Goal: Task Accomplishment & Management: Manage account settings

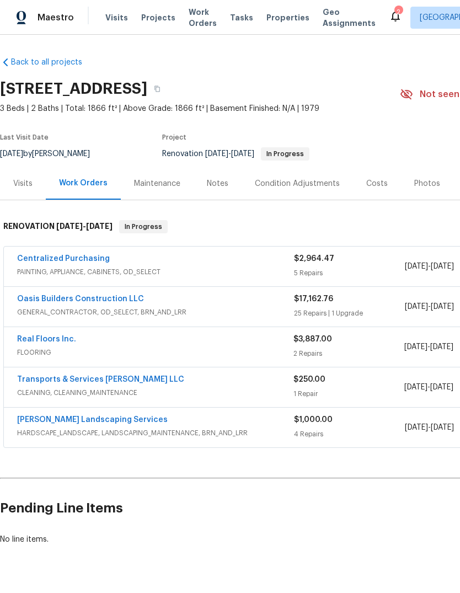
click at [40, 342] on link "Real Floors Inc." at bounding box center [46, 340] width 59 height 8
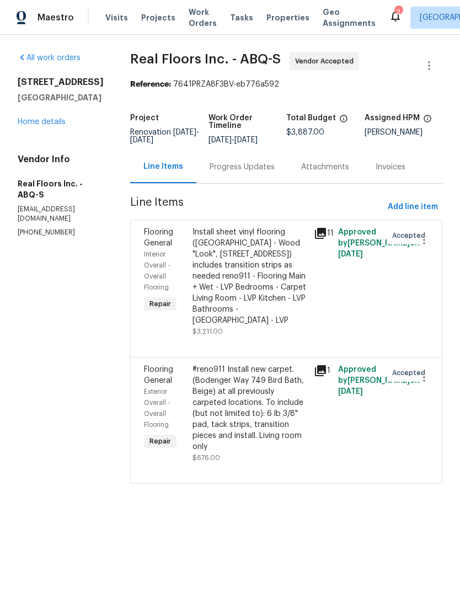
click at [231, 162] on div "Progress Updates" at bounding box center [242, 167] width 65 height 11
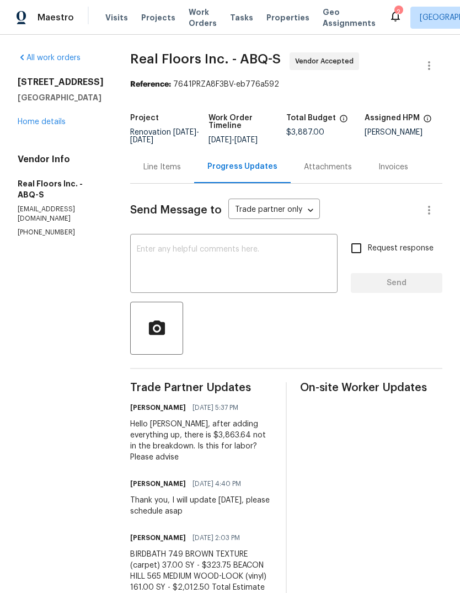
click at [172, 164] on div "Line Items" at bounding box center [163, 167] width 38 height 11
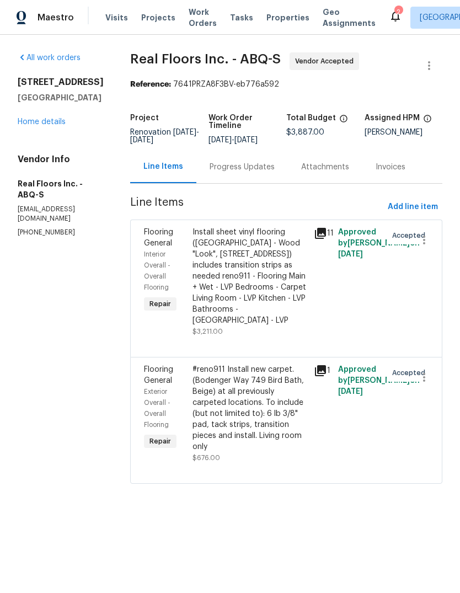
click at [231, 165] on div "Progress Updates" at bounding box center [242, 167] width 65 height 11
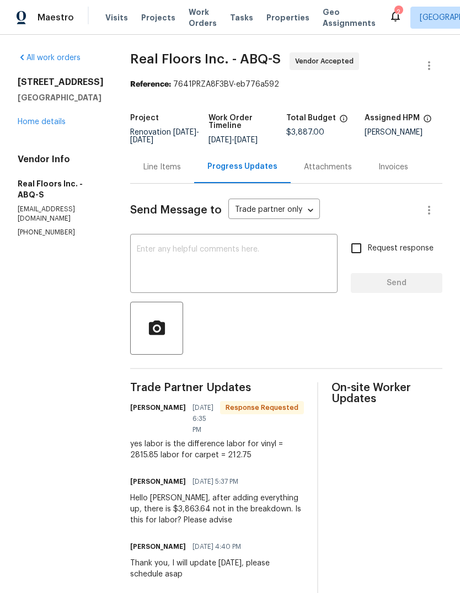
click at [144, 257] on textarea at bounding box center [234, 265] width 194 height 39
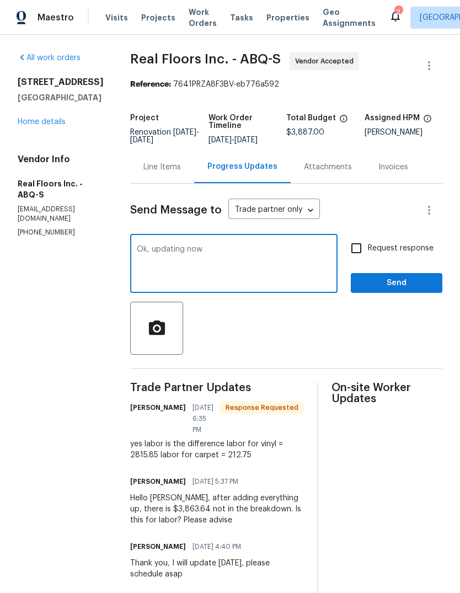
type textarea "Ok, updating now"
click at [411, 291] on button "Send" at bounding box center [397, 283] width 92 height 20
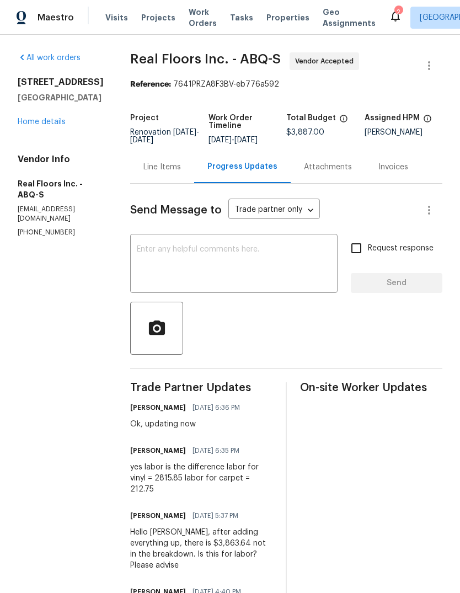
click at [159, 169] on div "Line Items" at bounding box center [163, 167] width 38 height 11
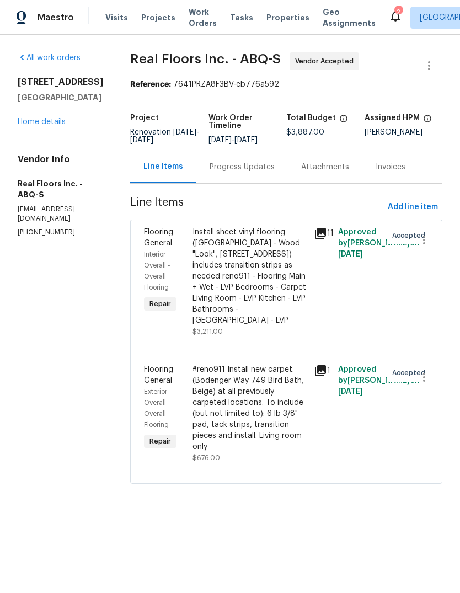
click at [246, 399] on div "#reno911 Install new carpet. (Bodenger Way 749 Bird Bath, Beige) at all previou…" at bounding box center [250, 408] width 115 height 88
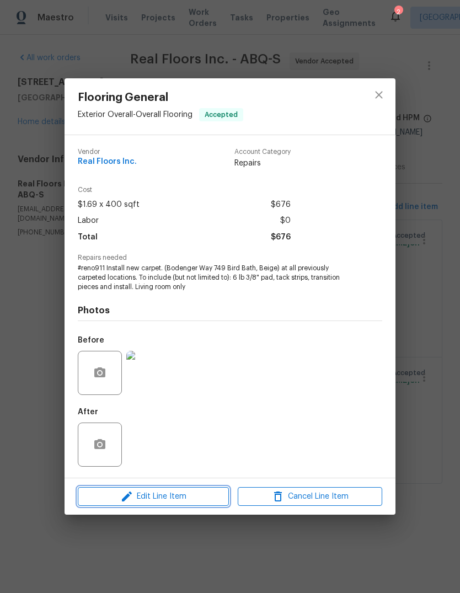
click at [148, 494] on span "Edit Line Item" at bounding box center [153, 497] width 145 height 14
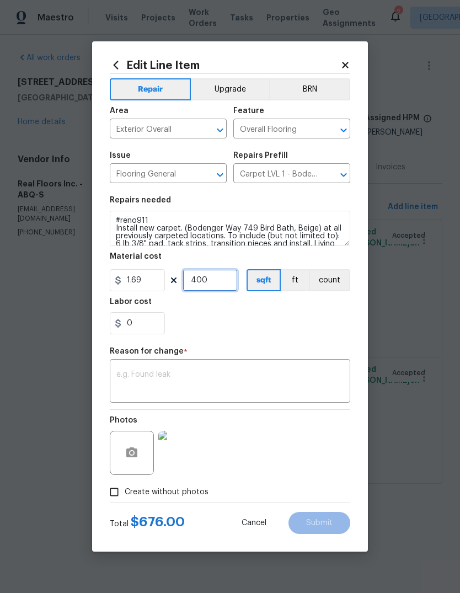
click at [216, 284] on input "400" at bounding box center [210, 280] width 55 height 22
click at [210, 324] on div "0" at bounding box center [230, 323] width 241 height 22
click at [215, 281] on input "250" at bounding box center [210, 280] width 55 height 22
click at [201, 315] on div "0" at bounding box center [230, 323] width 241 height 22
click at [218, 283] on input "200" at bounding box center [210, 280] width 55 height 22
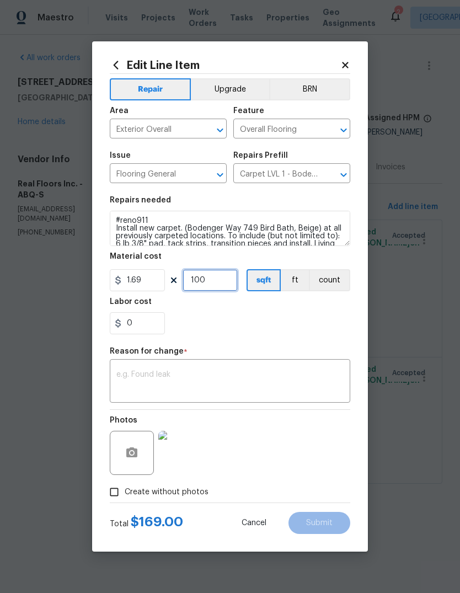
type input "100"
click at [195, 324] on div "0" at bounding box center [230, 323] width 241 height 22
click at [353, 62] on div "Edit Line Item Repair Upgrade BRN Area Exterior Overall ​ Feature Overall Floor…" at bounding box center [230, 296] width 276 height 511
click at [346, 65] on icon at bounding box center [345, 65] width 6 height 6
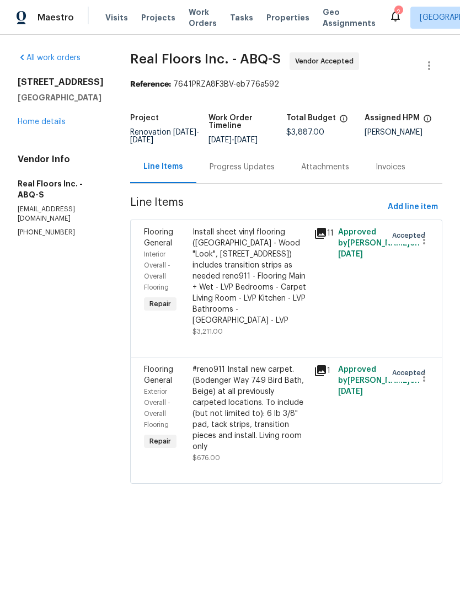
click at [243, 160] on div "Progress Updates" at bounding box center [243, 167] width 92 height 33
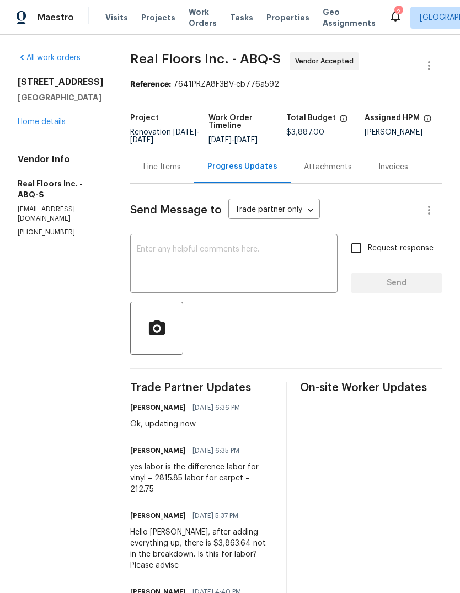
click at [153, 247] on textarea at bounding box center [234, 265] width 194 height 39
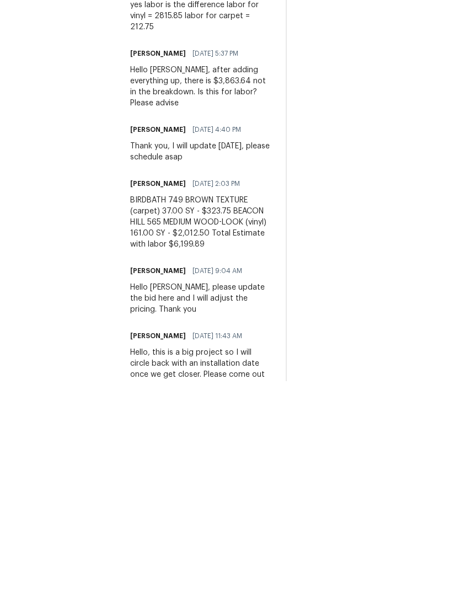
scroll to position [41, 0]
type textarea "Please"
click at [171, 407] on div "BIRDBATH 749 BROWN TEXTURE (carpet) 37.00 SY - $323.75 BEACON HILL 565 MEDIUM W…" at bounding box center [201, 434] width 142 height 55
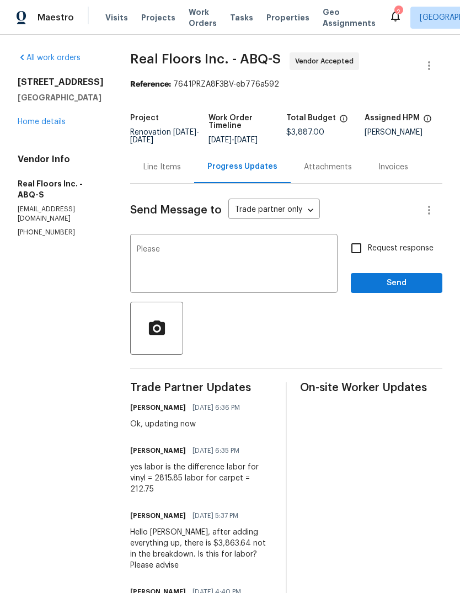
scroll to position [0, 0]
click at [161, 162] on div "Line Items" at bounding box center [163, 167] width 38 height 11
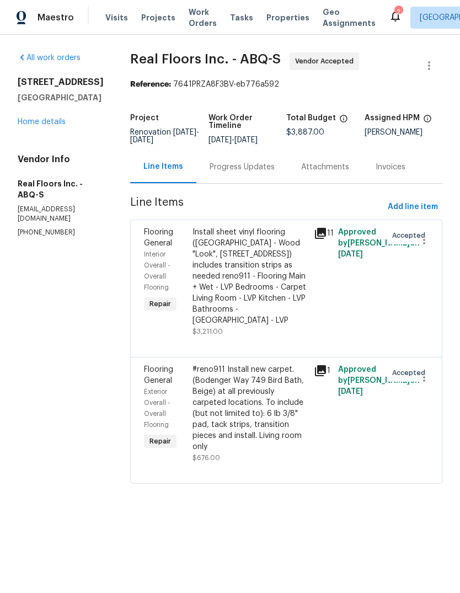
click at [246, 406] on div "#reno911 Install new carpet. (Bodenger Way 749 Bird Bath, Beige) at all previou…" at bounding box center [250, 408] width 115 height 88
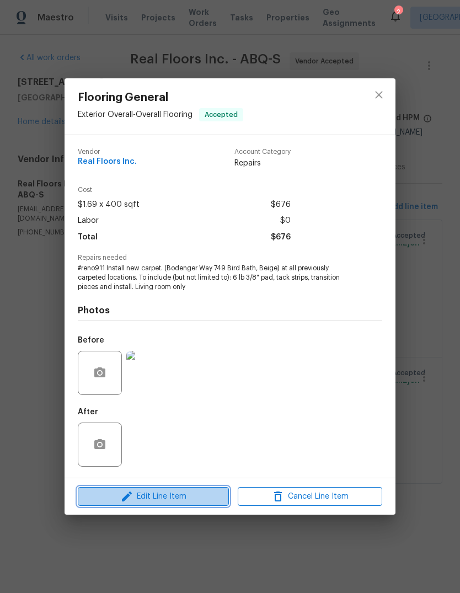
click at [172, 502] on span "Edit Line Item" at bounding box center [153, 497] width 145 height 14
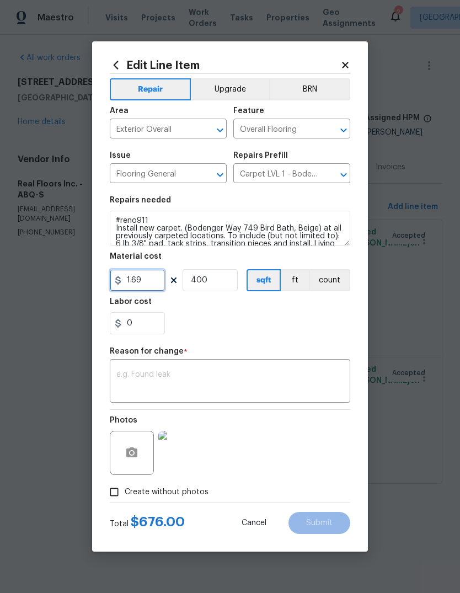
click at [142, 292] on input "1.69" at bounding box center [137, 280] width 55 height 22
type input "323.75"
click at [222, 279] on input "400" at bounding box center [210, 280] width 55 height 22
type input "1"
click at [271, 322] on div "0" at bounding box center [230, 323] width 241 height 22
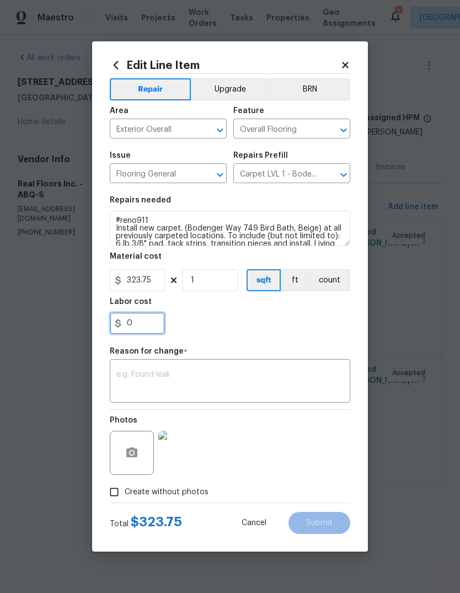
click at [144, 330] on input "0" at bounding box center [137, 323] width 55 height 22
type input "212.75"
click at [243, 319] on div "212.75" at bounding box center [230, 323] width 241 height 22
click at [153, 380] on textarea at bounding box center [229, 382] width 227 height 23
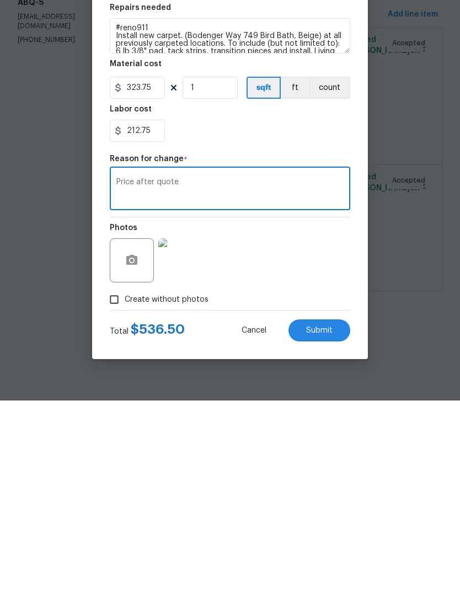
type textarea "Price after quote"
click at [323, 520] on span "Submit" at bounding box center [319, 524] width 27 height 8
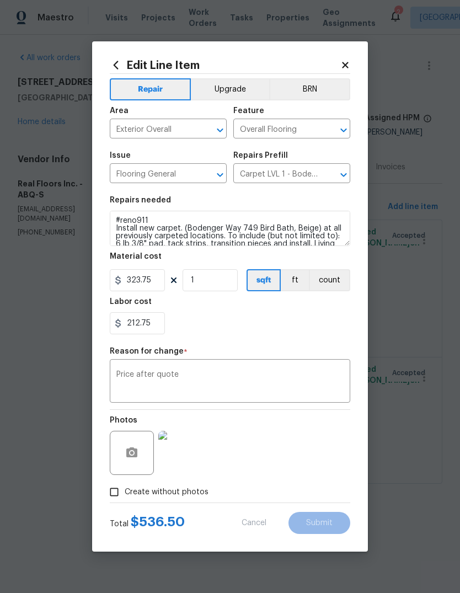
type input "400"
type input "1.69"
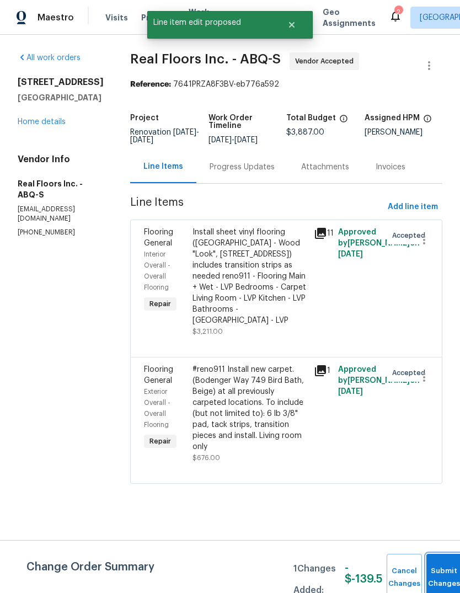
click at [439, 570] on button "Submit Changes" at bounding box center [444, 577] width 35 height 47
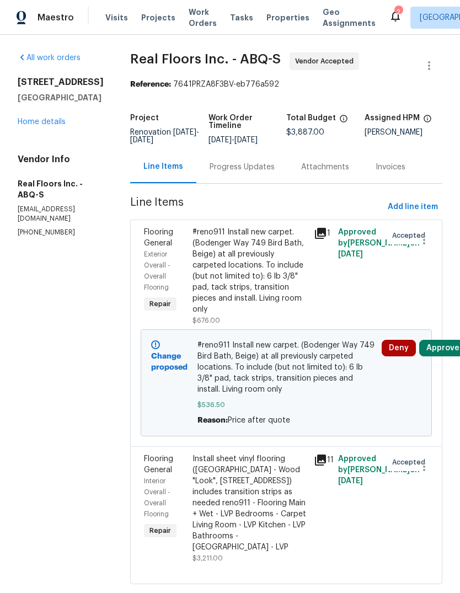
scroll to position [13, 0]
click at [227, 491] on div "Install sheet vinyl flooring (Sugar Valley - Wood "Look", 565 Beacon Hill) incl…" at bounding box center [250, 503] width 115 height 99
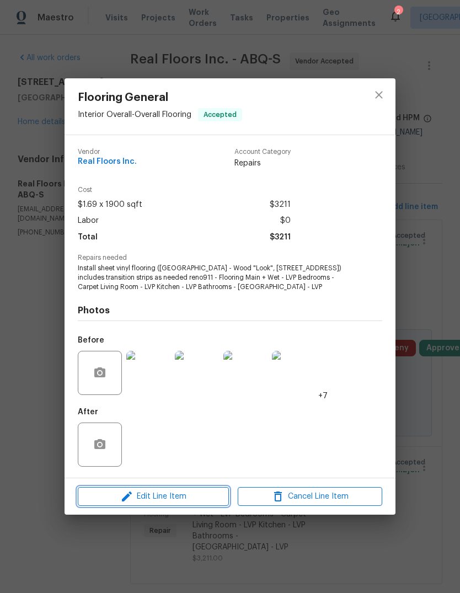
click at [171, 489] on button "Edit Line Item" at bounding box center [153, 496] width 151 height 19
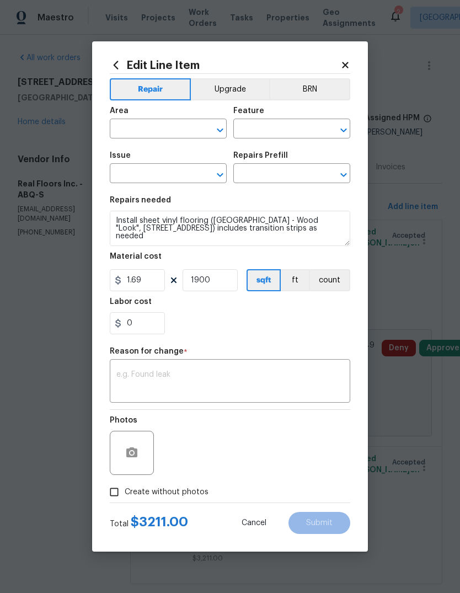
type input "Interior Overall"
type input "Overall Flooring"
type input "Flooring General"
type input "Sheet Vinyl LVL 1 - Sugar Valley (Wood 1) $1.48"
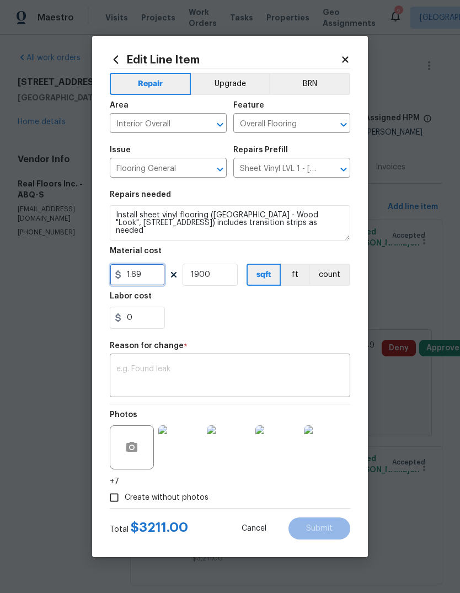
click at [157, 277] on input "1.69" at bounding box center [137, 275] width 55 height 22
click at [224, 283] on input "1900" at bounding box center [210, 275] width 55 height 22
type input "2012.5"
type input "1"
click at [274, 307] on div "Labor cost" at bounding box center [230, 300] width 241 height 14
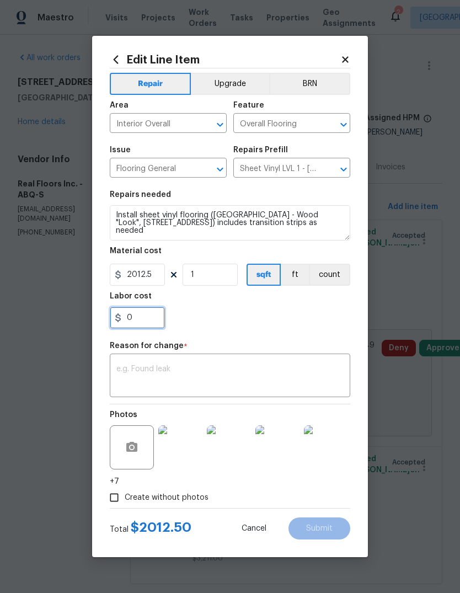
click at [143, 315] on input "0" at bounding box center [137, 318] width 55 height 22
type input "2815.85"
click at [247, 315] on div "2815.85" at bounding box center [230, 318] width 241 height 22
click at [153, 368] on textarea at bounding box center [229, 376] width 227 height 23
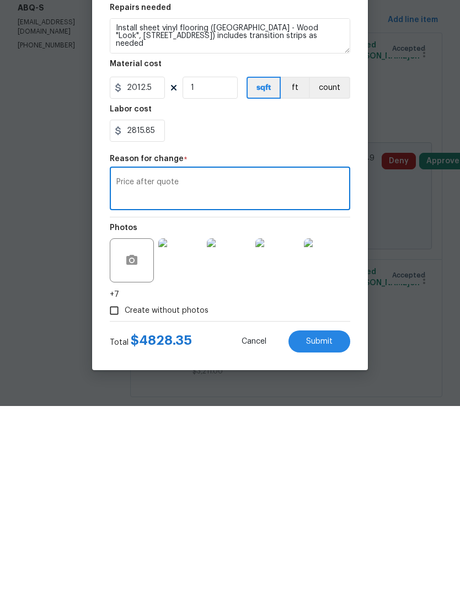
type textarea "Price after quote"
click at [319, 525] on span "Submit" at bounding box center [319, 529] width 27 height 8
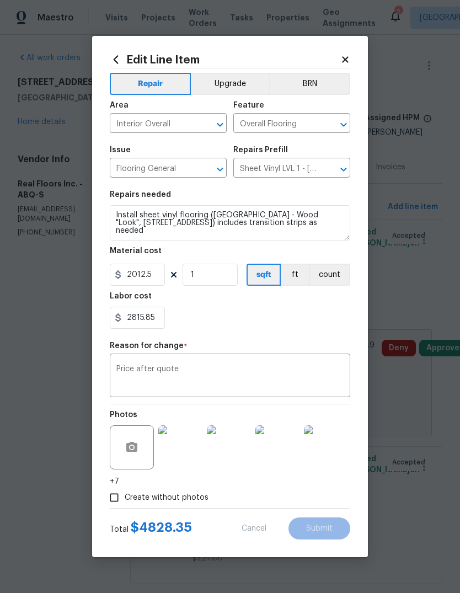
type input "1900"
type input "1.69"
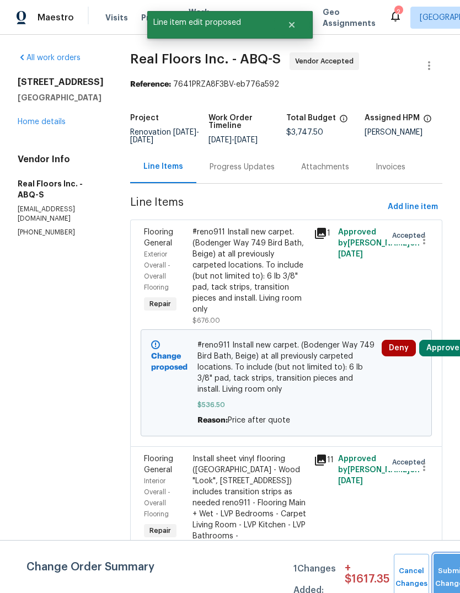
click at [443, 569] on button "Submit Changes" at bounding box center [451, 577] width 35 height 47
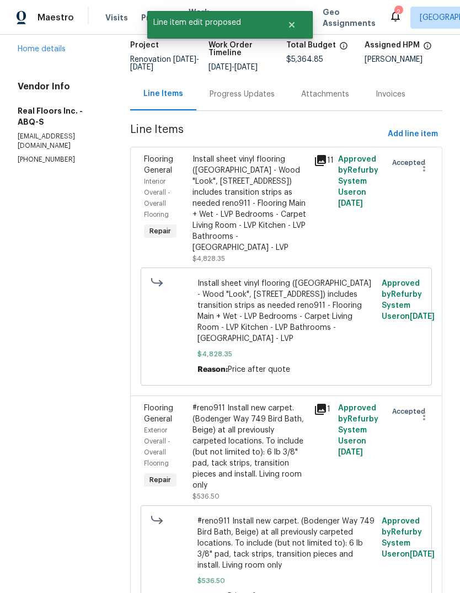
scroll to position [72, 0]
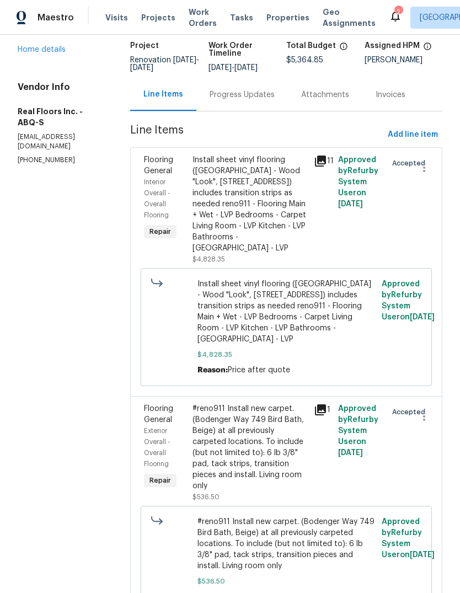
click at [241, 89] on div "Progress Updates" at bounding box center [242, 94] width 65 height 11
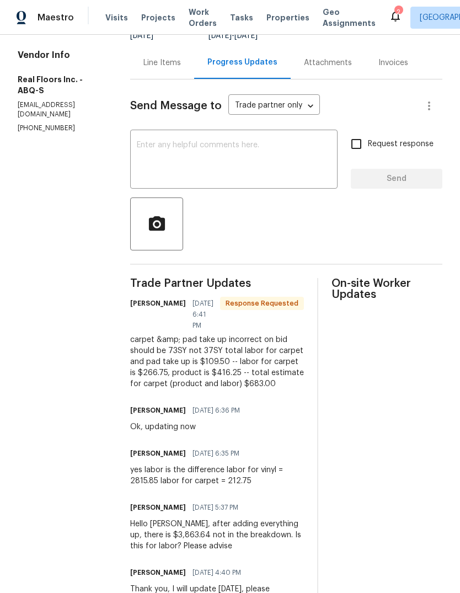
scroll to position [105, 0]
click at [160, 151] on textarea at bounding box center [234, 160] width 194 height 39
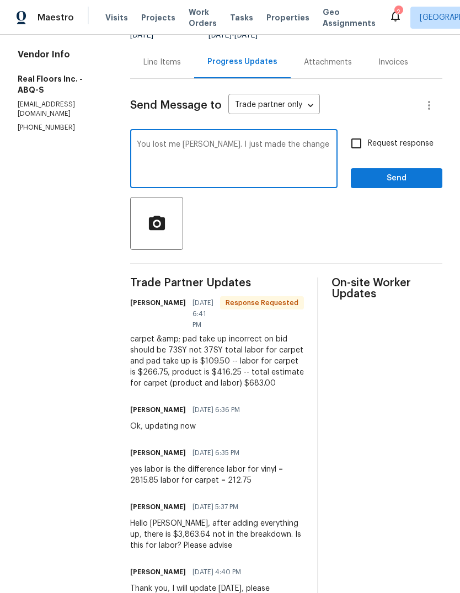
type textarea "You lost me Mario. I just made the change"
click at [407, 181] on span "Send" at bounding box center [397, 179] width 74 height 14
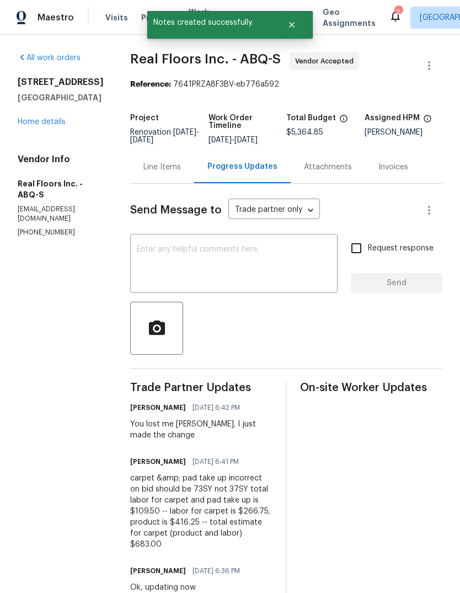
click at [163, 257] on textarea at bounding box center [234, 265] width 194 height 39
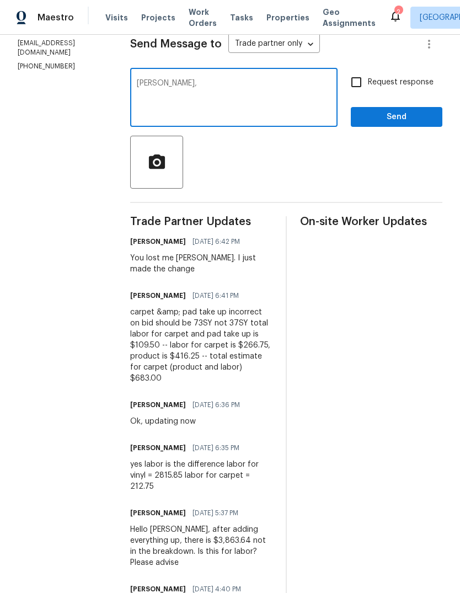
scroll to position [168, 0]
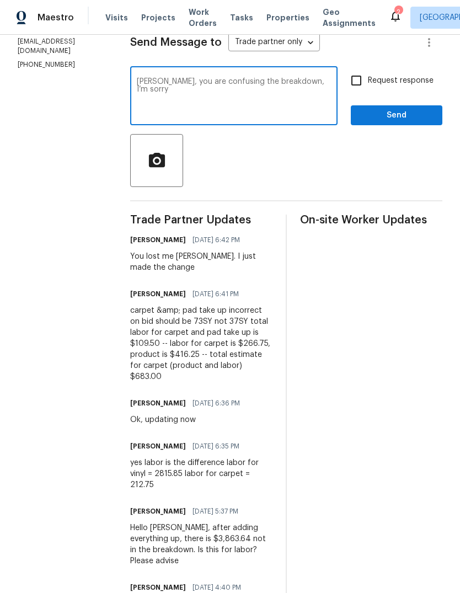
type textarea "Carlos, you are confusing the breakdown, I’m sorry"
click at [401, 115] on span "Send" at bounding box center [397, 116] width 74 height 14
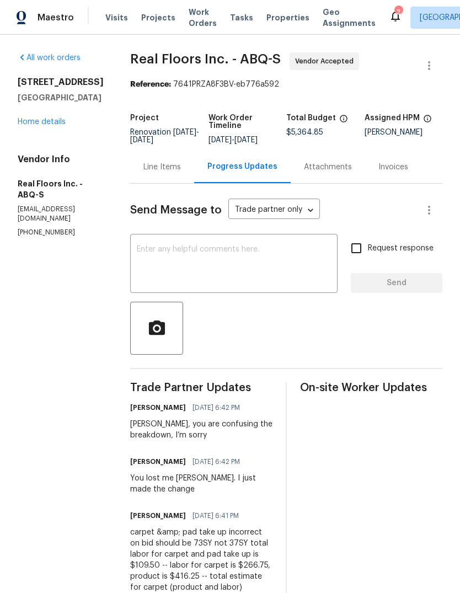
scroll to position [0, 0]
click at [160, 168] on div "Line Items" at bounding box center [163, 167] width 38 height 11
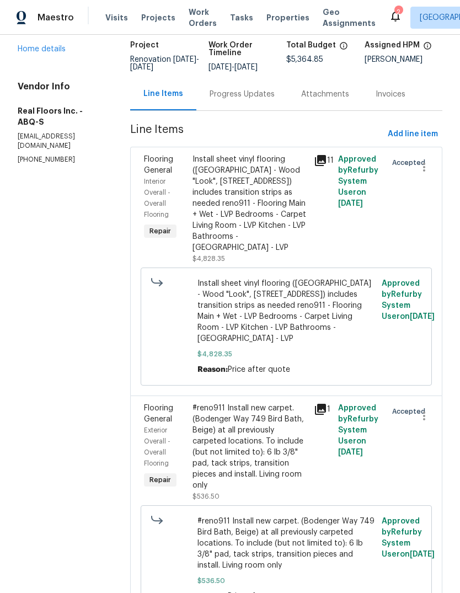
scroll to position [72, 0]
click at [259, 425] on div "#reno911 Install new carpet. (Bodenger Way 749 Bird Bath, Beige) at all previou…" at bounding box center [250, 448] width 115 height 88
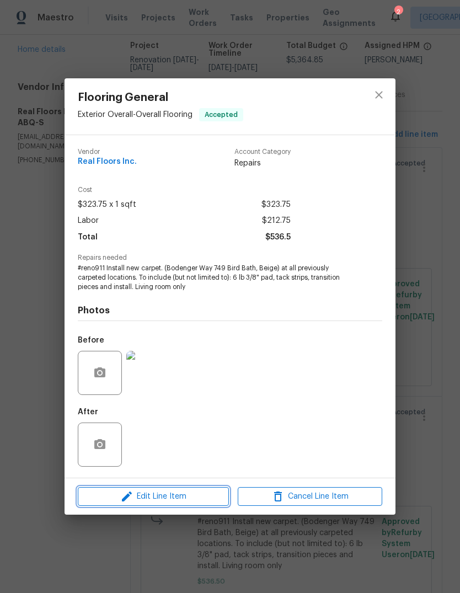
click at [182, 496] on span "Edit Line Item" at bounding box center [153, 497] width 145 height 14
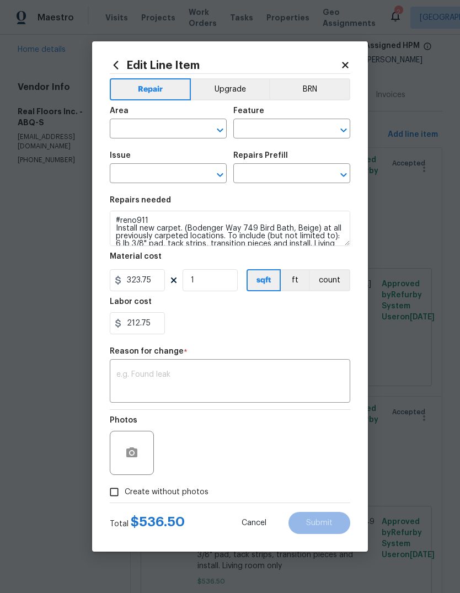
type input "Exterior Overall"
type input "Overall Flooring"
type input "Flooring General"
type input "Carpet LVL 1 - Bodenger Way (Beige) $1.39"
click at [349, 66] on icon at bounding box center [346, 65] width 10 height 10
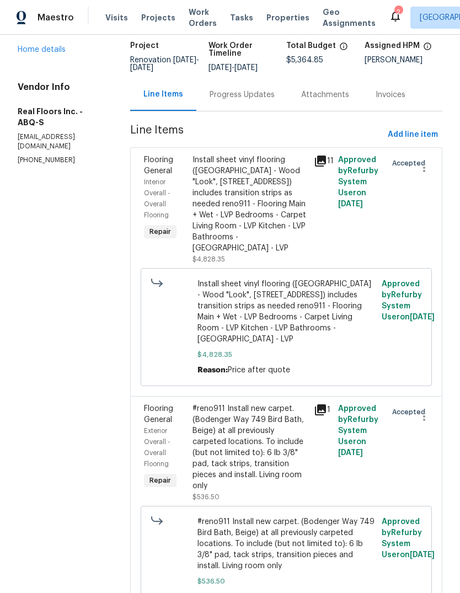
click at [245, 97] on div "Progress Updates" at bounding box center [242, 94] width 65 height 11
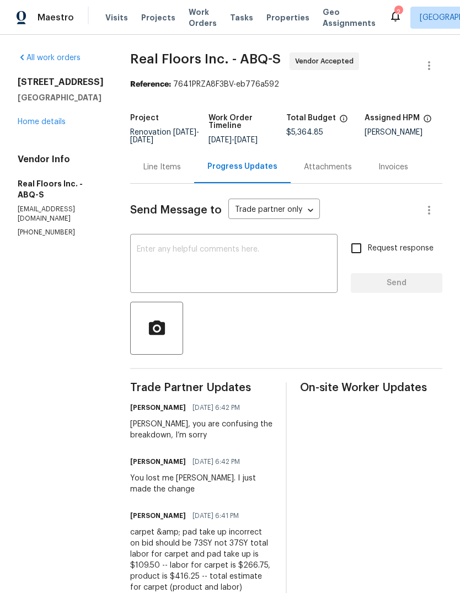
click at [156, 166] on div "Line Items" at bounding box center [163, 167] width 38 height 11
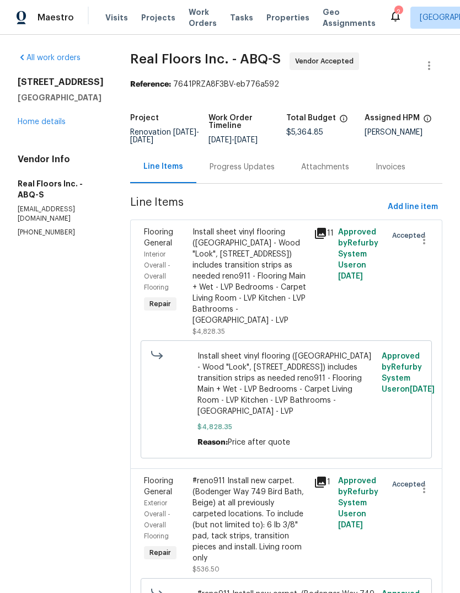
click at [287, 504] on div "#reno911 Install new carpet. (Bodenger Way 749 Bird Bath, Beige) at all previou…" at bounding box center [250, 520] width 115 height 88
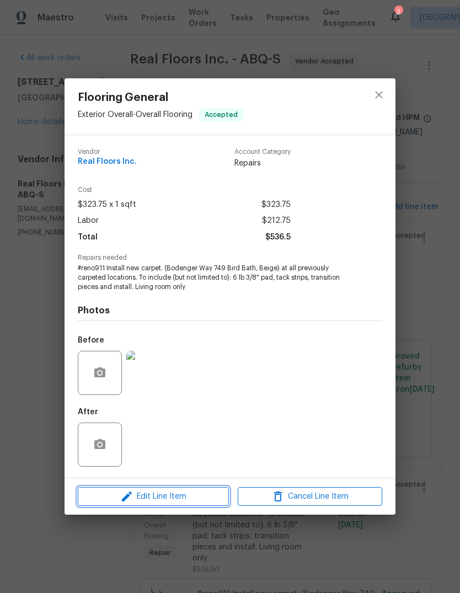
click at [149, 495] on span "Edit Line Item" at bounding box center [153, 497] width 145 height 14
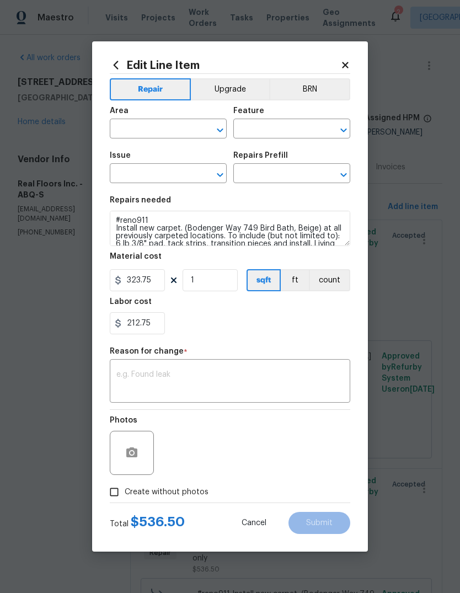
type input "Exterior Overall"
type input "Overall Flooring"
type input "Flooring General"
type input "Carpet LVL 1 - Bodenger Way (Beige) $1.39"
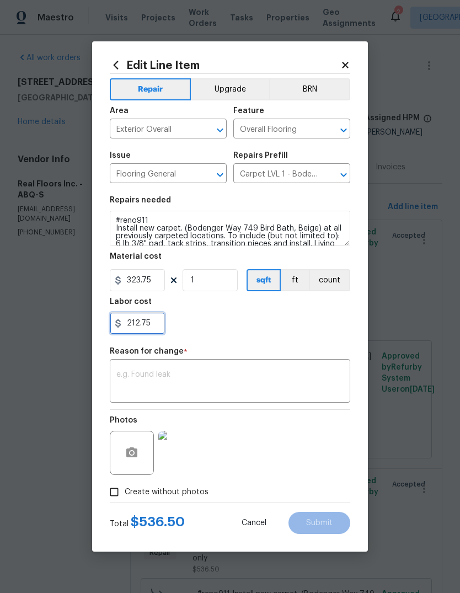
click at [161, 324] on input "212.75" at bounding box center [137, 323] width 55 height 22
click at [245, 316] on div "2.75" at bounding box center [230, 323] width 241 height 22
click at [150, 327] on input "2.75" at bounding box center [137, 323] width 55 height 22
type input "266.75"
click at [160, 285] on input "323.75" at bounding box center [137, 280] width 55 height 22
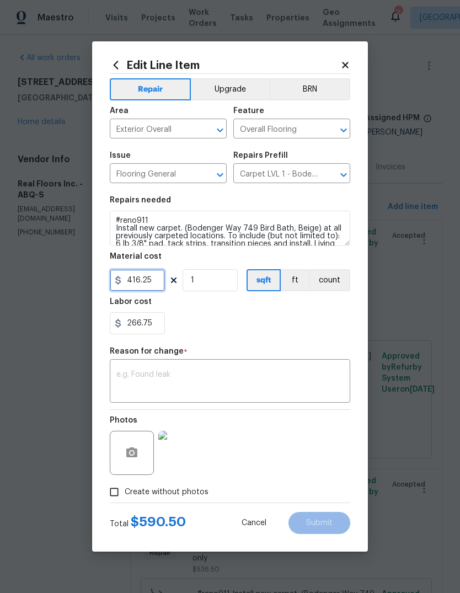
type input "416.25"
click at [262, 312] on div "Labor cost" at bounding box center [230, 305] width 241 height 14
click at [151, 374] on textarea at bounding box center [229, 382] width 227 height 23
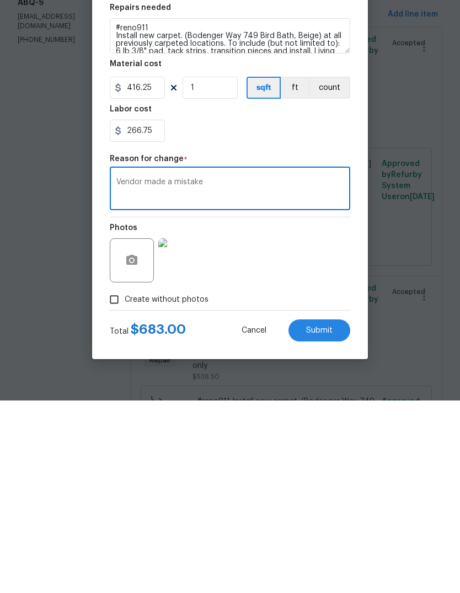
type textarea "Vendor made a mistake"
click at [322, 520] on span "Submit" at bounding box center [319, 524] width 27 height 8
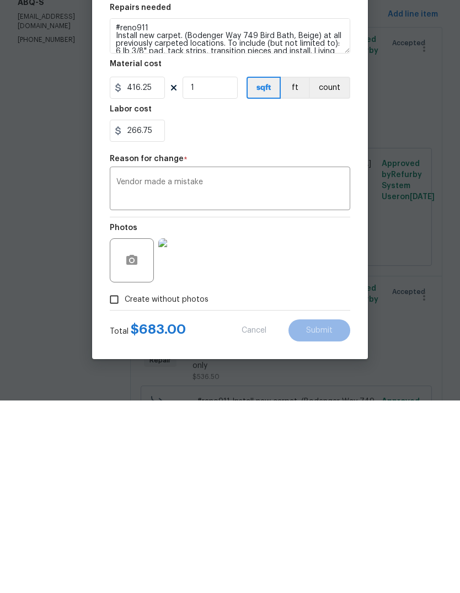
scroll to position [41, 0]
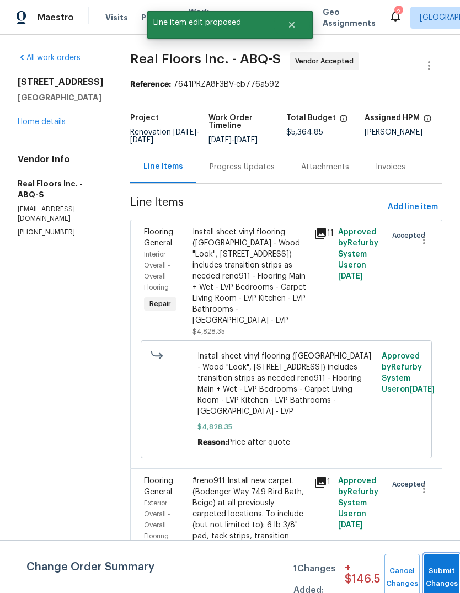
click at [431, 575] on button "Submit Changes" at bounding box center [442, 577] width 35 height 47
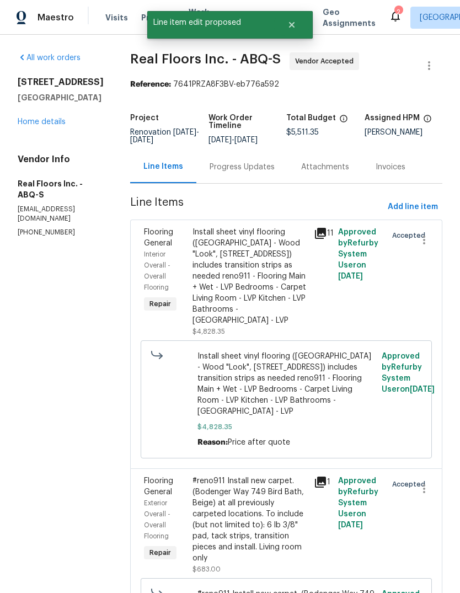
click at [238, 162] on div "Progress Updates" at bounding box center [242, 167] width 65 height 11
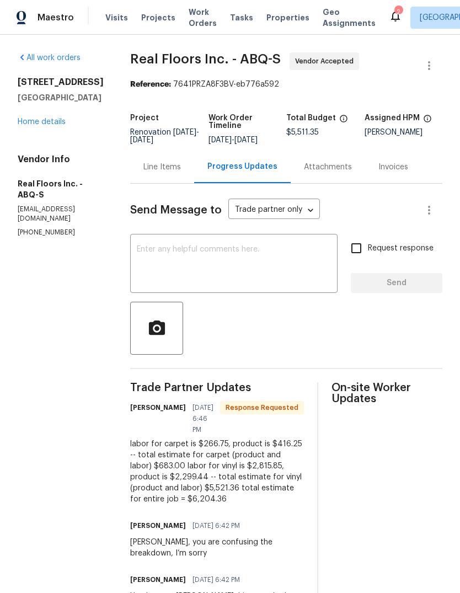
click at [150, 248] on textarea at bounding box center [234, 265] width 194 height 39
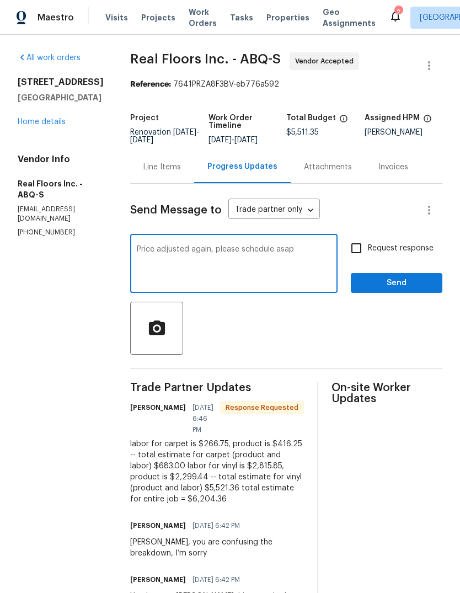
type textarea "Price adjusted again, please schedule asap"
click at [401, 289] on span "Send" at bounding box center [397, 284] width 74 height 14
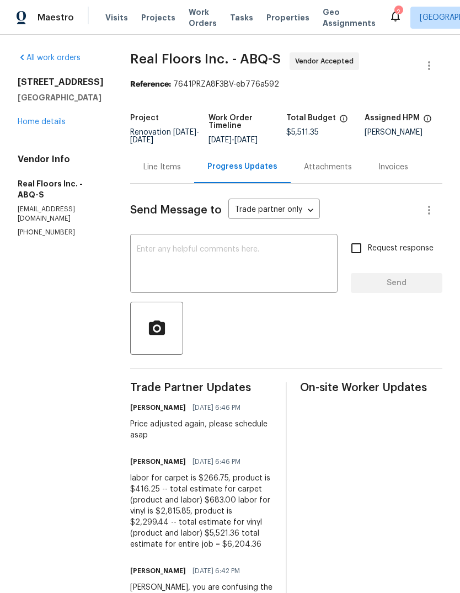
click at [152, 159] on div "Line Items" at bounding box center [162, 167] width 64 height 33
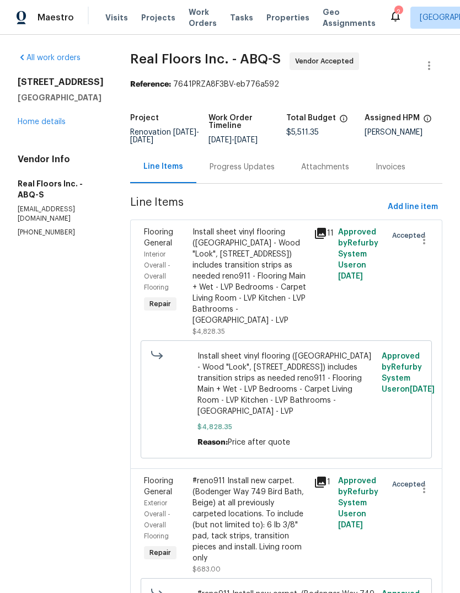
click at [241, 274] on div "Install sheet vinyl flooring (Sugar Valley - Wood "Look", 565 Beacon Hill) incl…" at bounding box center [250, 276] width 115 height 99
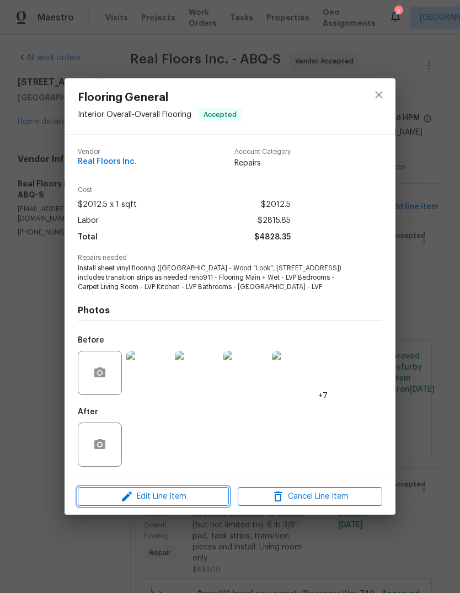
click at [170, 504] on span "Edit Line Item" at bounding box center [153, 497] width 145 height 14
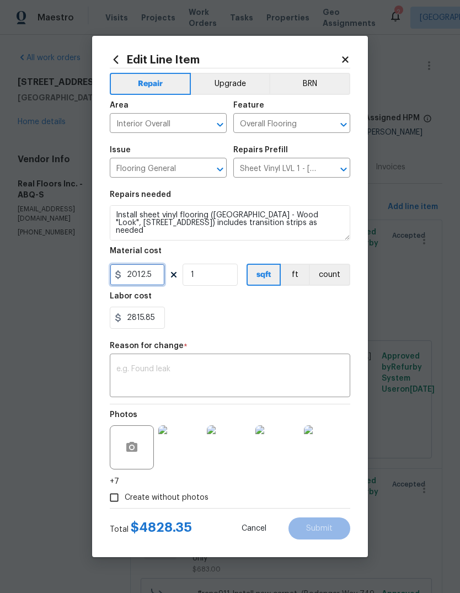
click at [153, 281] on input "2012.5" at bounding box center [137, 275] width 55 height 22
type input "2299.44"
click at [218, 306] on div "Labor cost" at bounding box center [230, 300] width 241 height 14
click at [134, 363] on div "x ​" at bounding box center [230, 377] width 241 height 41
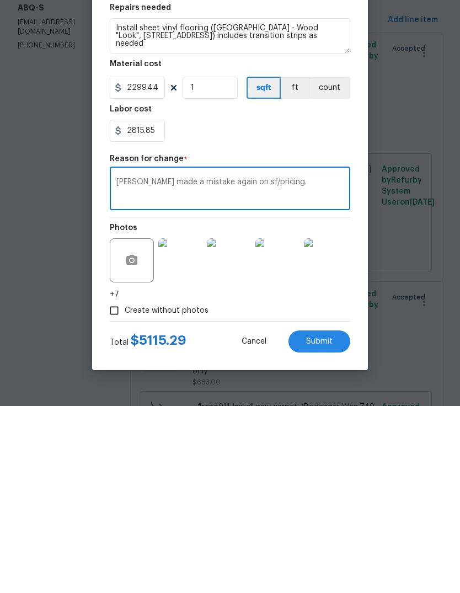
type textarea "Carlos made a mistake again on sf/pricing."
click at [326, 525] on span "Submit" at bounding box center [319, 529] width 27 height 8
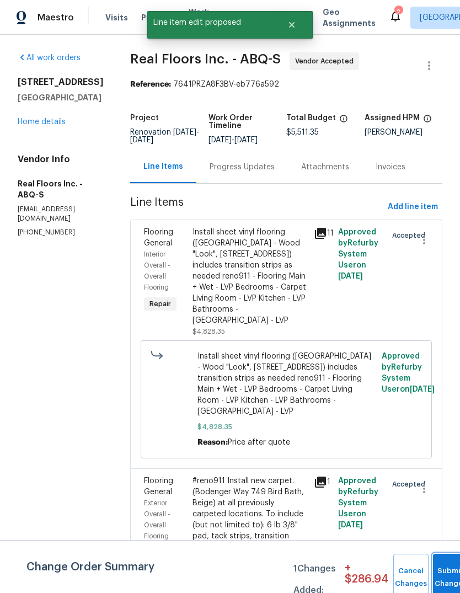
click at [444, 571] on button "Submit Changes" at bounding box center [450, 577] width 35 height 47
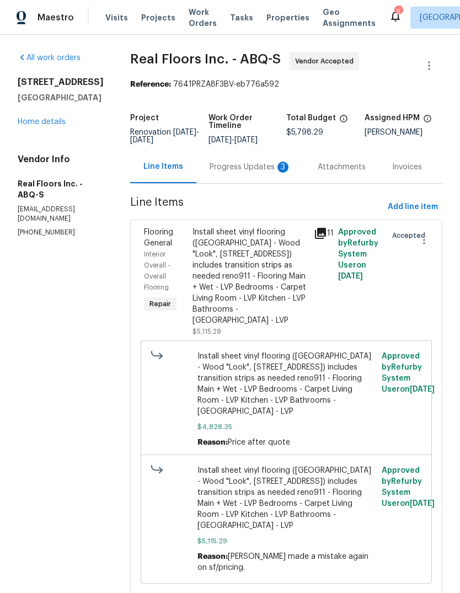
click at [243, 169] on div "Progress Updates 3" at bounding box center [251, 167] width 82 height 11
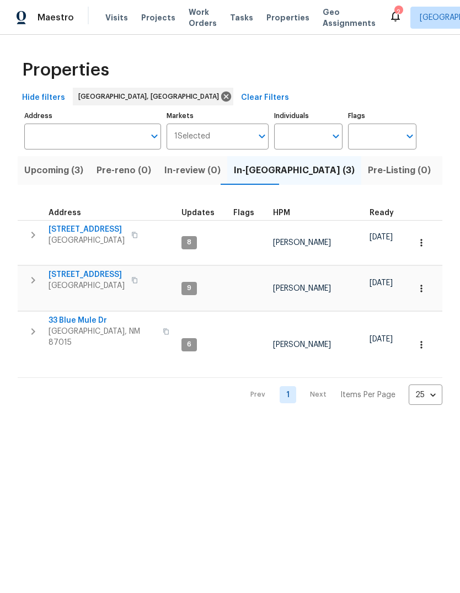
click at [44, 170] on span "Upcoming (3)" at bounding box center [53, 170] width 59 height 15
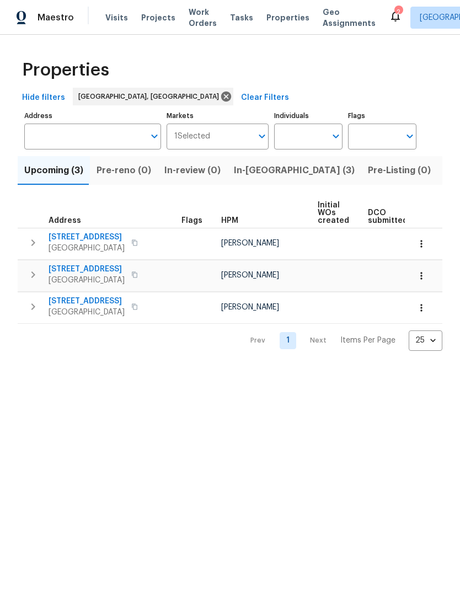
click at [242, 167] on span "In-reno (3)" at bounding box center [294, 170] width 121 height 15
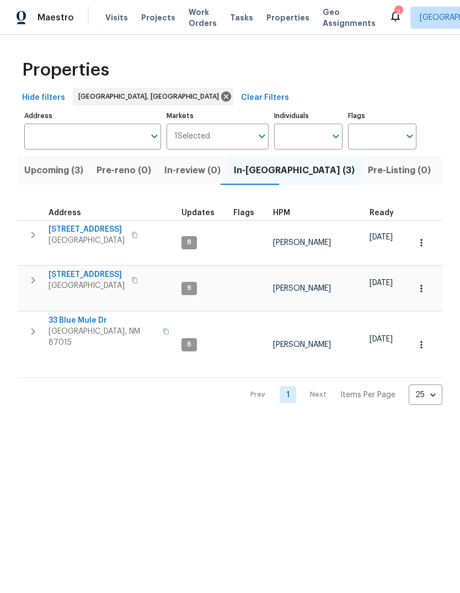
click at [79, 269] on span "[STREET_ADDRESS]" at bounding box center [87, 274] width 76 height 11
click at [77, 269] on span "[STREET_ADDRESS]" at bounding box center [87, 274] width 76 height 11
click at [83, 269] on span "[STREET_ADDRESS]" at bounding box center [87, 274] width 76 height 11
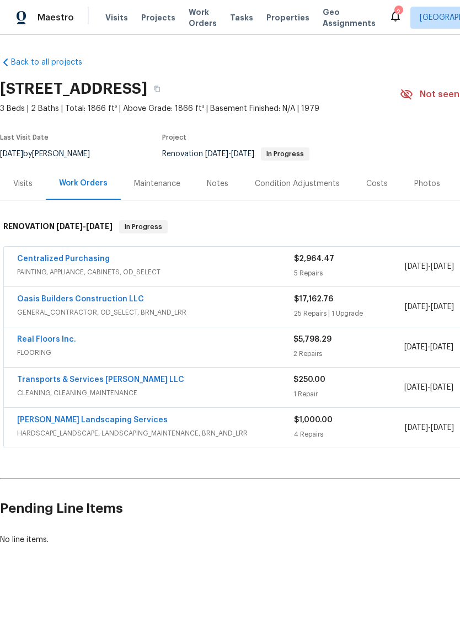
click at [40, 338] on link "Real Floors Inc." at bounding box center [46, 340] width 59 height 8
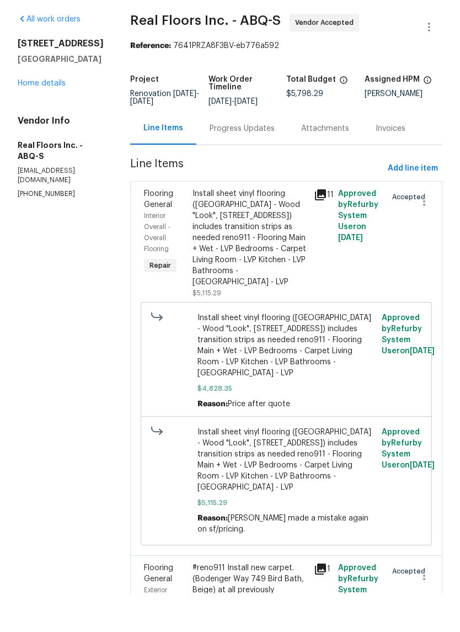
click at [235, 162] on div "Progress Updates" at bounding box center [242, 167] width 65 height 11
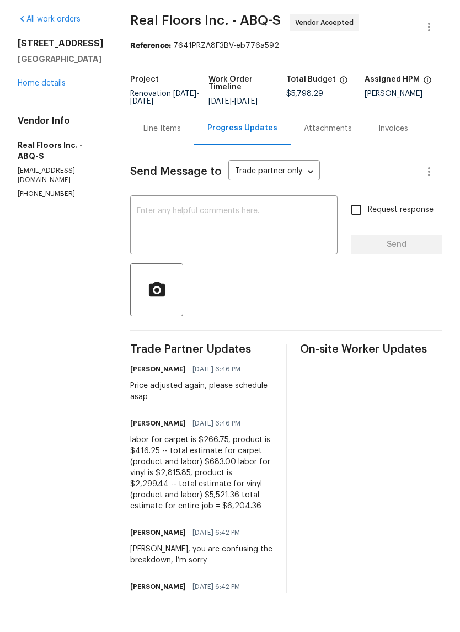
click at [156, 162] on div "Line Items" at bounding box center [163, 167] width 38 height 11
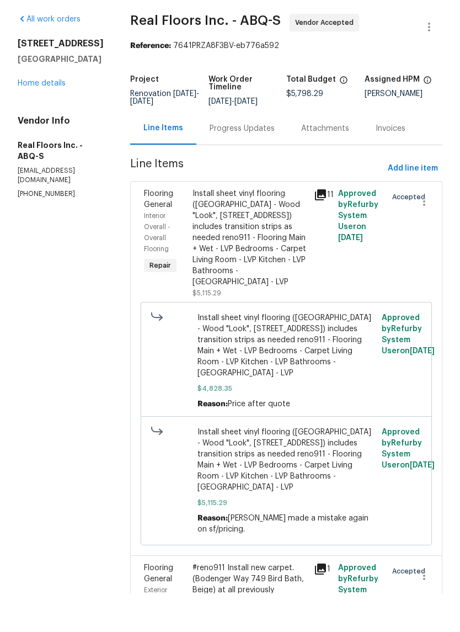
click at [46, 118] on link "Home details" at bounding box center [42, 122] width 48 height 8
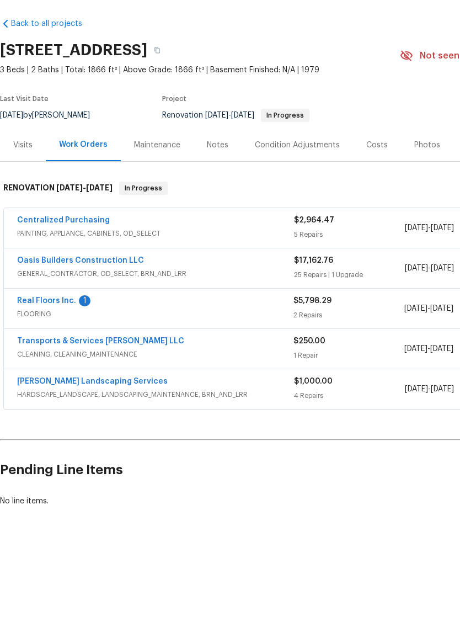
click at [49, 336] on link "Real Floors Inc." at bounding box center [46, 340] width 59 height 8
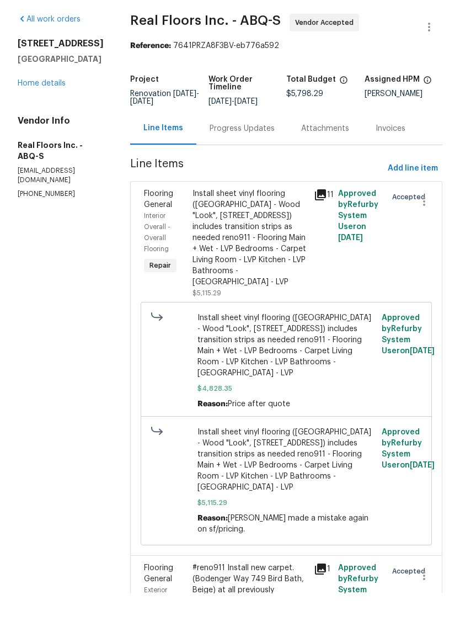
click at [252, 151] on div "Progress Updates" at bounding box center [243, 167] width 92 height 33
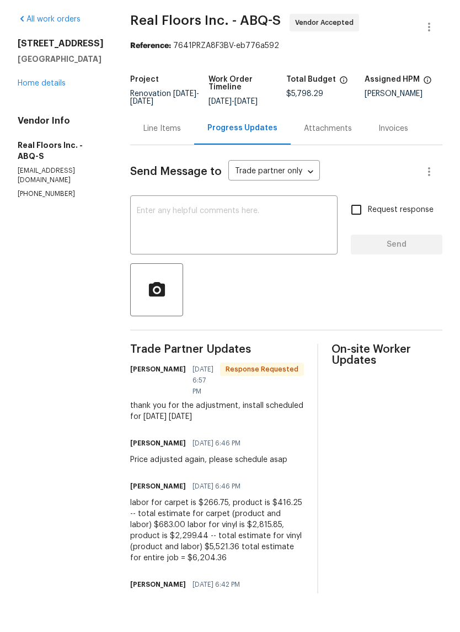
click at [145, 246] on textarea at bounding box center [234, 265] width 194 height 39
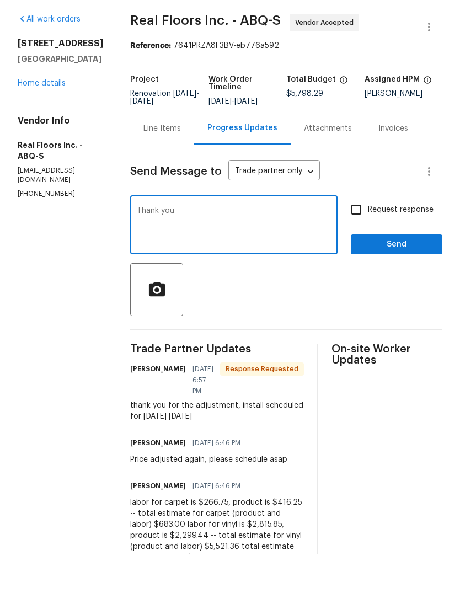
type textarea "Thank you"
click at [396, 277] on span "Send" at bounding box center [397, 284] width 74 height 14
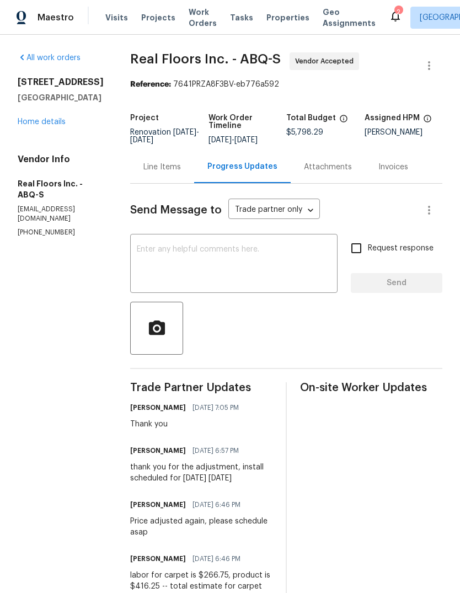
click at [27, 118] on link "Home details" at bounding box center [42, 122] width 48 height 8
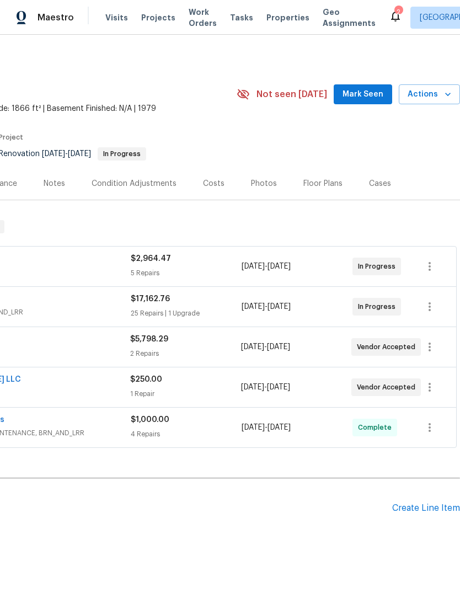
scroll to position [0, 163]
click at [374, 92] on span "Mark Seen" at bounding box center [363, 95] width 41 height 14
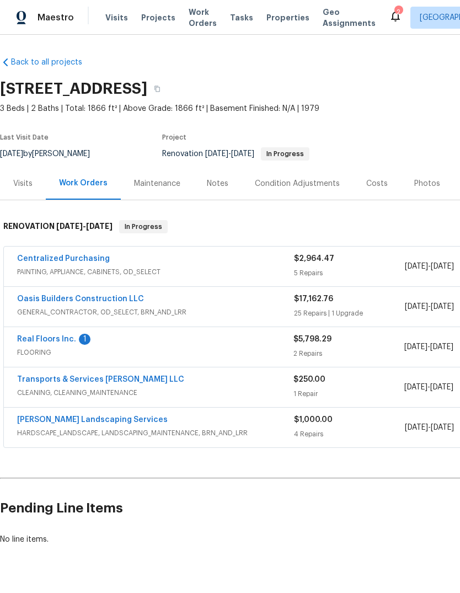
scroll to position [0, 0]
click at [35, 259] on link "Centralized Purchasing" at bounding box center [63, 259] width 93 height 8
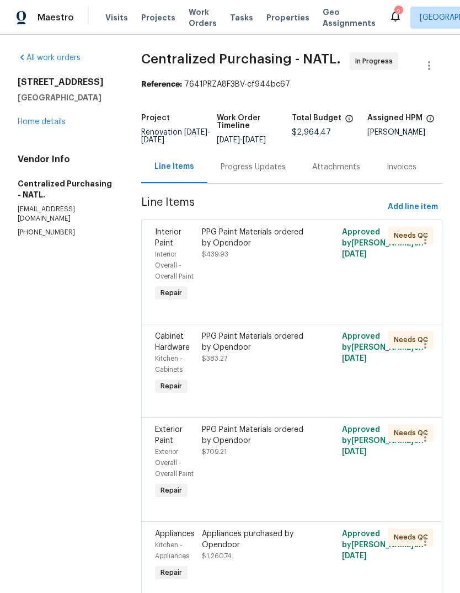
click at [292, 308] on div "PPG Paint Materials ordered by Opendoor $439.93" at bounding box center [257, 266] width 117 height 84
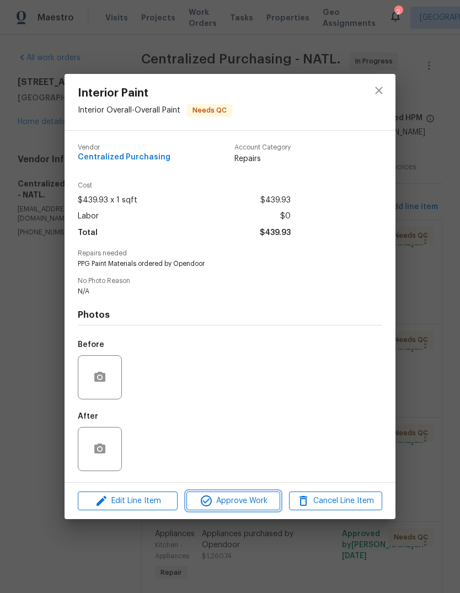
click at [232, 502] on span "Approve Work" at bounding box center [233, 502] width 87 height 14
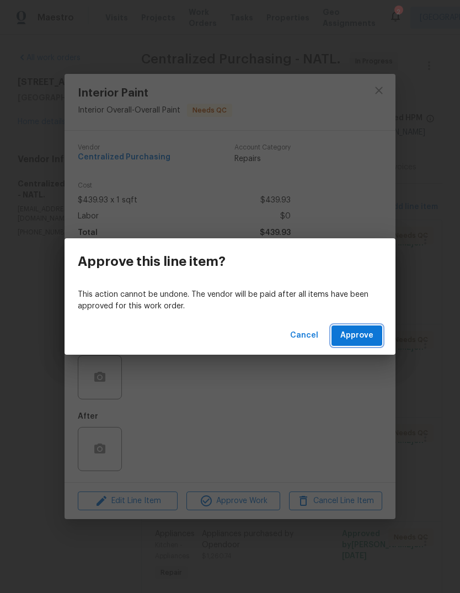
click at [363, 330] on span "Approve" at bounding box center [357, 336] width 33 height 14
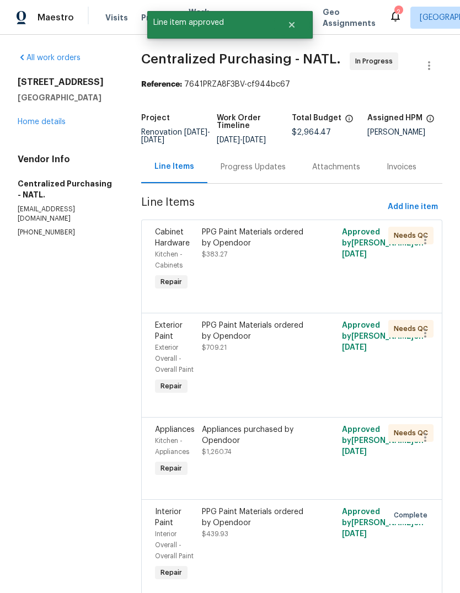
click at [279, 286] on div "PPG Paint Materials ordered by Opendoor $383.27" at bounding box center [257, 260] width 117 height 73
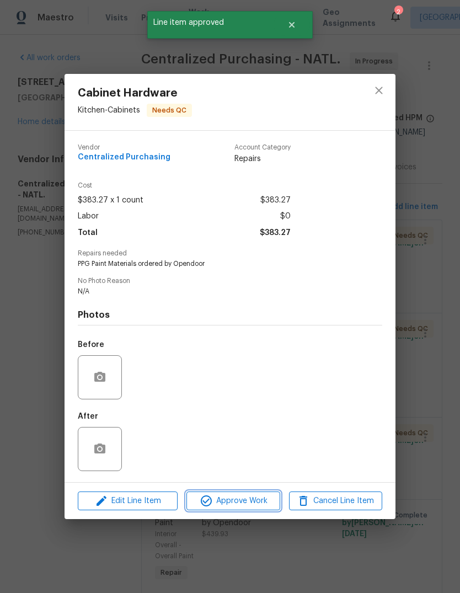
click at [241, 502] on span "Approve Work" at bounding box center [233, 502] width 87 height 14
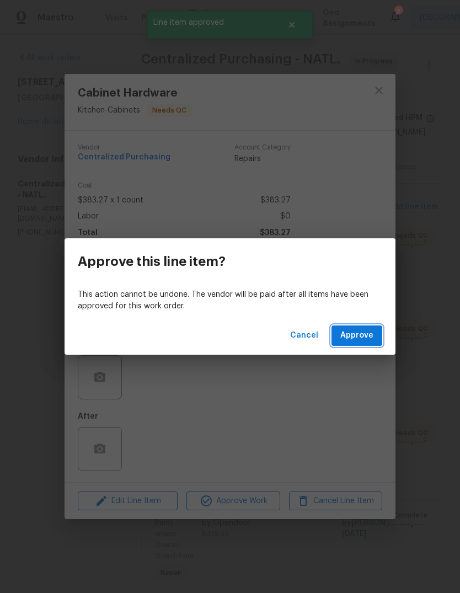
click at [353, 333] on span "Approve" at bounding box center [357, 336] width 33 height 14
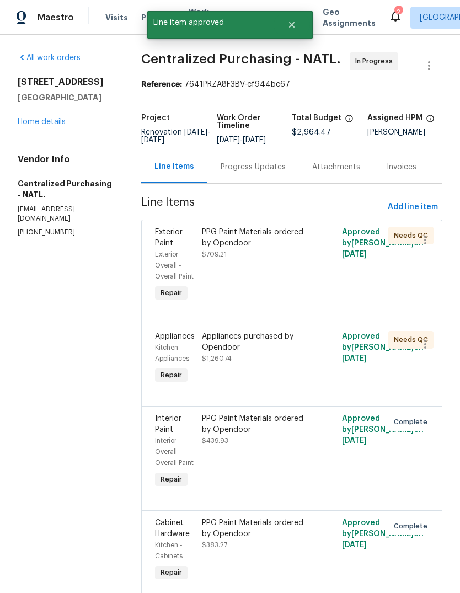
click at [298, 307] on div "PPG Paint Materials ordered by Opendoor $709.21" at bounding box center [257, 266] width 117 height 84
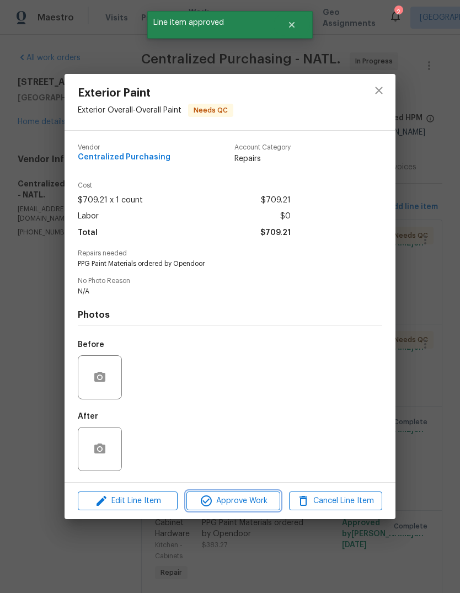
click at [251, 495] on button "Approve Work" at bounding box center [233, 501] width 93 height 19
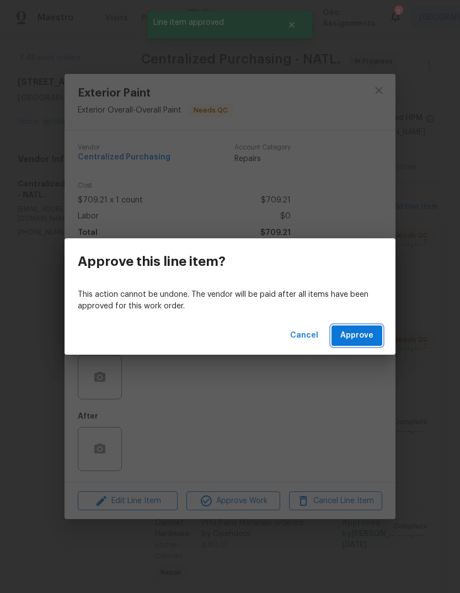
click at [352, 333] on span "Approve" at bounding box center [357, 336] width 33 height 14
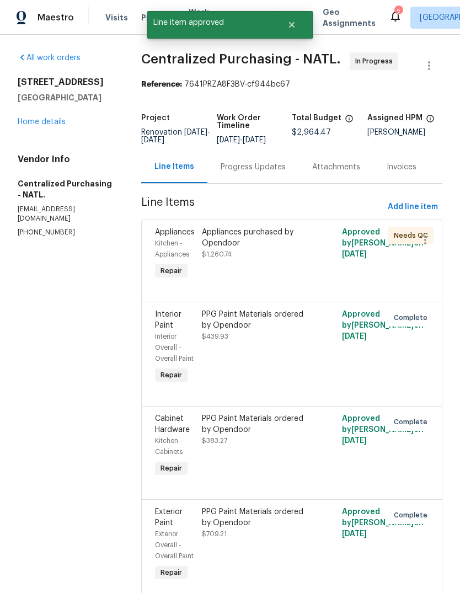
click at [283, 271] on div "Appliances purchased by Opendoor $1,260.74" at bounding box center [257, 255] width 117 height 62
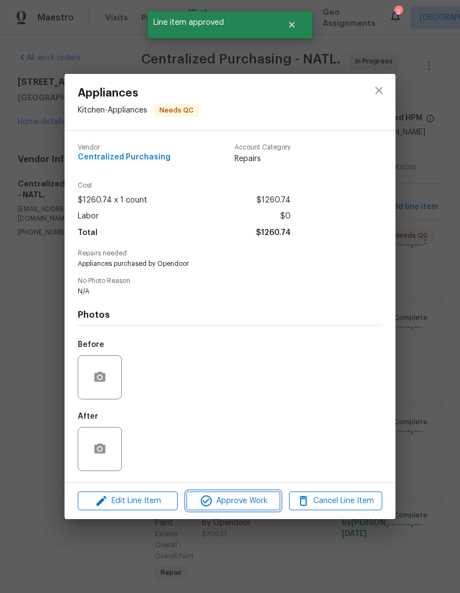
click at [240, 498] on span "Approve Work" at bounding box center [233, 502] width 87 height 14
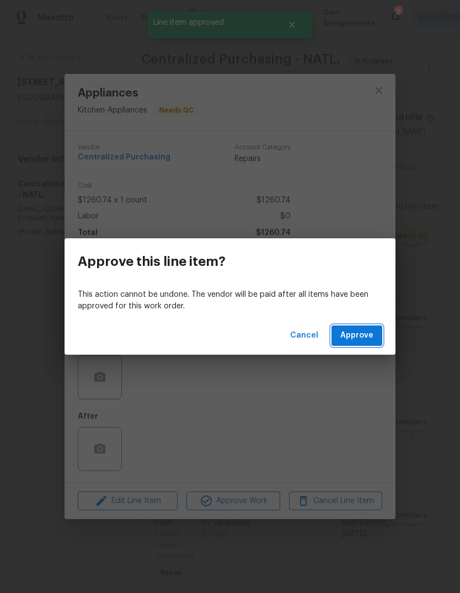
click at [361, 337] on span "Approve" at bounding box center [357, 336] width 33 height 14
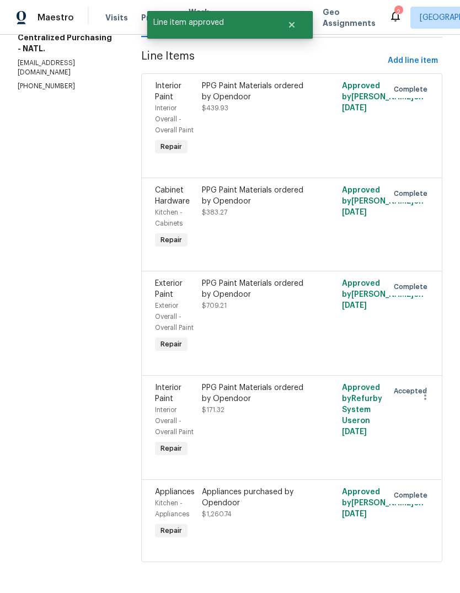
scroll to position [155, 0]
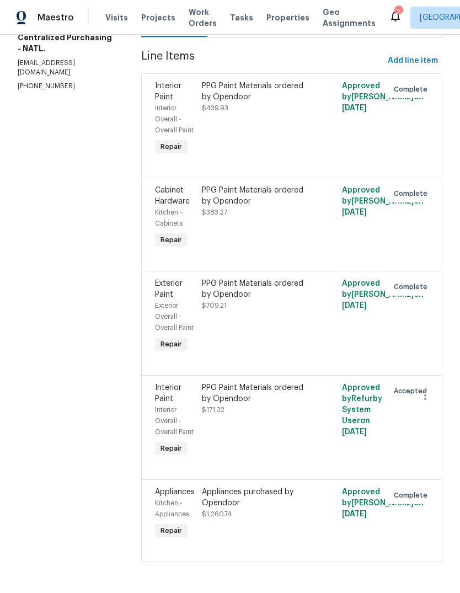
click at [268, 405] on div "PPG Paint Materials ordered by Opendoor" at bounding box center [257, 394] width 110 height 22
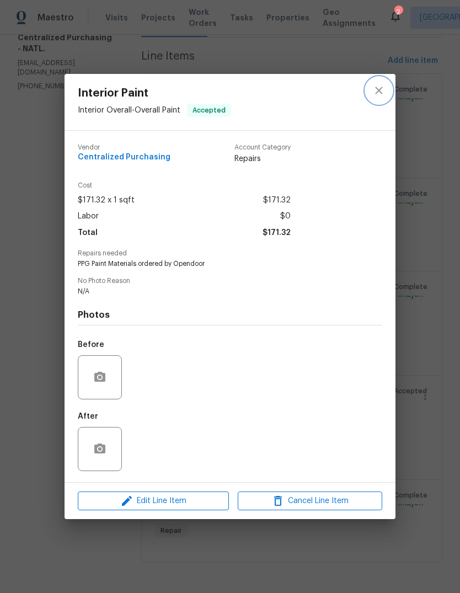
click at [378, 86] on icon "close" at bounding box center [379, 90] width 13 height 13
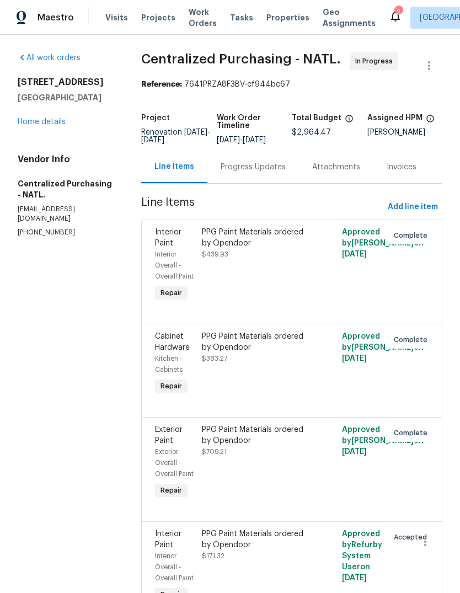
scroll to position [0, 0]
click at [279, 173] on div "Progress Updates" at bounding box center [253, 167] width 65 height 11
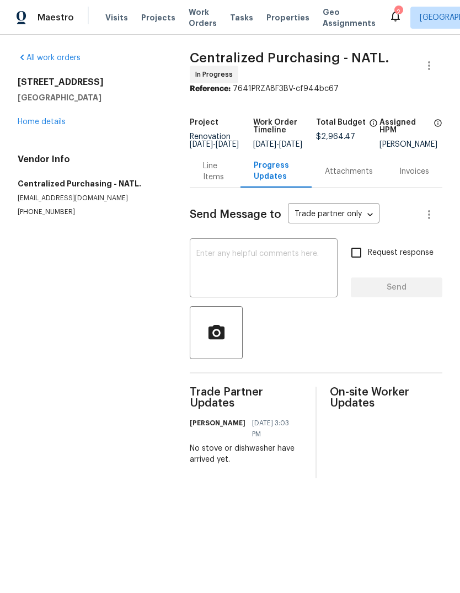
click at [231, 263] on textarea at bounding box center [264, 269] width 135 height 39
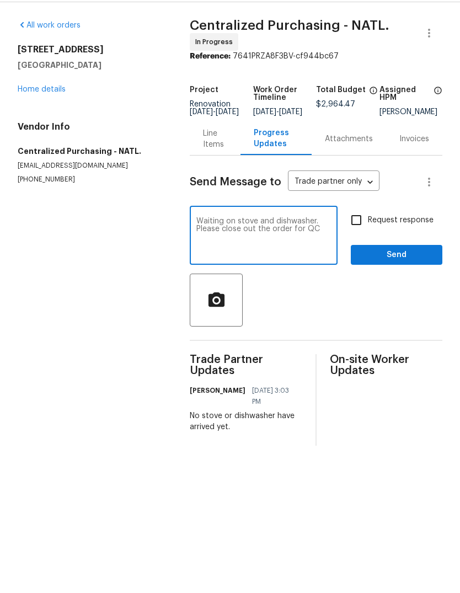
type textarea "Waiting on stove and dishwasher. Please close out the order for QC"
click at [398, 281] on span "Send" at bounding box center [397, 288] width 74 height 14
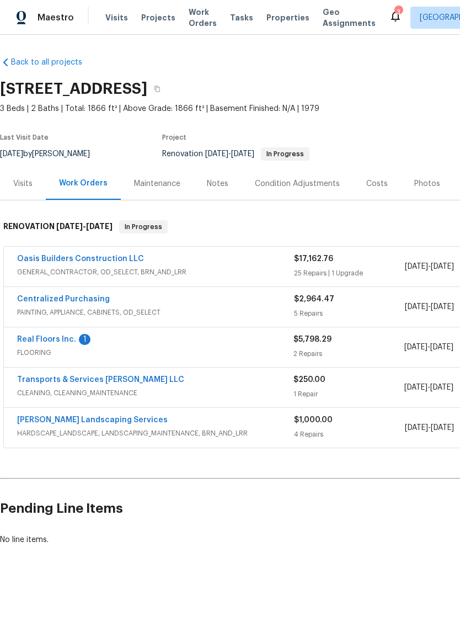
click at [51, 336] on link "Real Floors Inc." at bounding box center [46, 340] width 59 height 8
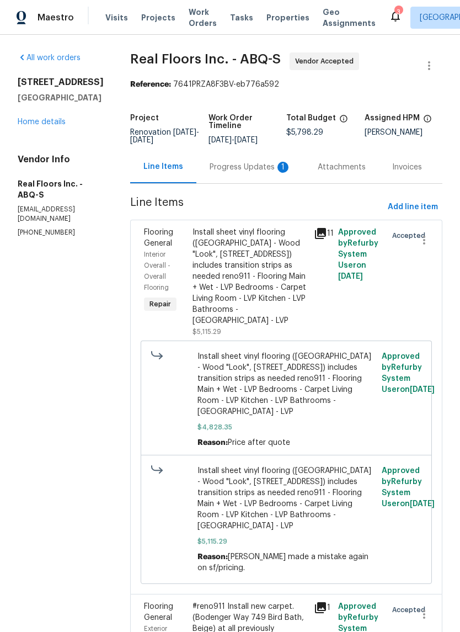
click at [239, 164] on div "Progress Updates 1" at bounding box center [251, 167] width 82 height 11
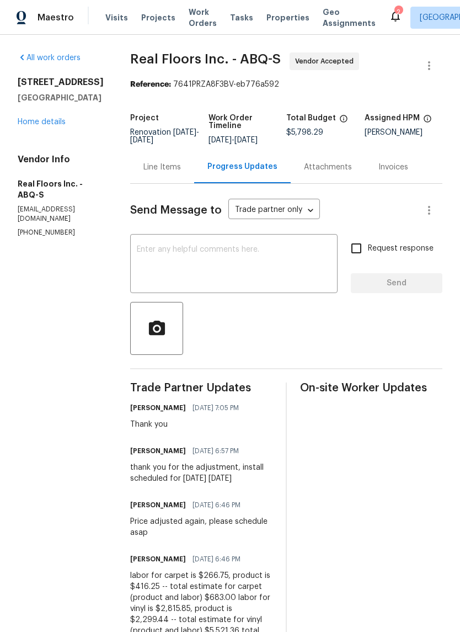
click at [36, 118] on link "Home details" at bounding box center [42, 122] width 48 height 8
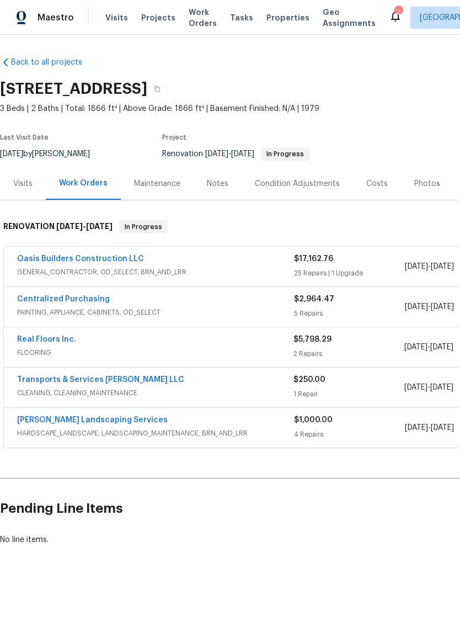
click at [59, 255] on link "Oasis Builders Construction LLC" at bounding box center [80, 259] width 127 height 8
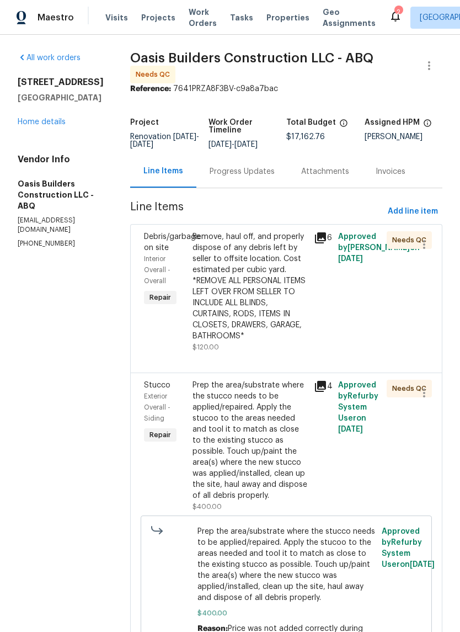
click at [251, 307] on div "Remove, haul off, and properly dispose of any debris left by seller to offsite …" at bounding box center [250, 286] width 115 height 110
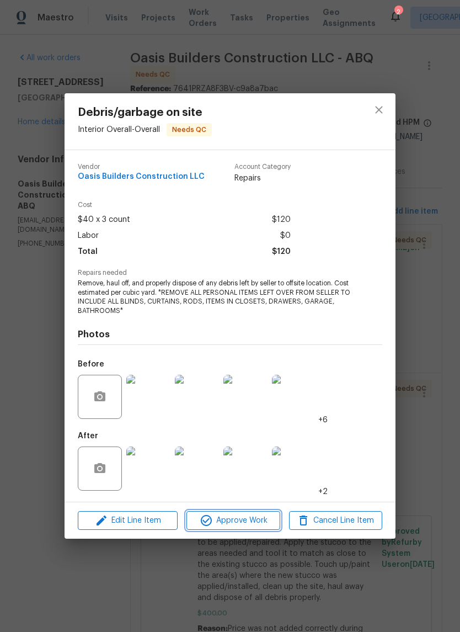
click at [235, 524] on span "Approve Work" at bounding box center [233, 521] width 87 height 14
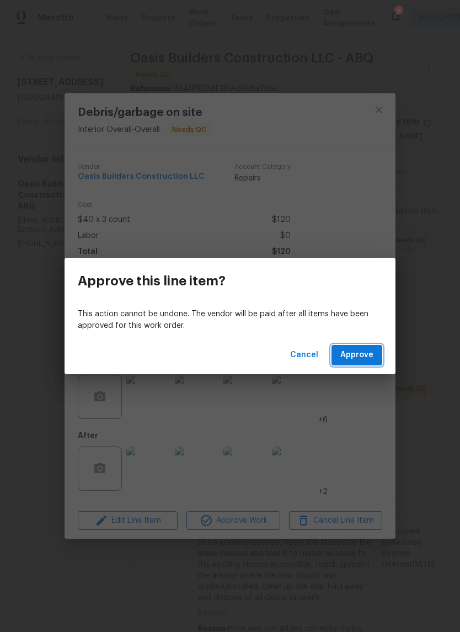
click at [365, 356] on span "Approve" at bounding box center [357, 355] width 33 height 14
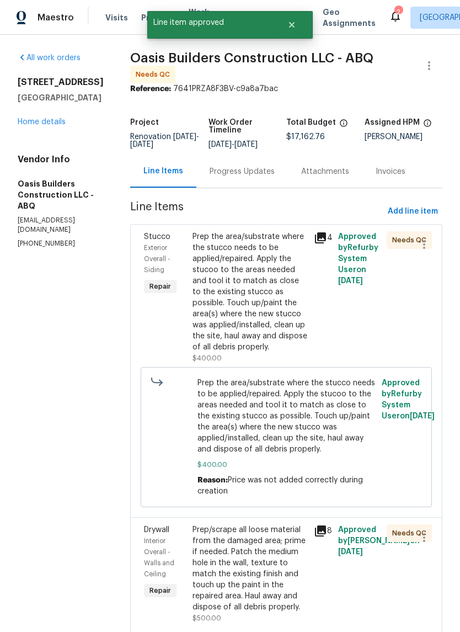
click at [262, 312] on div "Prep the area/substrate where the stucco needs to be applied/repaired. Apply th…" at bounding box center [250, 291] width 115 height 121
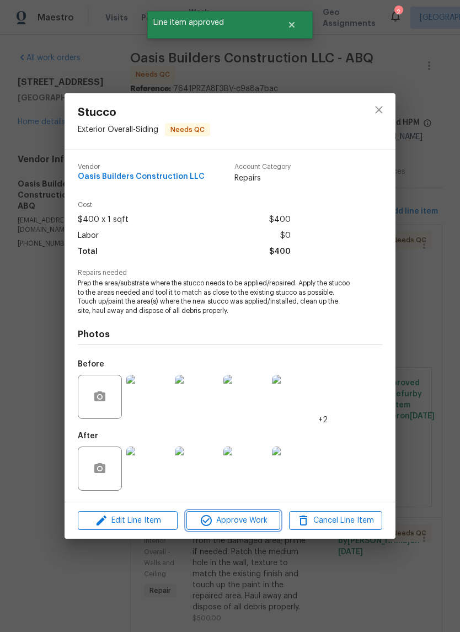
click at [234, 524] on span "Approve Work" at bounding box center [233, 521] width 87 height 14
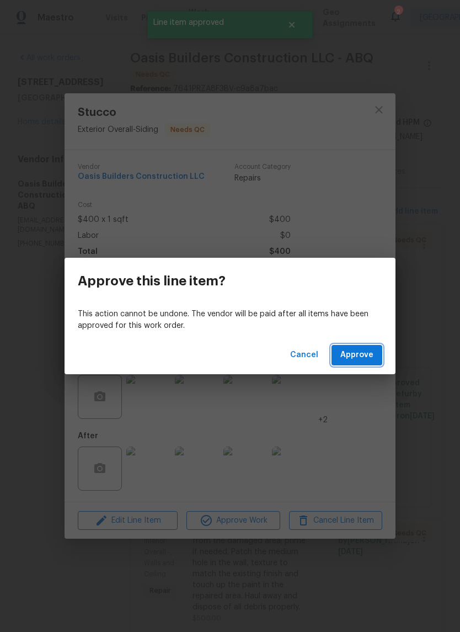
click at [351, 349] on span "Approve" at bounding box center [357, 355] width 33 height 14
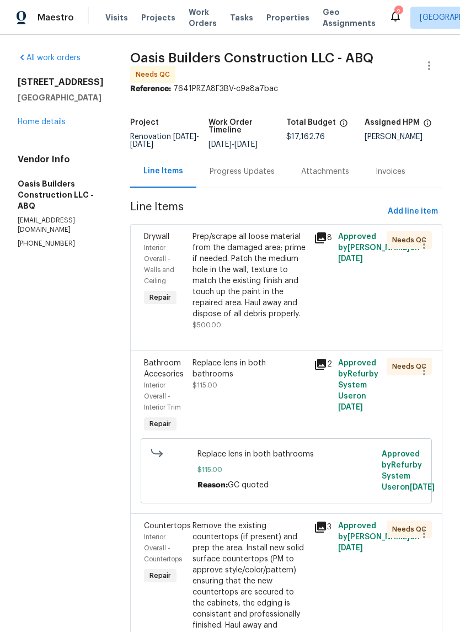
click at [245, 293] on div "Prep/scrape all loose material from the damaged area; prime if needed. Patch th…" at bounding box center [250, 275] width 115 height 88
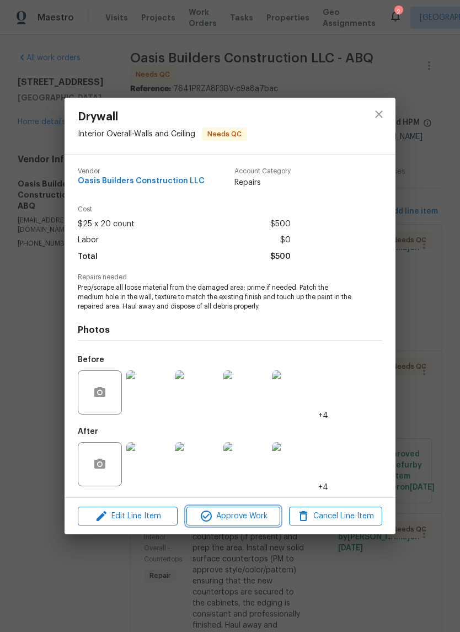
click at [237, 518] on span "Approve Work" at bounding box center [233, 517] width 87 height 14
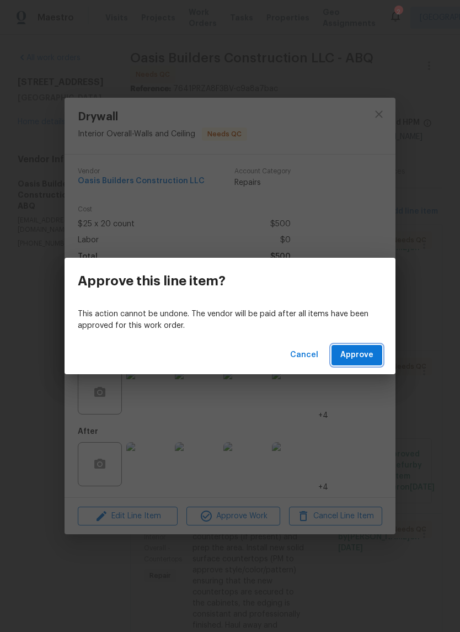
click at [356, 356] on span "Approve" at bounding box center [357, 355] width 33 height 14
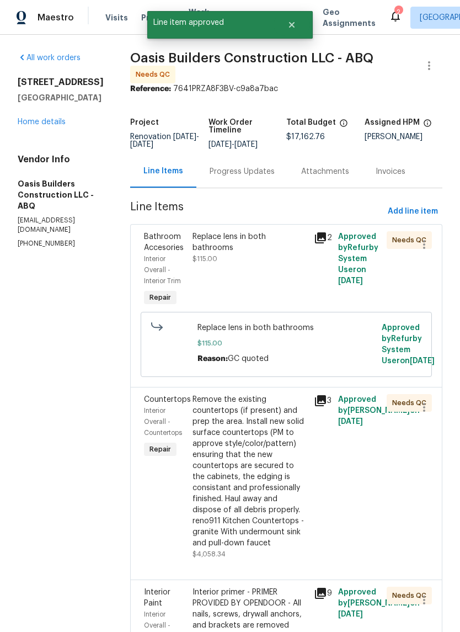
click at [254, 267] on div "Replace lens in both bathrooms $115.00" at bounding box center [249, 270] width 121 height 84
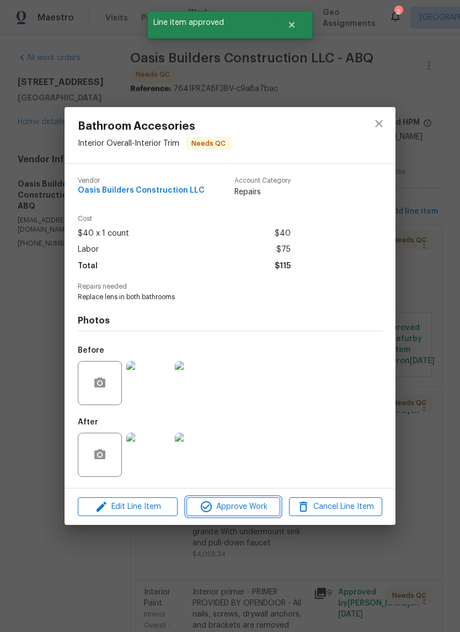
click at [228, 513] on span "Approve Work" at bounding box center [233, 507] width 87 height 14
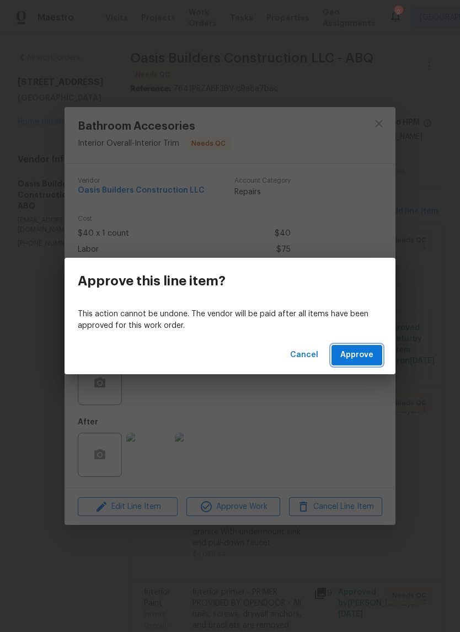
click at [367, 352] on span "Approve" at bounding box center [357, 355] width 33 height 14
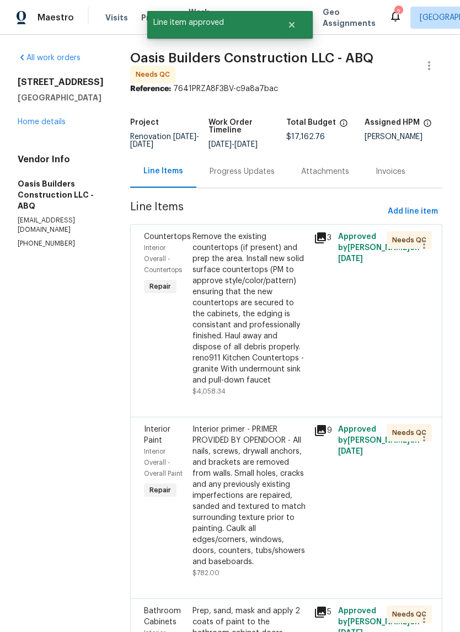
click at [251, 333] on div "Remove the existing countertops (if present) and prep the area. Install new sol…" at bounding box center [250, 308] width 115 height 155
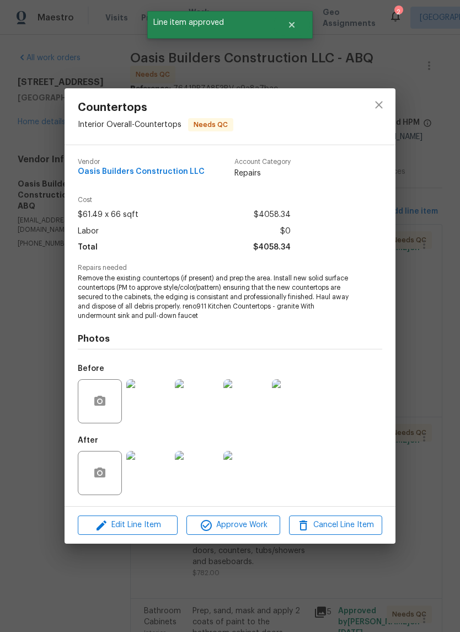
click at [153, 474] on img at bounding box center [148, 473] width 44 height 44
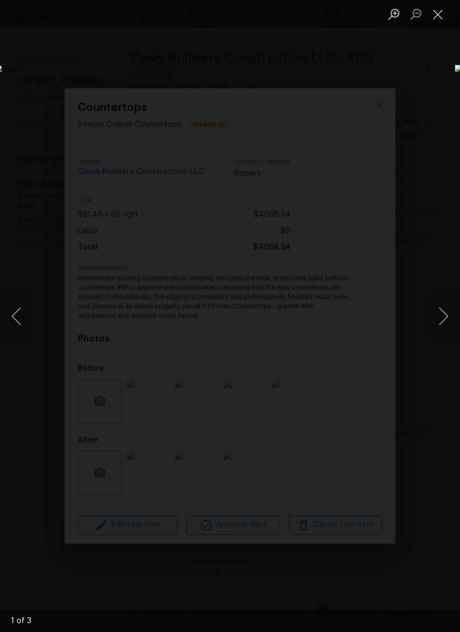
click at [447, 312] on button "Next image" at bounding box center [443, 316] width 33 height 44
click at [24, 306] on button "Previous image" at bounding box center [16, 316] width 33 height 44
click at [24, 315] on button "Previous image" at bounding box center [16, 316] width 33 height 44
click at [442, 312] on button "Next image" at bounding box center [443, 316] width 33 height 44
click at [435, 11] on button "Close lightbox" at bounding box center [438, 13] width 22 height 19
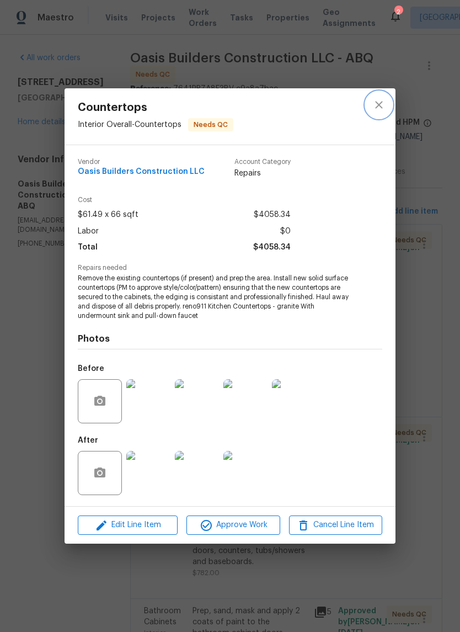
click at [379, 92] on button "close" at bounding box center [379, 105] width 27 height 27
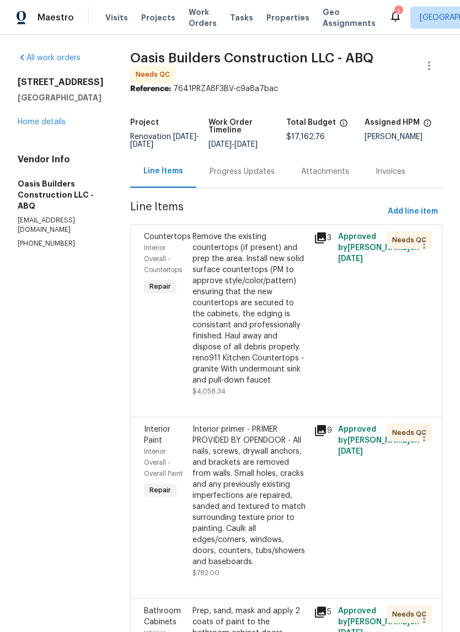
click at [237, 311] on div "Remove the existing countertops (if present) and prep the area. Install new sol…" at bounding box center [250, 308] width 115 height 155
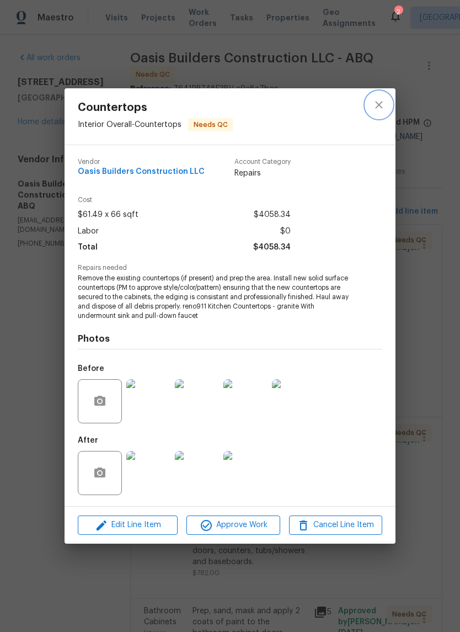
click at [383, 102] on icon "close" at bounding box center [379, 104] width 13 height 13
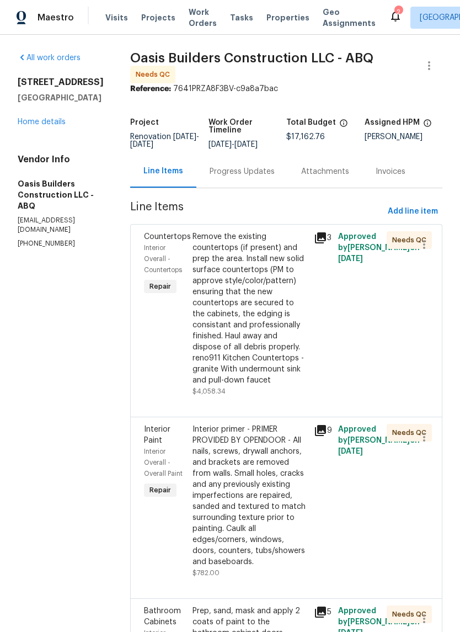
click at [232, 168] on div "Progress Updates" at bounding box center [242, 171] width 65 height 11
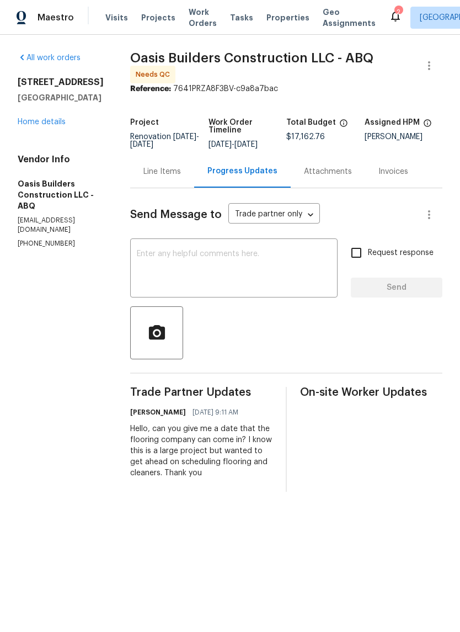
click at [138, 251] on textarea at bounding box center [234, 269] width 194 height 39
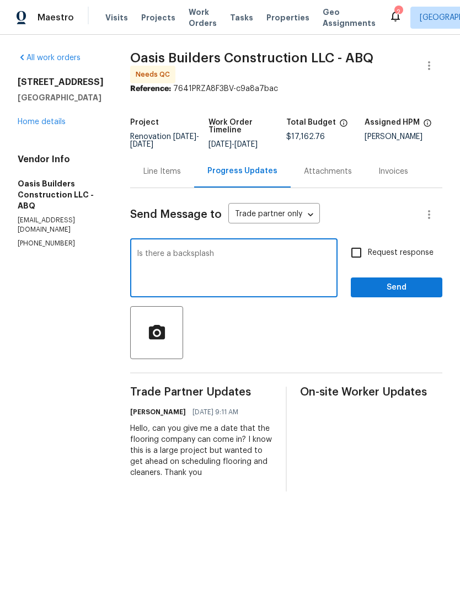
click at [172, 250] on textarea "Is there a backsplash" at bounding box center [234, 269] width 194 height 39
type textarea "Is there a granite backsplash by the sink?"
click at [401, 285] on span "Send" at bounding box center [397, 288] width 74 height 14
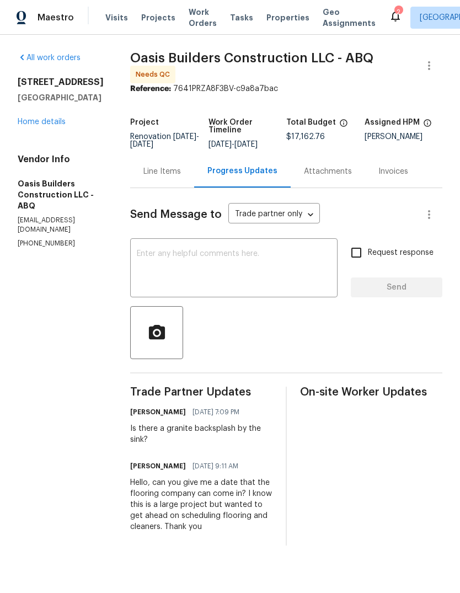
click at [54, 125] on link "Home details" at bounding box center [42, 122] width 48 height 8
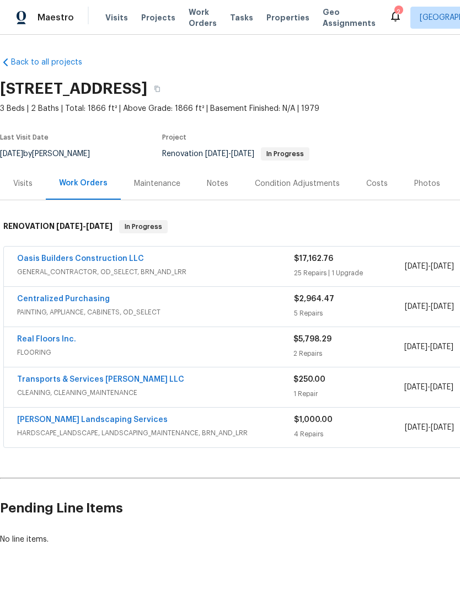
click at [84, 257] on link "Oasis Builders Construction LLC" at bounding box center [80, 259] width 127 height 8
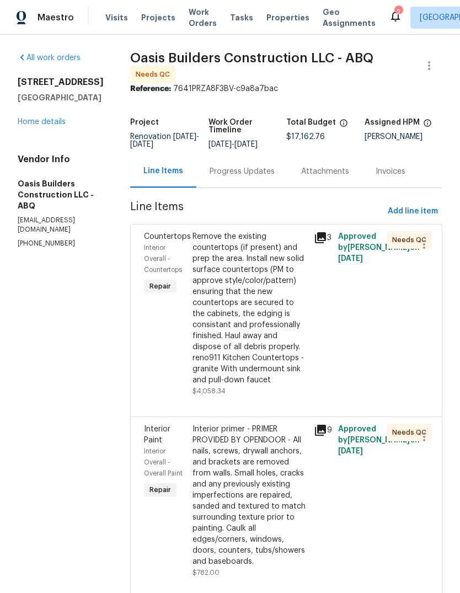
click at [271, 489] on div "Interior primer - PRIMER PROVIDED BY OPENDOOR - All nails, screws, drywall anch…" at bounding box center [250, 496] width 115 height 144
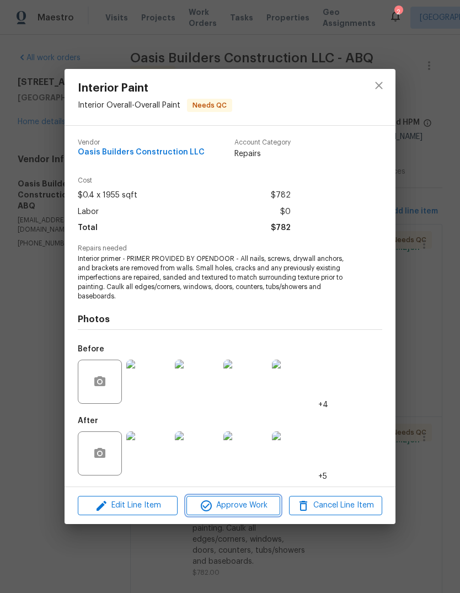
click at [241, 510] on span "Approve Work" at bounding box center [233, 506] width 87 height 14
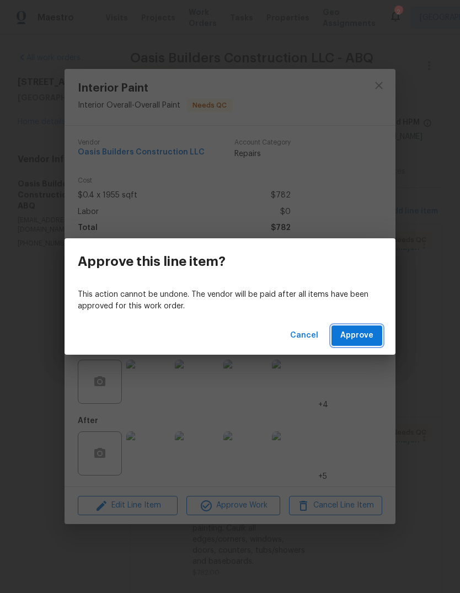
click at [370, 340] on span "Approve" at bounding box center [357, 336] width 33 height 14
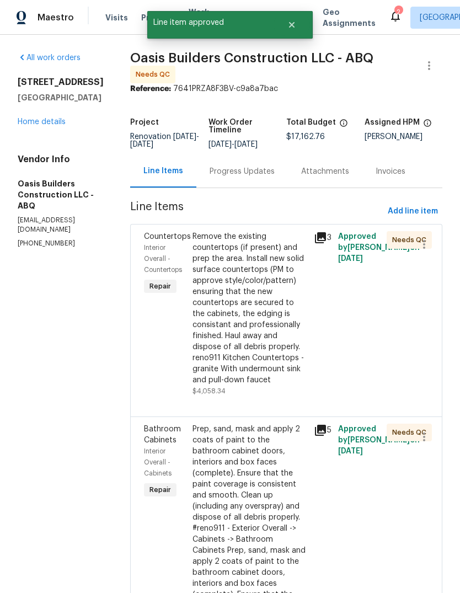
click at [243, 474] on div "Prep, sand, mask and apply 2 coats of paint to the bathroom cabinet doors, inte…" at bounding box center [250, 534] width 115 height 221
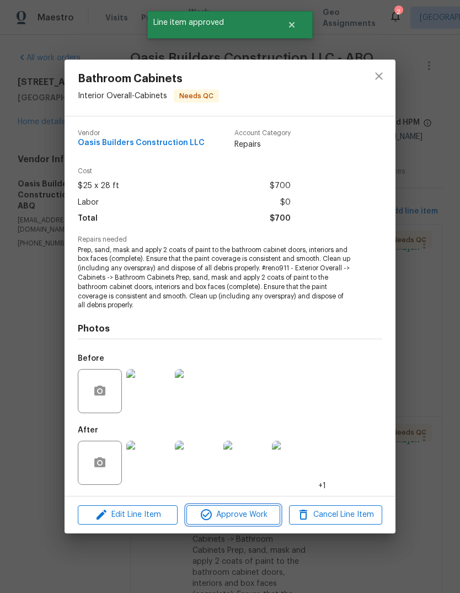
click at [236, 516] on span "Approve Work" at bounding box center [233, 515] width 87 height 14
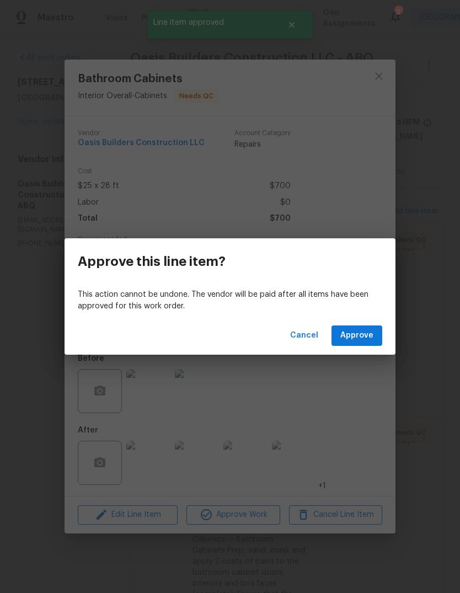
click at [368, 332] on span "Approve" at bounding box center [357, 336] width 33 height 14
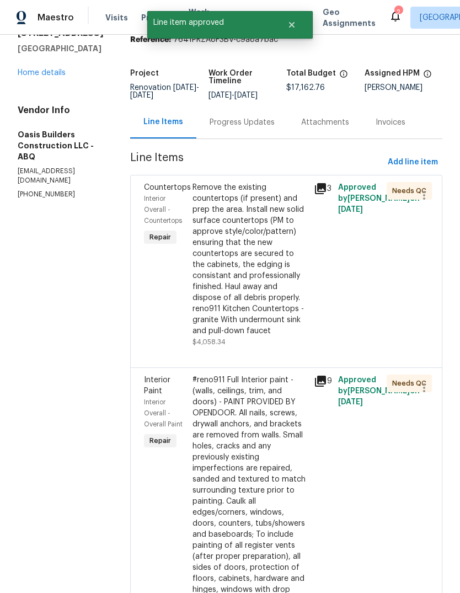
scroll to position [52, 0]
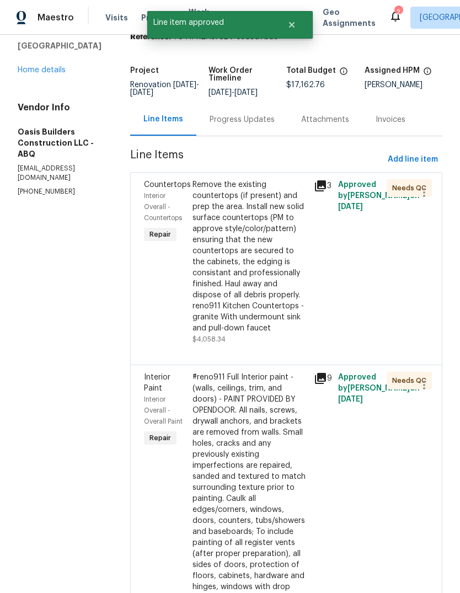
click at [264, 479] on div "#reno911 Full Interior paint - (walls, ceilings, trim, and doors) - PAINT PROVI…" at bounding box center [250, 504] width 115 height 265
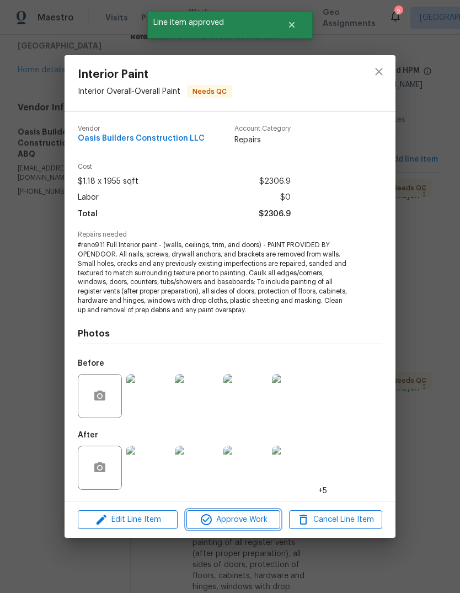
click at [242, 522] on span "Approve Work" at bounding box center [233, 520] width 87 height 14
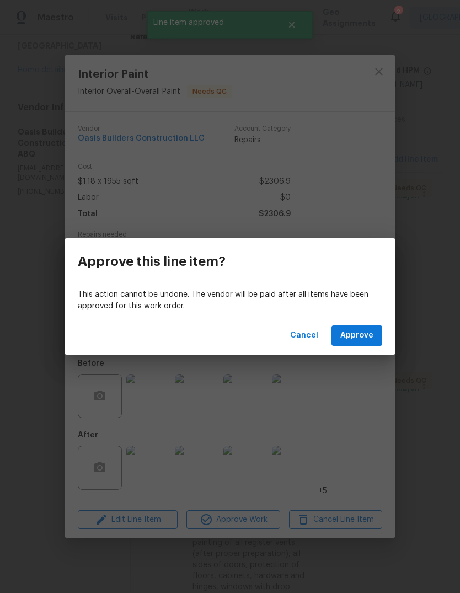
click at [367, 337] on span "Approve" at bounding box center [357, 336] width 33 height 14
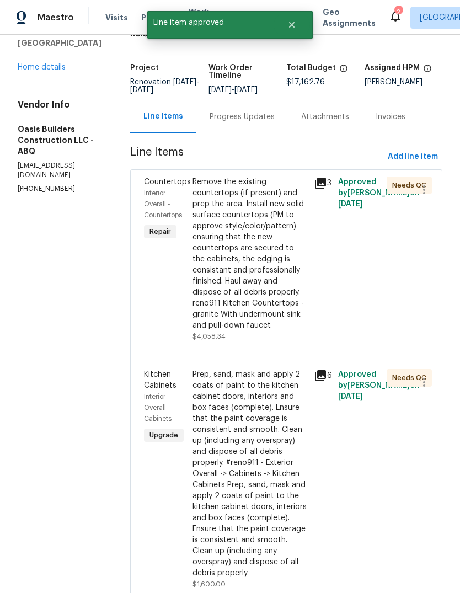
scroll to position [57, 0]
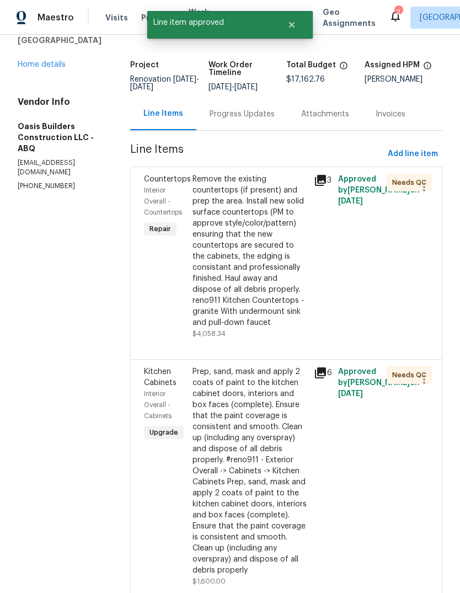
click at [246, 479] on div "Prep, sand, mask and apply 2 coats of paint to the kitchen cabinet doors, inter…" at bounding box center [250, 472] width 115 height 210
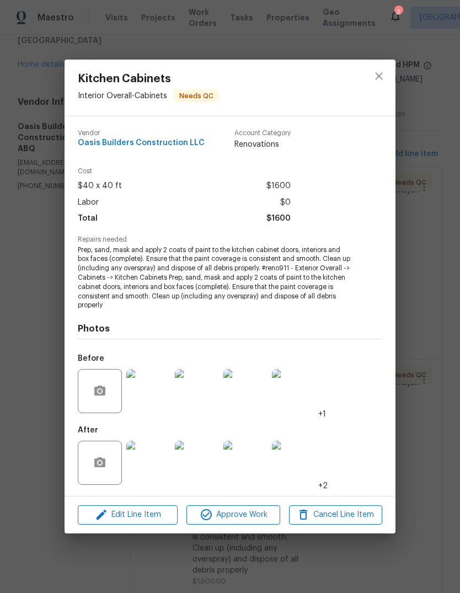
click at [155, 456] on img at bounding box center [148, 463] width 44 height 44
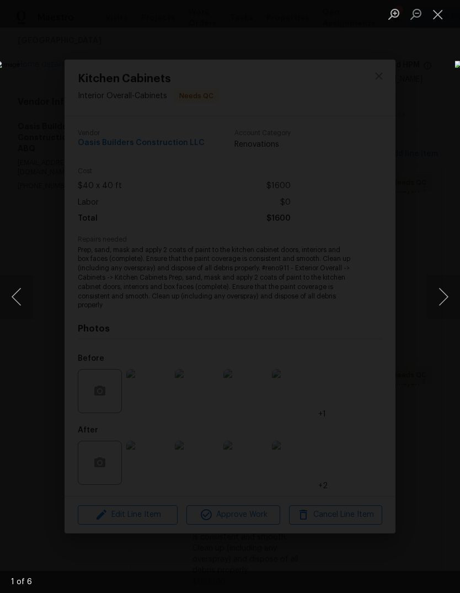
click at [448, 295] on button "Next image" at bounding box center [443, 297] width 33 height 44
click at [446, 300] on button "Next image" at bounding box center [443, 297] width 33 height 44
click at [443, 297] on button "Next image" at bounding box center [443, 297] width 33 height 44
click at [446, 299] on button "Next image" at bounding box center [443, 297] width 33 height 44
click at [435, 15] on button "Close lightbox" at bounding box center [438, 13] width 22 height 19
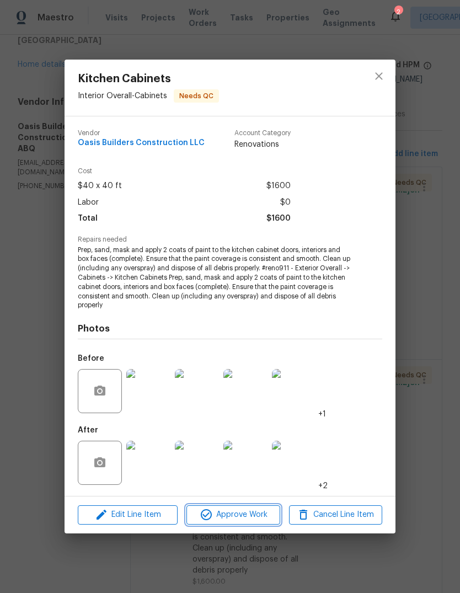
click at [213, 518] on icon "button" at bounding box center [206, 514] width 13 height 13
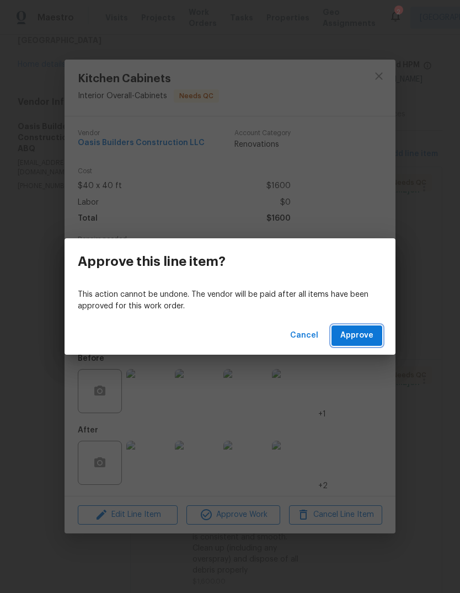
click at [359, 338] on span "Approve" at bounding box center [357, 336] width 33 height 14
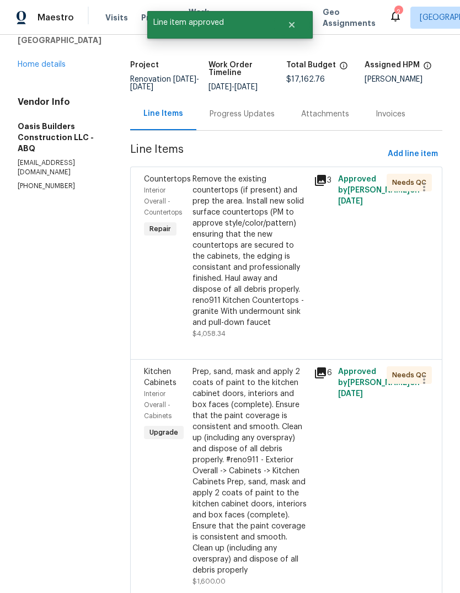
scroll to position [0, 0]
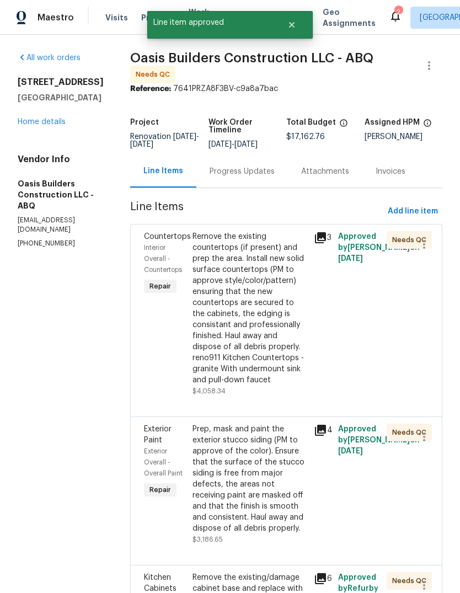
click at [256, 486] on div "Prep, mask and paint the exterior stucco siding (PM to approve of the color). E…" at bounding box center [250, 479] width 115 height 110
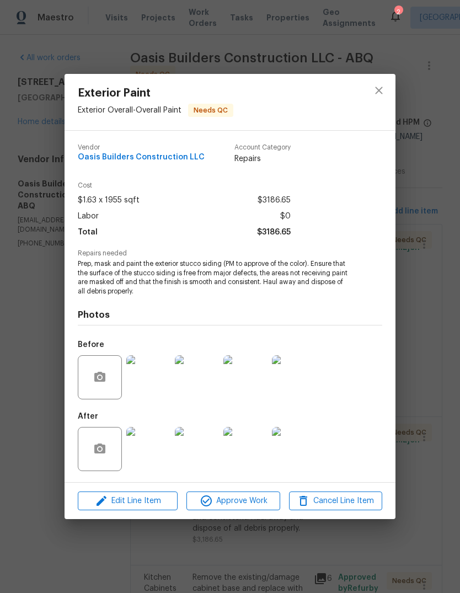
click at [150, 463] on img at bounding box center [148, 449] width 44 height 44
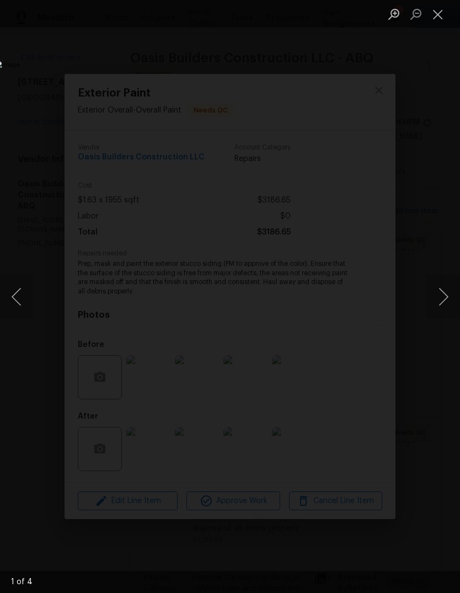
click at [443, 297] on button "Next image" at bounding box center [443, 297] width 33 height 44
click at [442, 293] on button "Next image" at bounding box center [443, 297] width 33 height 44
click at [444, 295] on button "Next image" at bounding box center [443, 297] width 33 height 44
click at [446, 295] on button "Next image" at bounding box center [443, 297] width 33 height 44
click at [442, 298] on button "Next image" at bounding box center [443, 297] width 33 height 44
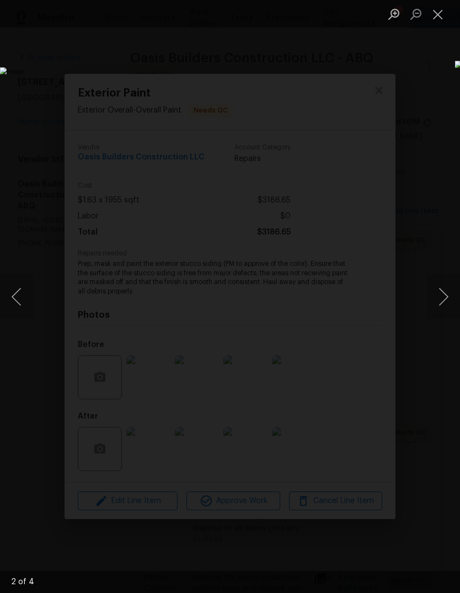
click at [438, 13] on button "Close lightbox" at bounding box center [438, 13] width 22 height 19
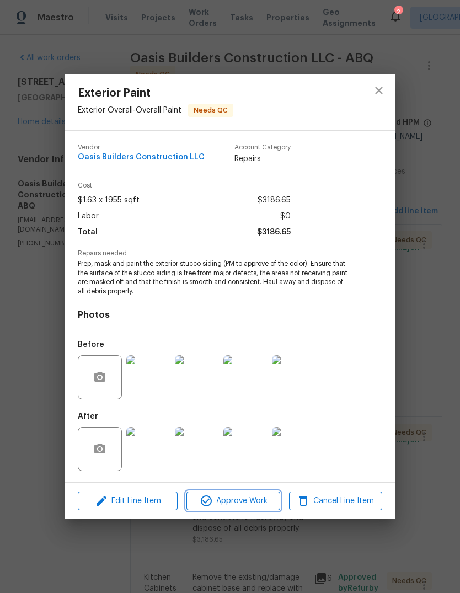
click at [240, 499] on span "Approve Work" at bounding box center [233, 502] width 87 height 14
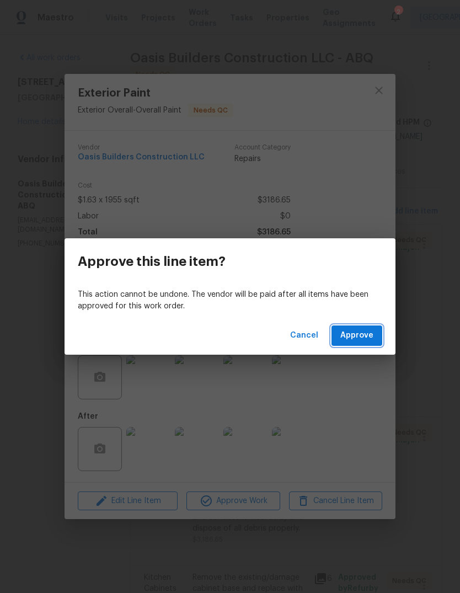
click at [351, 333] on span "Approve" at bounding box center [357, 336] width 33 height 14
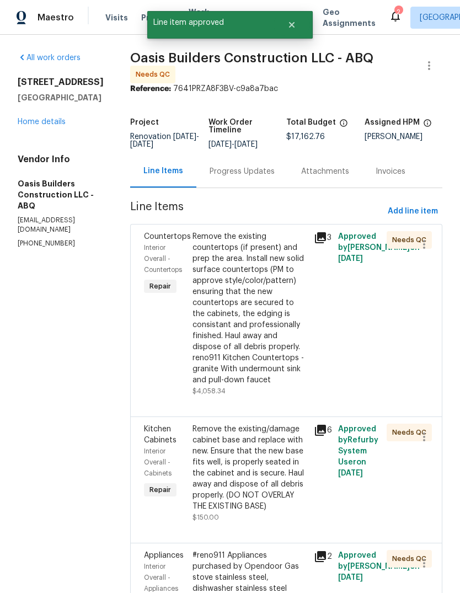
click at [260, 476] on div "Remove the existing/damage cabinet base and replace with new. Ensure that the n…" at bounding box center [250, 468] width 115 height 88
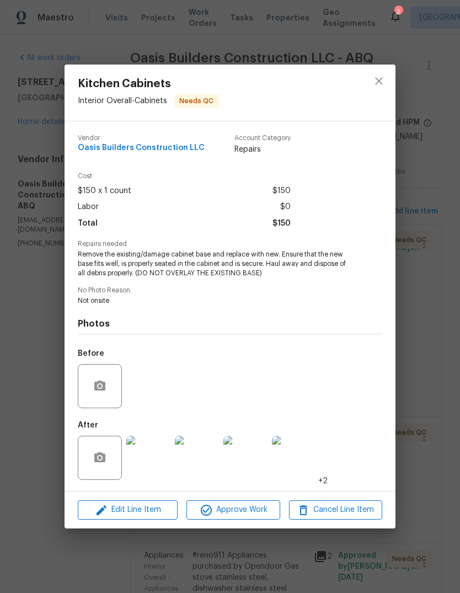
click at [144, 463] on img at bounding box center [148, 458] width 44 height 44
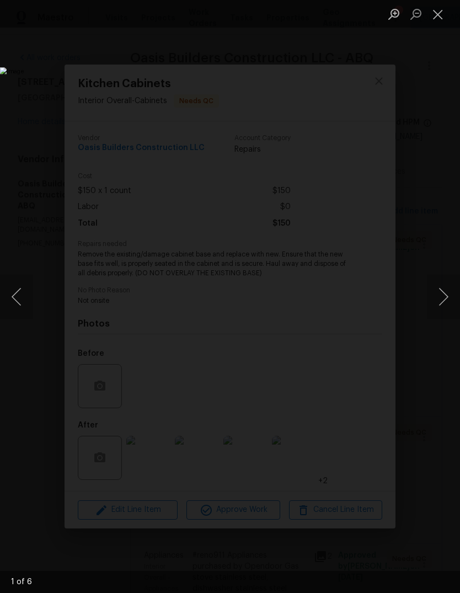
click at [445, 297] on button "Next image" at bounding box center [443, 297] width 33 height 44
click at [440, 297] on button "Next image" at bounding box center [443, 297] width 33 height 44
click at [447, 298] on button "Next image" at bounding box center [443, 297] width 33 height 44
click at [441, 299] on button "Next image" at bounding box center [443, 297] width 33 height 44
click at [438, 8] on button "Close lightbox" at bounding box center [438, 13] width 22 height 19
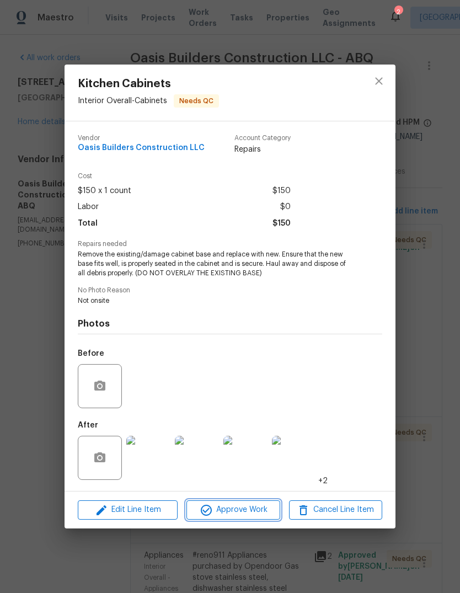
click at [243, 515] on span "Approve Work" at bounding box center [233, 511] width 87 height 14
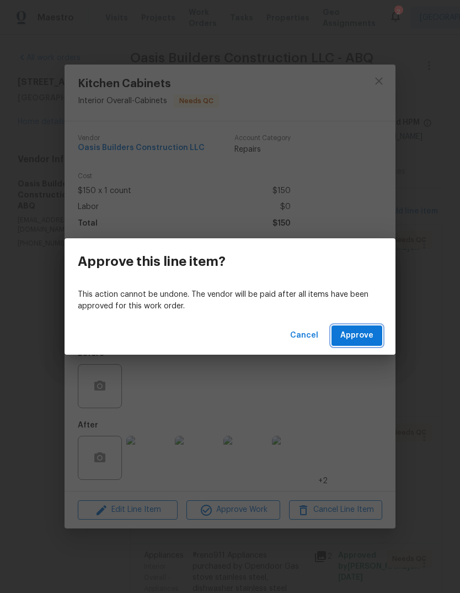
click at [369, 335] on span "Approve" at bounding box center [357, 336] width 33 height 14
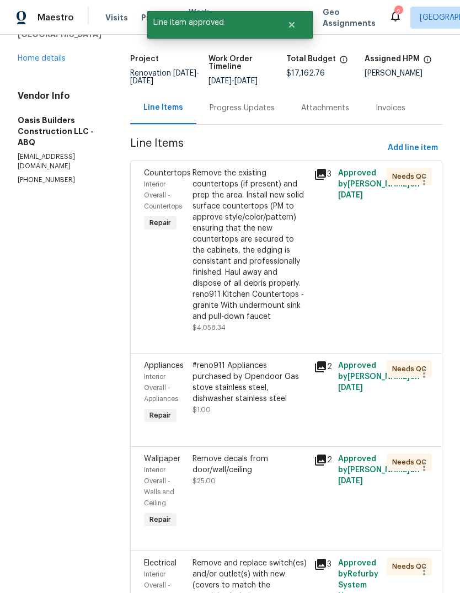
scroll to position [66, 0]
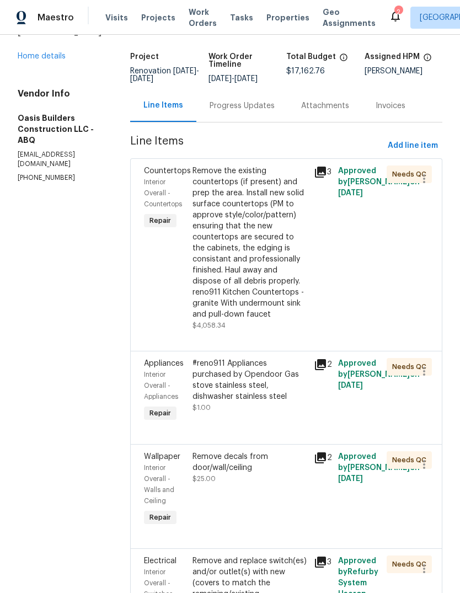
click at [236, 378] on div "#reno911 Appliances purchased by Opendoor Gas stove stainless steel, dishwasher…" at bounding box center [250, 380] width 115 height 44
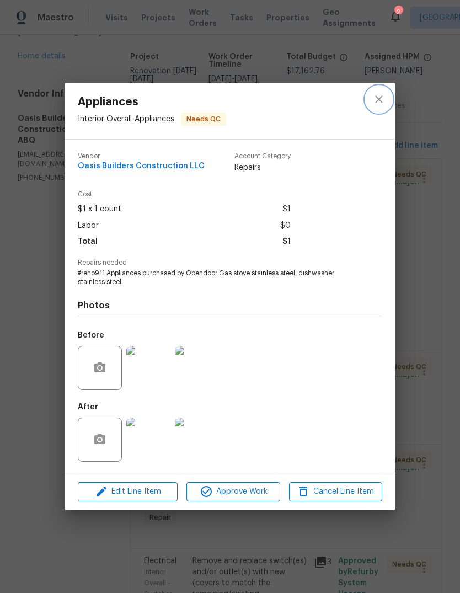
click at [381, 97] on icon "close" at bounding box center [378, 99] width 7 height 7
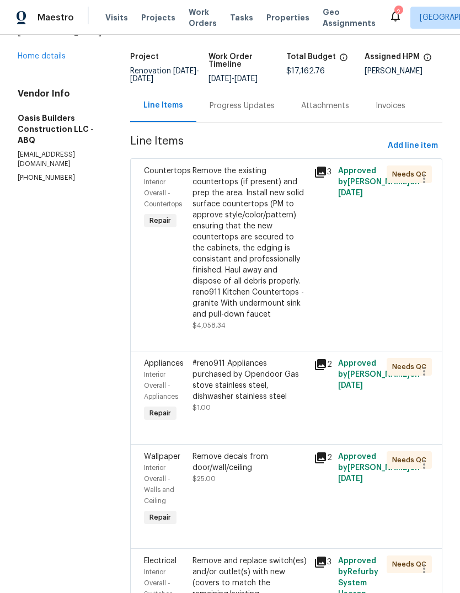
click at [249, 397] on div "#reno911 Appliances purchased by Opendoor Gas stove stainless steel, dishwasher…" at bounding box center [250, 380] width 115 height 44
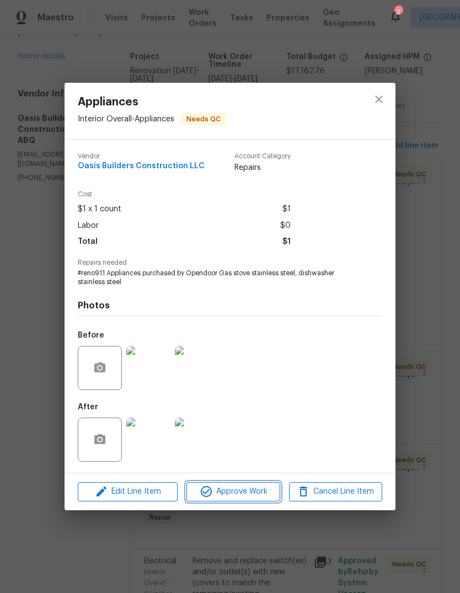
click at [240, 497] on span "Approve Work" at bounding box center [233, 492] width 87 height 14
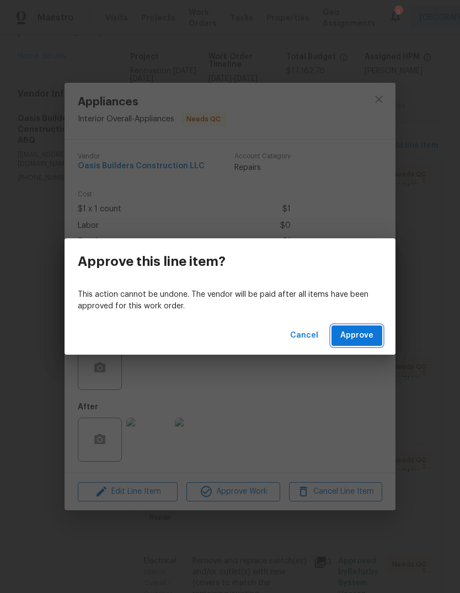
click at [365, 337] on span "Approve" at bounding box center [357, 336] width 33 height 14
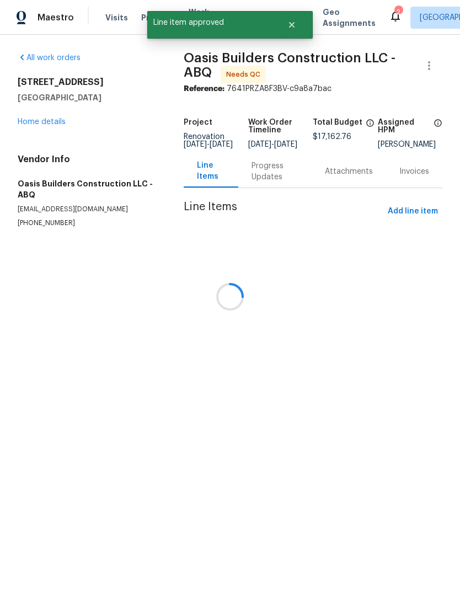
scroll to position [0, 0]
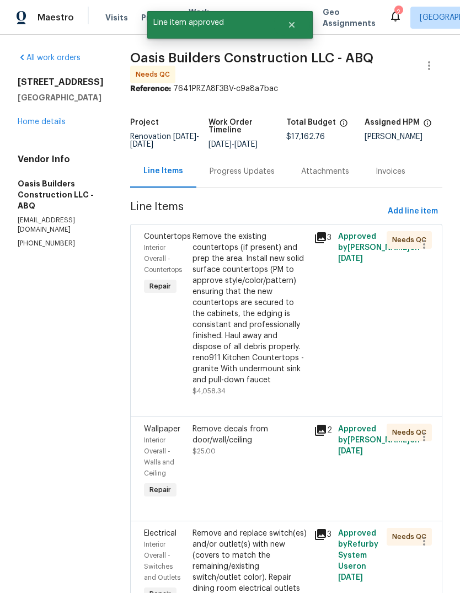
click at [259, 459] on div "Remove decals from door/wall/ceiling $25.00" at bounding box center [249, 463] width 121 height 84
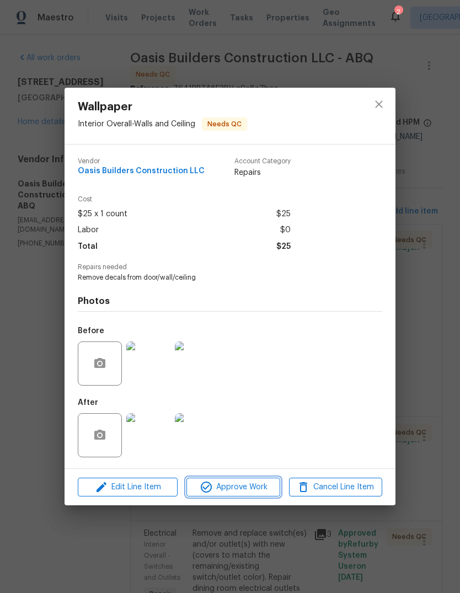
click at [242, 483] on span "Approve Work" at bounding box center [233, 488] width 87 height 14
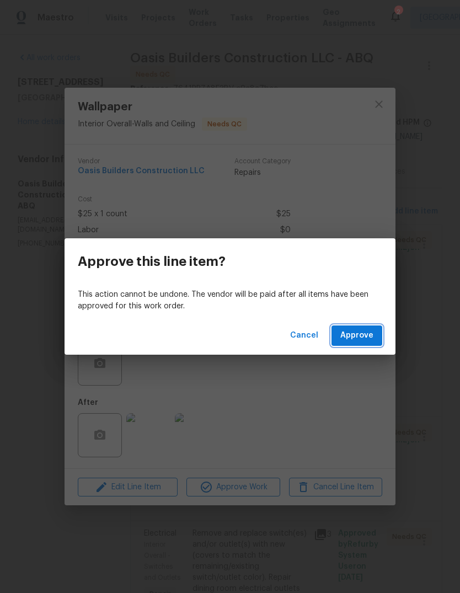
click at [364, 335] on span "Approve" at bounding box center [357, 336] width 33 height 14
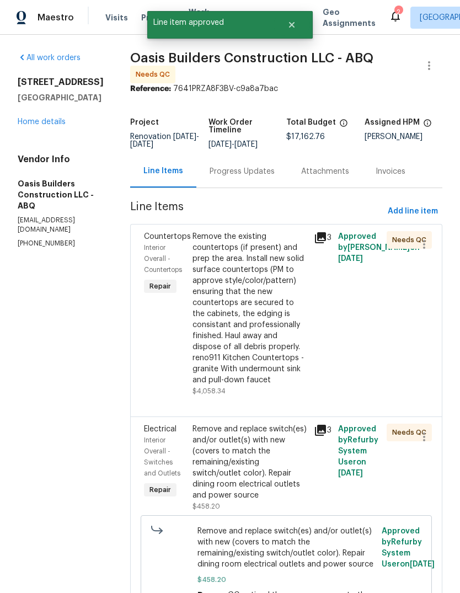
click at [267, 458] on div "Remove and replace switch(es) and/or outlet(s) with new (covers to match the re…" at bounding box center [250, 462] width 115 height 77
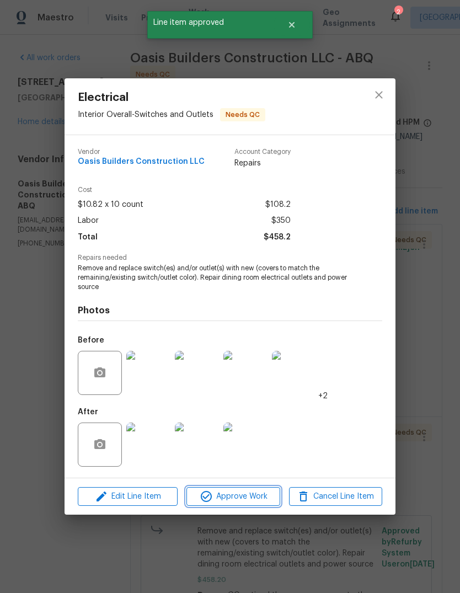
click at [231, 500] on span "Approve Work" at bounding box center [233, 497] width 87 height 14
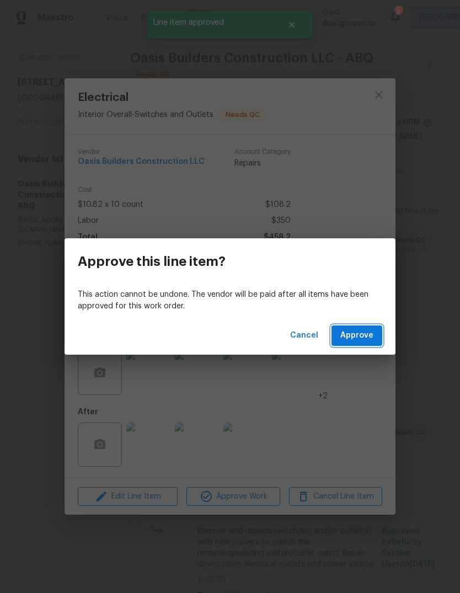
click at [358, 336] on span "Approve" at bounding box center [357, 336] width 33 height 14
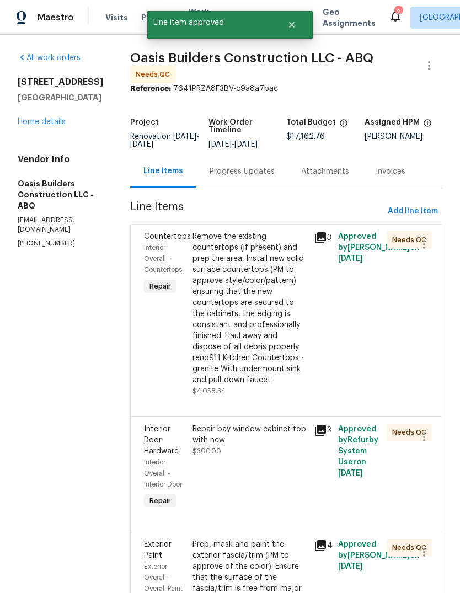
click at [266, 468] on div "Repair bay window cabinet top with new $300.00" at bounding box center [249, 468] width 121 height 95
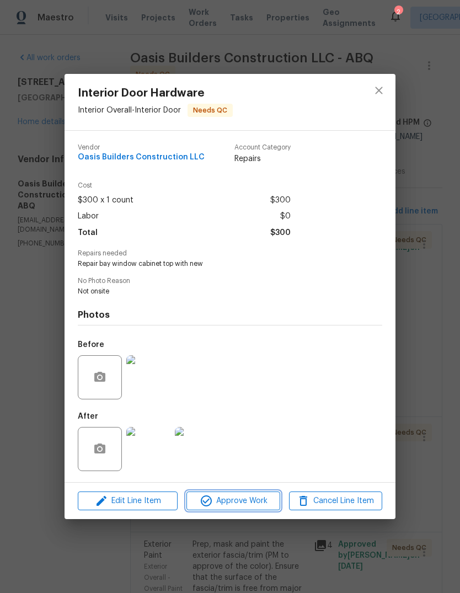
click at [239, 501] on span "Approve Work" at bounding box center [233, 502] width 87 height 14
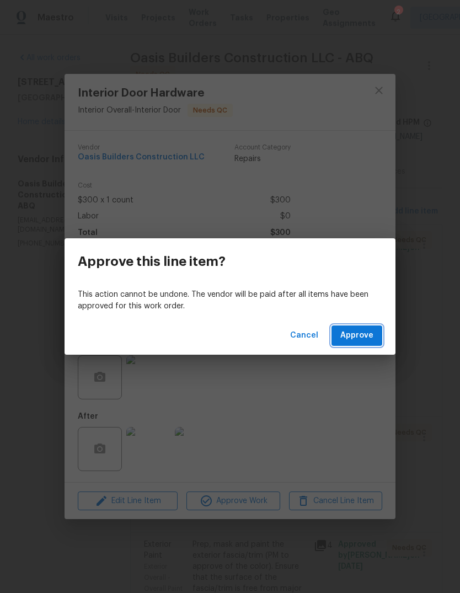
click at [365, 340] on span "Approve" at bounding box center [357, 336] width 33 height 14
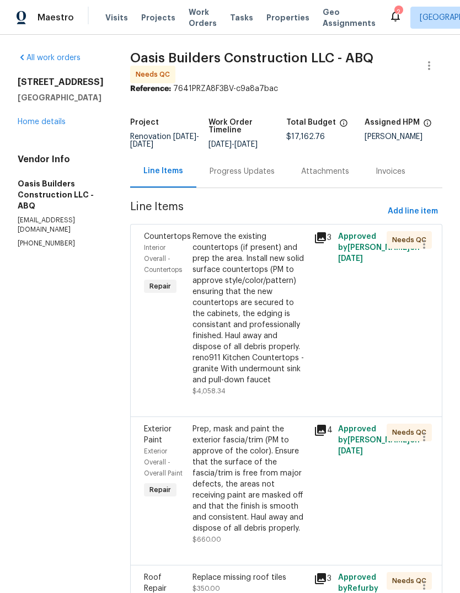
click at [248, 487] on div "Prep, mask and paint the exterior fascia/trim (PM to approve of the color). Ens…" at bounding box center [250, 479] width 115 height 110
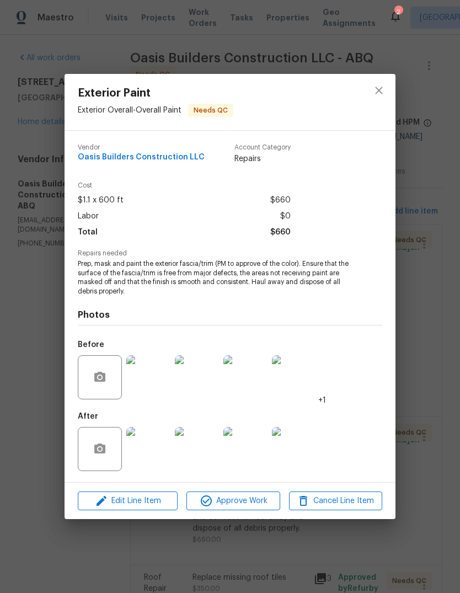
click at [155, 373] on img at bounding box center [148, 378] width 44 height 44
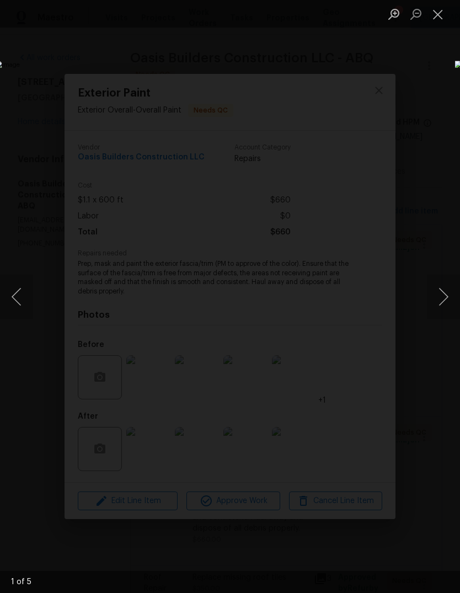
click at [443, 295] on button "Next image" at bounding box center [443, 297] width 33 height 44
click at [437, 298] on button "Next image" at bounding box center [443, 297] width 33 height 44
click at [443, 299] on button "Next image" at bounding box center [443, 297] width 33 height 44
click at [443, 303] on button "Next image" at bounding box center [443, 297] width 33 height 44
click at [437, 19] on button "Close lightbox" at bounding box center [438, 13] width 22 height 19
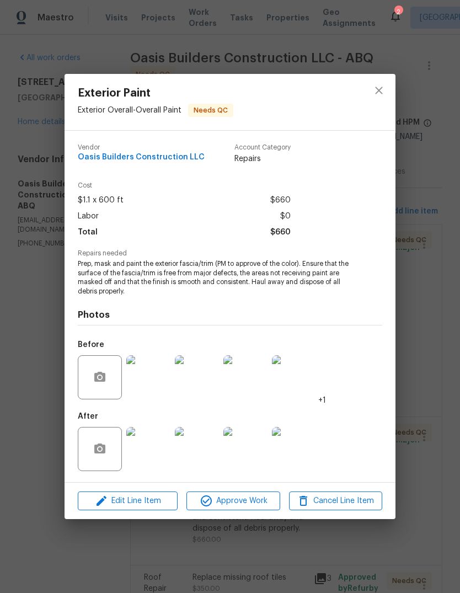
click at [158, 453] on img at bounding box center [148, 449] width 44 height 44
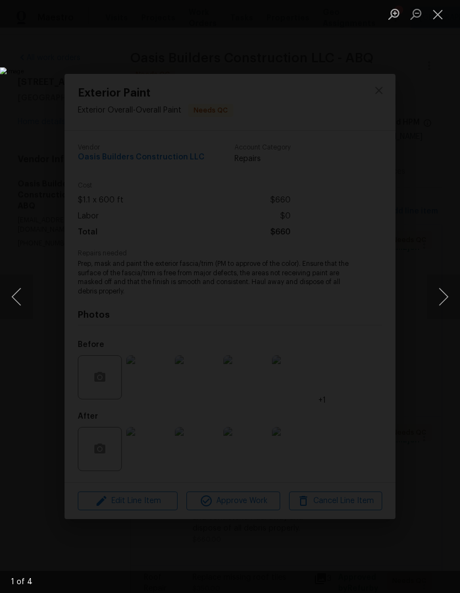
click at [444, 292] on button "Next image" at bounding box center [443, 297] width 33 height 44
click at [442, 290] on button "Next image" at bounding box center [443, 297] width 33 height 44
click at [441, 294] on button "Next image" at bounding box center [443, 297] width 33 height 44
click at [441, 298] on button "Next image" at bounding box center [443, 297] width 33 height 44
click at [444, 9] on button "Close lightbox" at bounding box center [438, 13] width 22 height 19
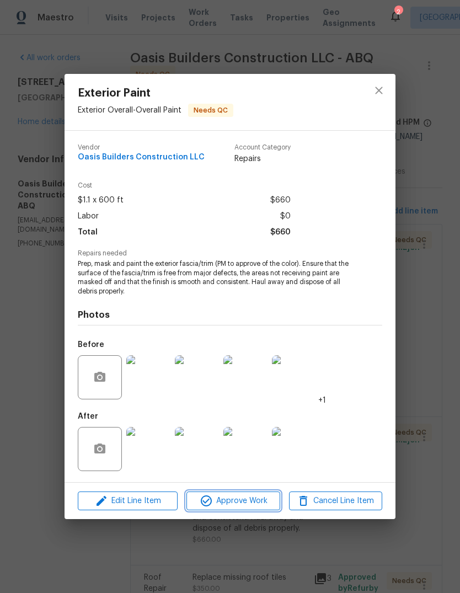
click at [231, 507] on span "Approve Work" at bounding box center [233, 502] width 87 height 14
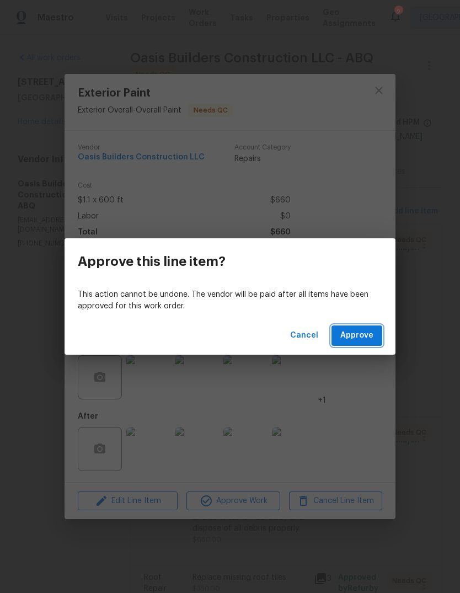
click at [354, 339] on span "Approve" at bounding box center [357, 336] width 33 height 14
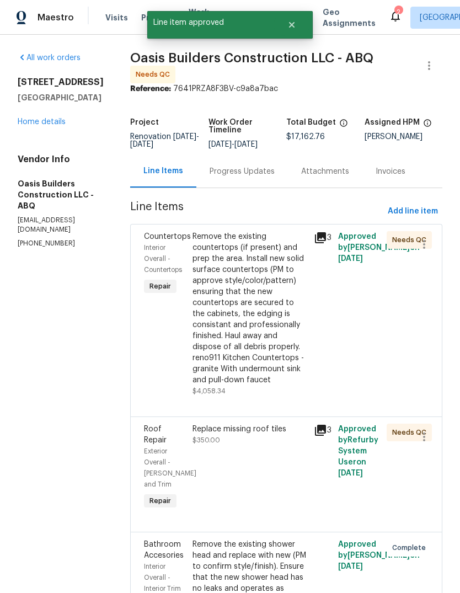
click at [269, 484] on div "Replace missing roof tiles $350.00" at bounding box center [249, 468] width 121 height 95
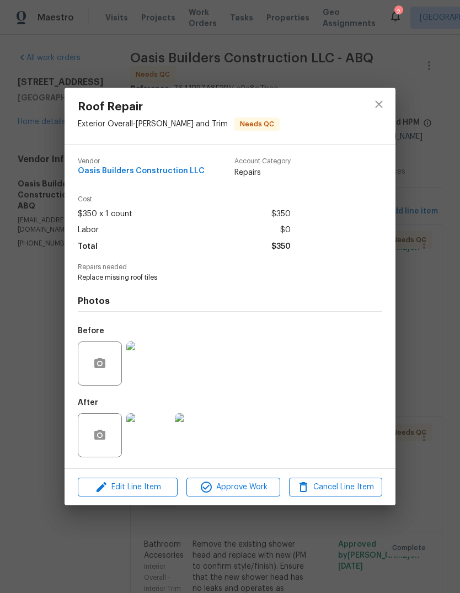
click at [147, 437] on img at bounding box center [148, 436] width 44 height 44
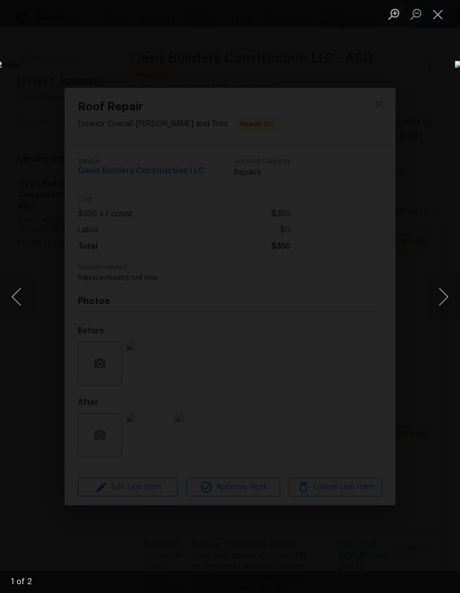
click at [438, 12] on button "Close lightbox" at bounding box center [438, 13] width 22 height 19
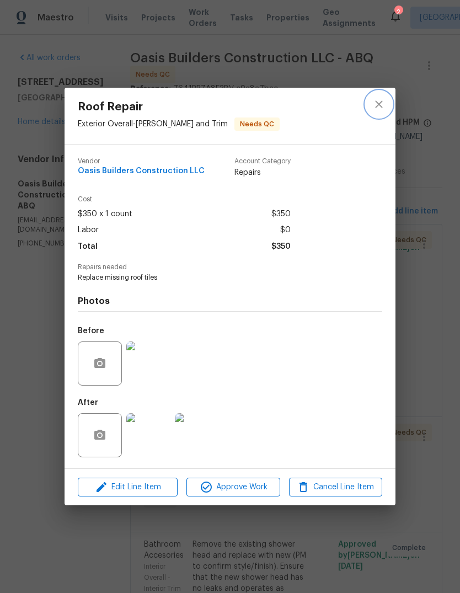
click at [381, 105] on icon "close" at bounding box center [378, 103] width 7 height 7
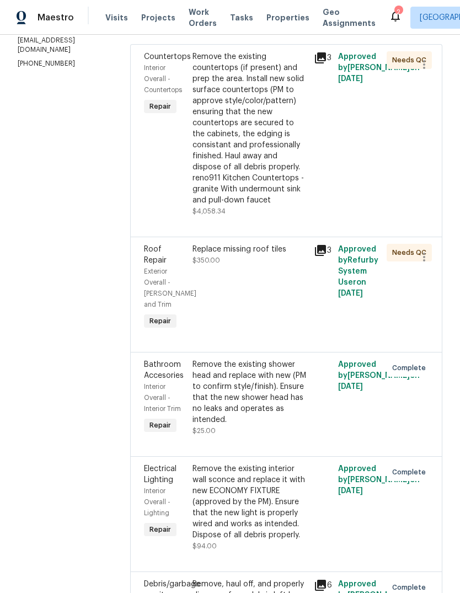
scroll to position [187, 0]
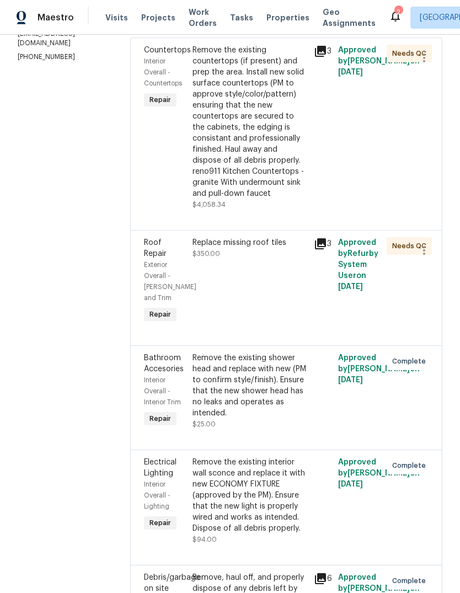
click at [224, 266] on div "Replace missing roof tiles $350.00" at bounding box center [249, 281] width 121 height 95
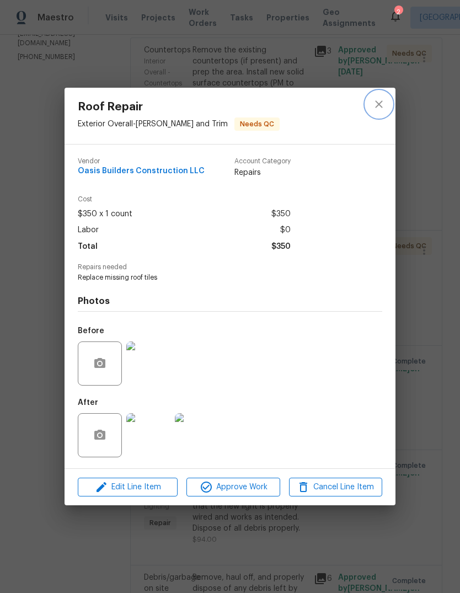
click at [383, 105] on icon "close" at bounding box center [379, 104] width 13 height 13
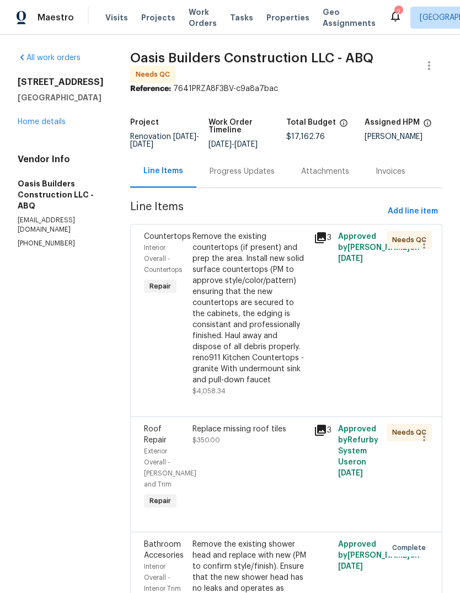
scroll to position [0, 0]
click at [243, 458] on div "Replace missing roof tiles $350.00" at bounding box center [249, 468] width 121 height 95
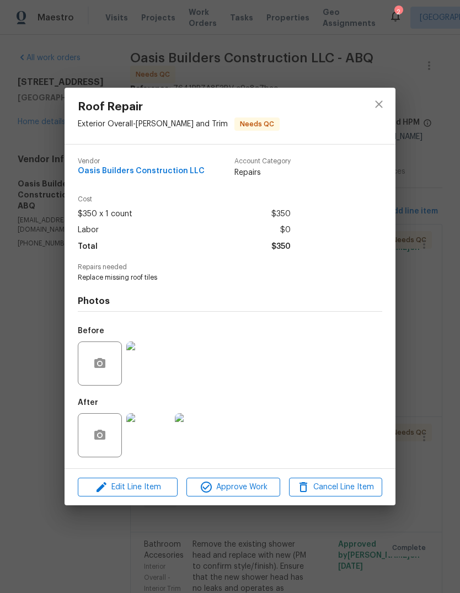
click at [149, 432] on img at bounding box center [148, 436] width 44 height 44
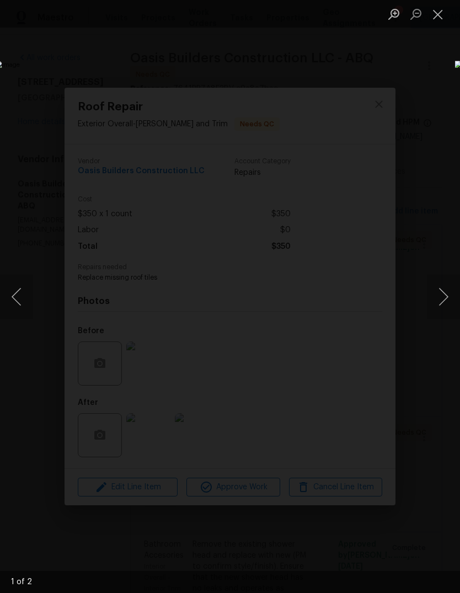
click at [432, 12] on button "Close lightbox" at bounding box center [438, 13] width 22 height 19
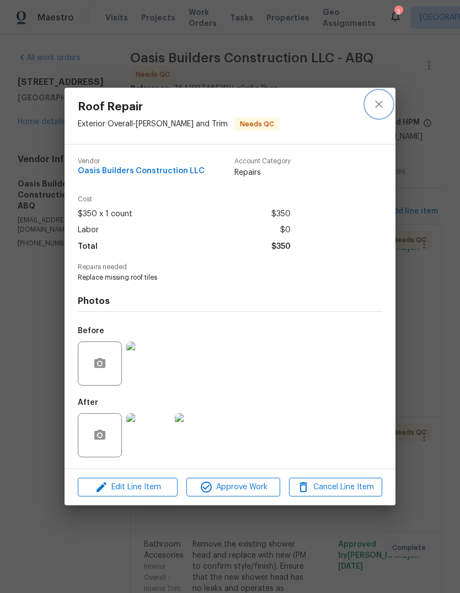
click at [380, 104] on icon "close" at bounding box center [378, 103] width 7 height 7
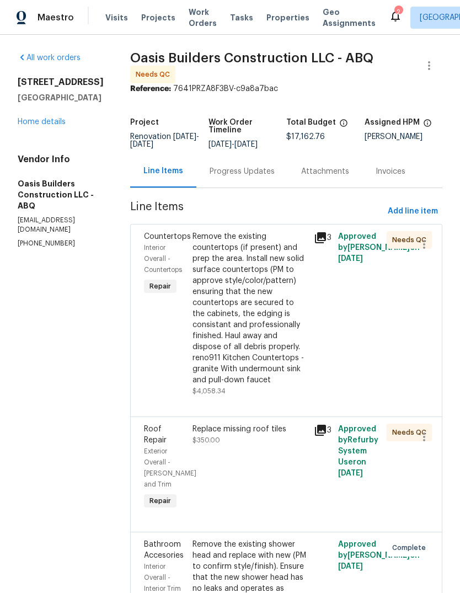
click at [250, 438] on div "Replace missing roof tiles $350.00" at bounding box center [250, 435] width 115 height 22
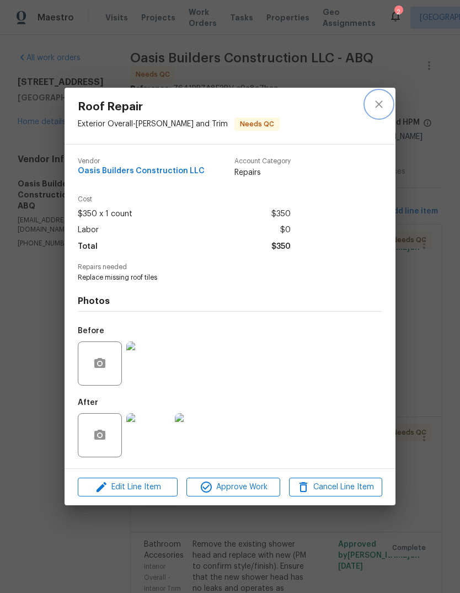
click at [382, 100] on icon "close" at bounding box center [378, 103] width 7 height 7
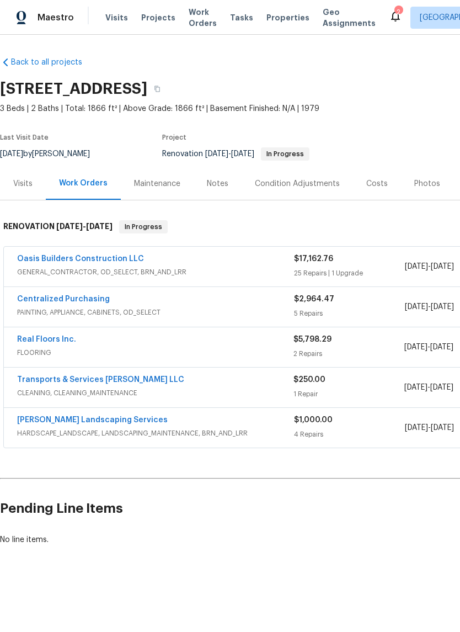
click at [86, 376] on link "Transports & Services [PERSON_NAME] LLC" at bounding box center [100, 380] width 167 height 8
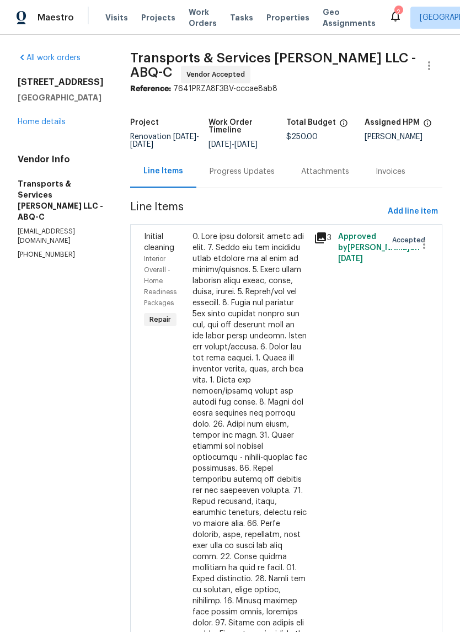
click at [264, 177] on div "Progress Updates" at bounding box center [242, 171] width 65 height 11
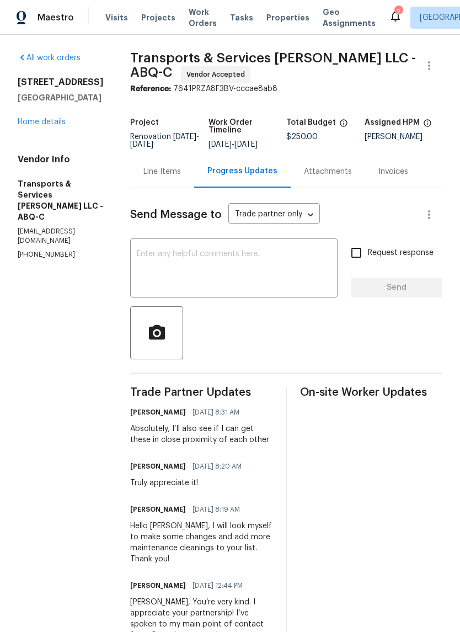
click at [176, 250] on div "x ​" at bounding box center [234, 269] width 208 height 56
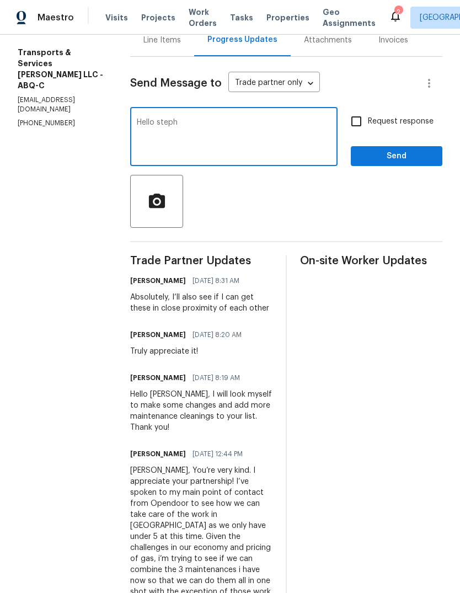
scroll to position [130, 0]
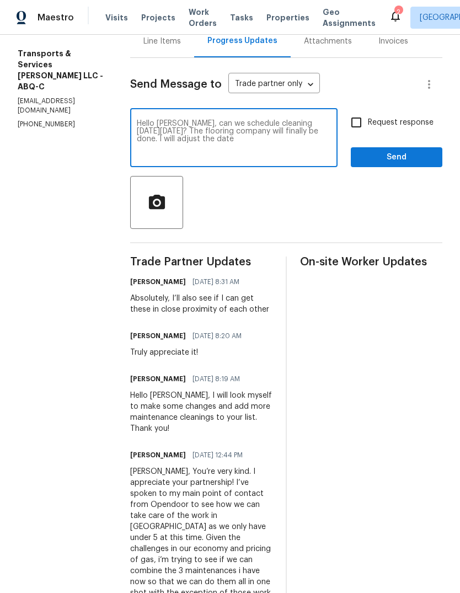
type textarea "Hello Stephanie, can we schedule cleaning on Monday 8/18? The flooring company …"
click at [407, 158] on button "Send" at bounding box center [397, 157] width 92 height 20
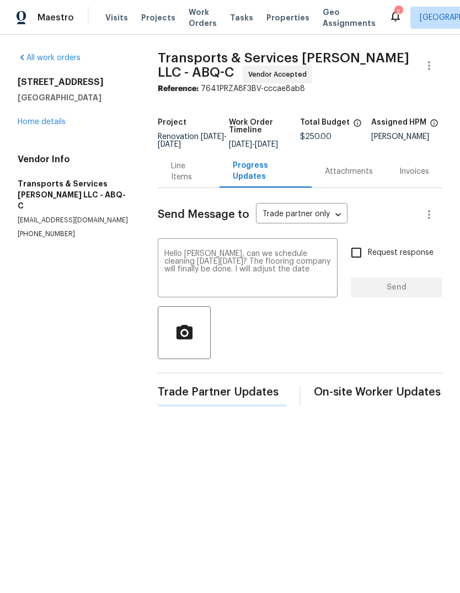
scroll to position [0, 0]
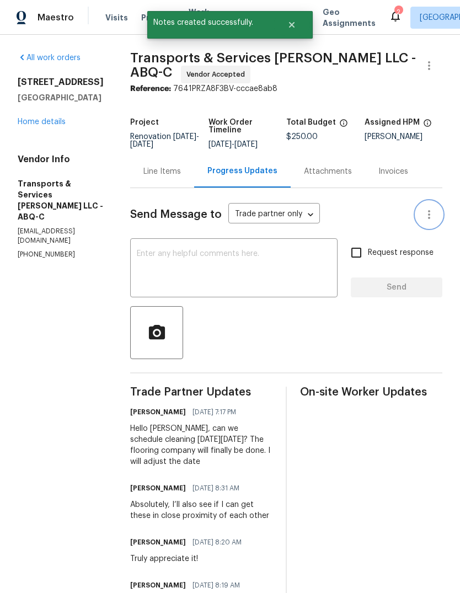
click at [441, 228] on button "button" at bounding box center [429, 215] width 27 height 27
click at [99, 337] on div at bounding box center [230, 296] width 460 height 593
click at [428, 65] on icon "button" at bounding box center [429, 65] width 13 height 13
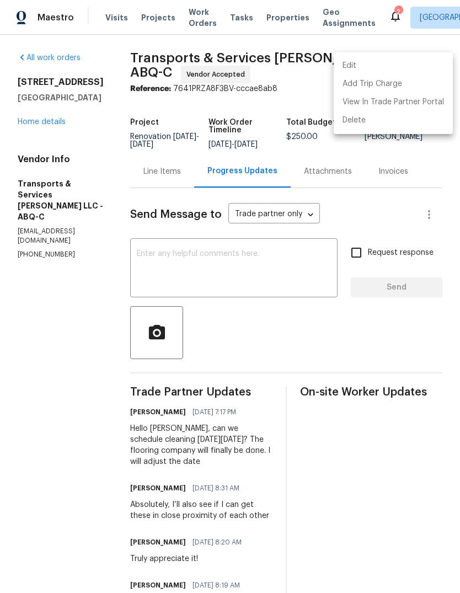
click at [362, 66] on li "Edit" at bounding box center [393, 66] width 119 height 18
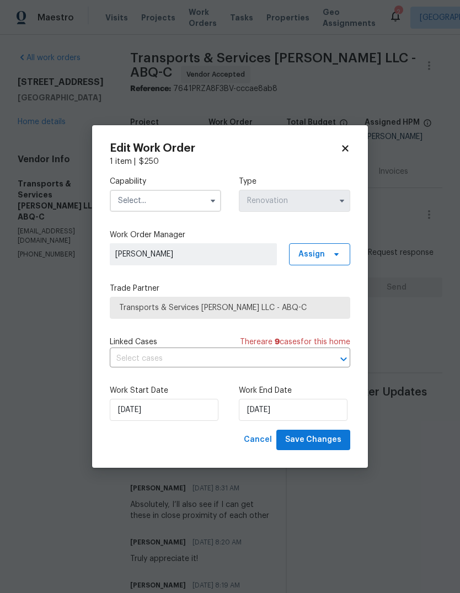
click at [182, 200] on input "text" at bounding box center [166, 201] width 112 height 22
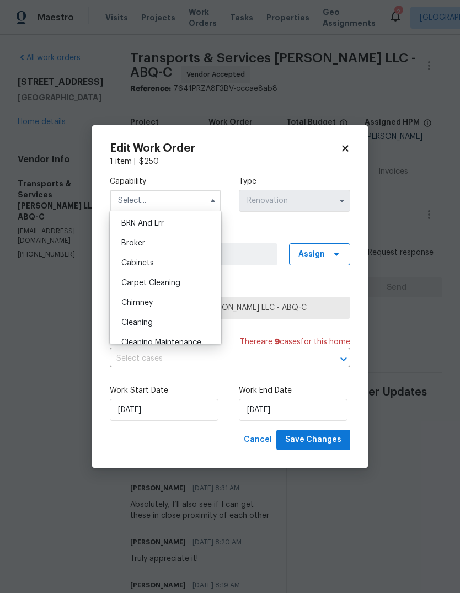
scroll to position [58, 0]
click at [144, 326] on span "Cleaning" at bounding box center [136, 325] width 31 height 8
type input "Cleaning"
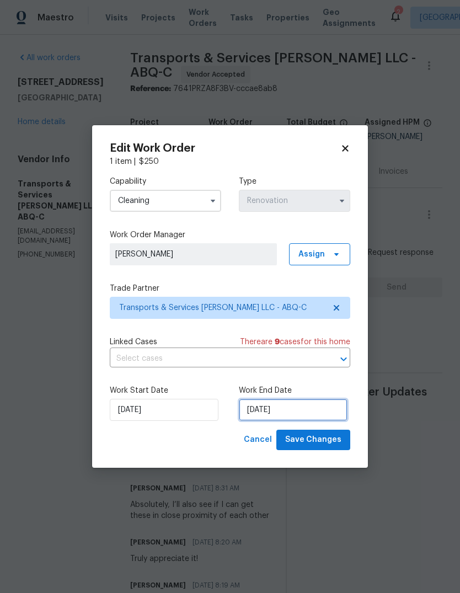
click at [262, 416] on input "8/15/2025" at bounding box center [293, 410] width 109 height 22
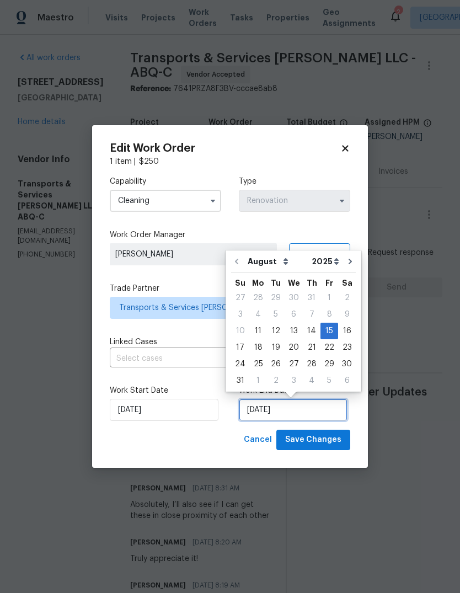
scroll to position [8, 0]
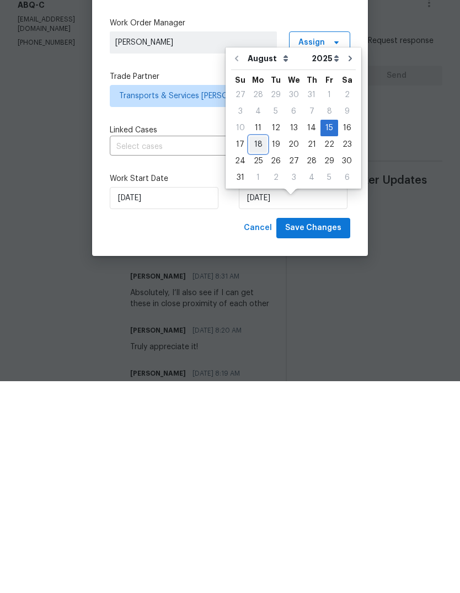
click at [261, 349] on div "18" at bounding box center [259, 356] width 18 height 15
type input "[DATE]"
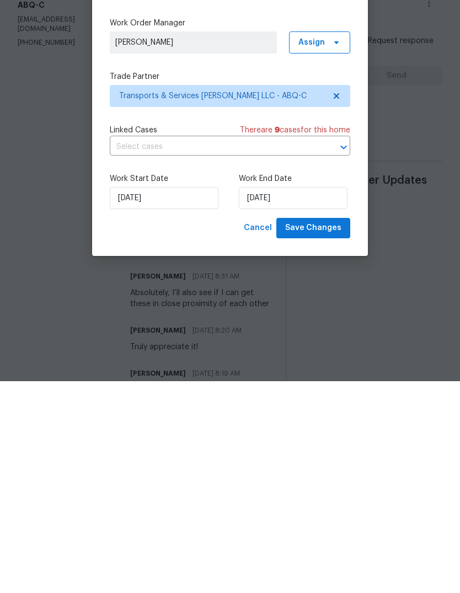
scroll to position [41, 0]
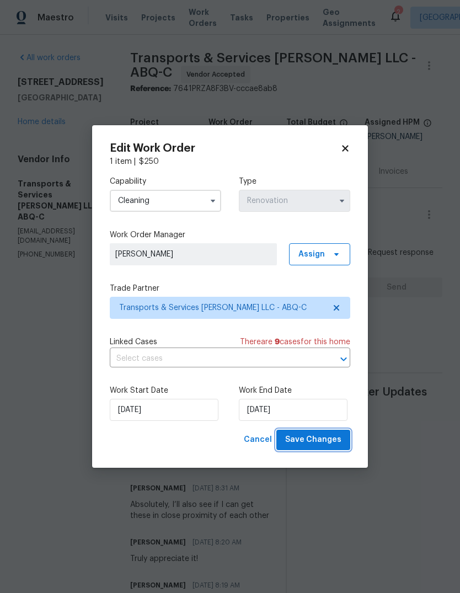
click at [311, 434] on span "Save Changes" at bounding box center [313, 440] width 56 height 14
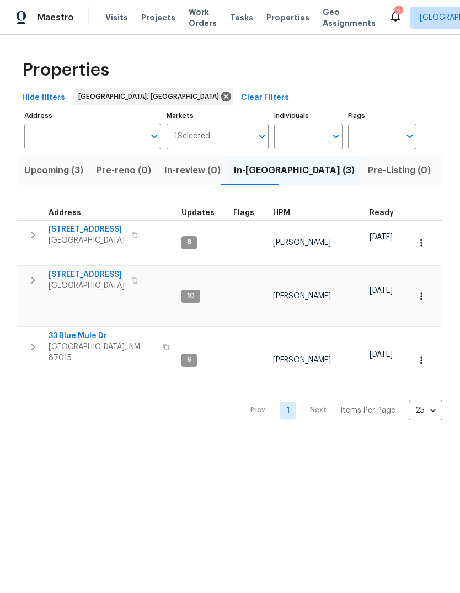
click at [391, 19] on icon at bounding box center [395, 16] width 9 height 11
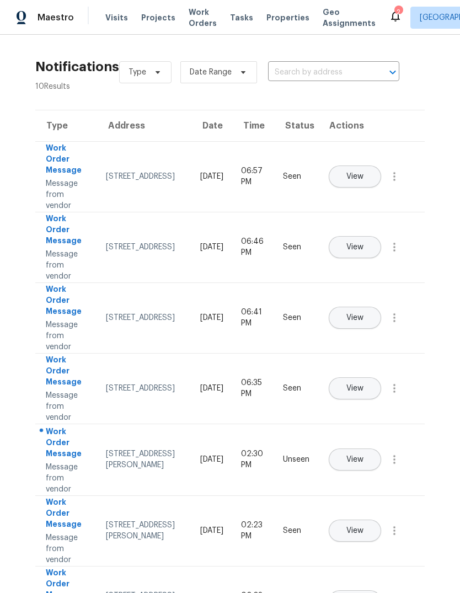
click at [364, 456] on span "View" at bounding box center [355, 460] width 17 height 8
click at [273, 13] on span "Properties" at bounding box center [288, 17] width 43 height 11
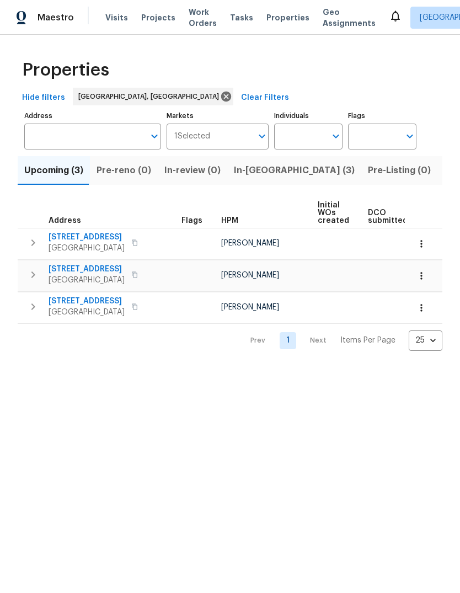
click at [250, 165] on span "In-[GEOGRAPHIC_DATA] (3)" at bounding box center [294, 170] width 121 height 15
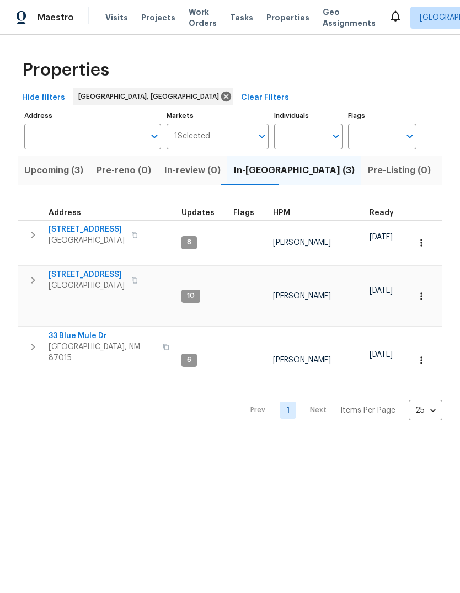
click at [81, 226] on span "[STREET_ADDRESS]" at bounding box center [87, 229] width 76 height 11
click at [183, 383] on div "Properties Hide filters [GEOGRAPHIC_DATA], [GEOGRAPHIC_DATA] Clear Filters Addr…" at bounding box center [230, 237] width 460 height 404
click at [77, 331] on span "33 Blue Mule Dr" at bounding box center [103, 336] width 108 height 11
click at [79, 269] on span "802 Pinetree Rd SE" at bounding box center [87, 274] width 76 height 11
click at [70, 229] on span "5736 Irving Blvd NW" at bounding box center [87, 229] width 76 height 11
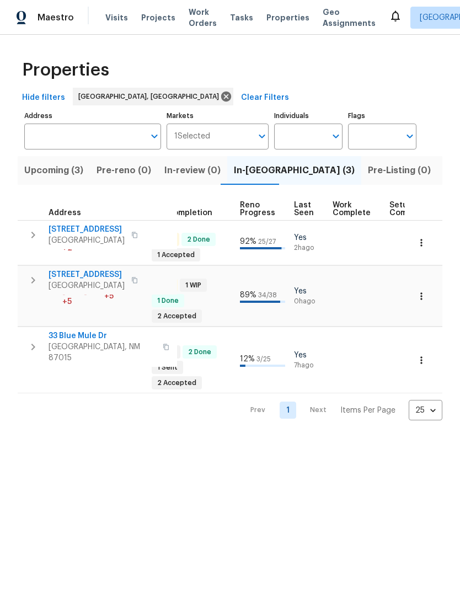
scroll to position [0, 433]
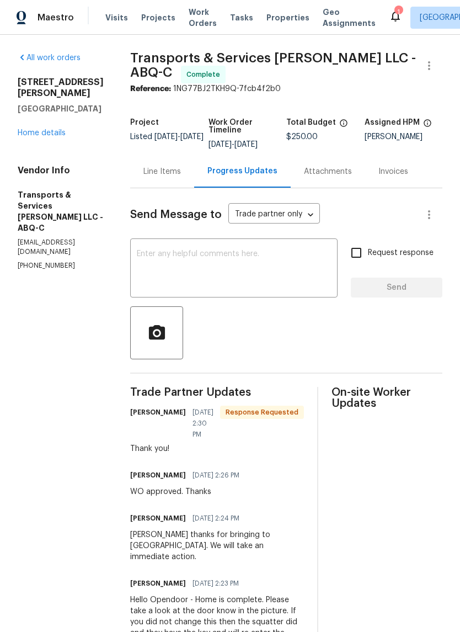
click at [177, 177] on div "Line Items" at bounding box center [163, 171] width 38 height 11
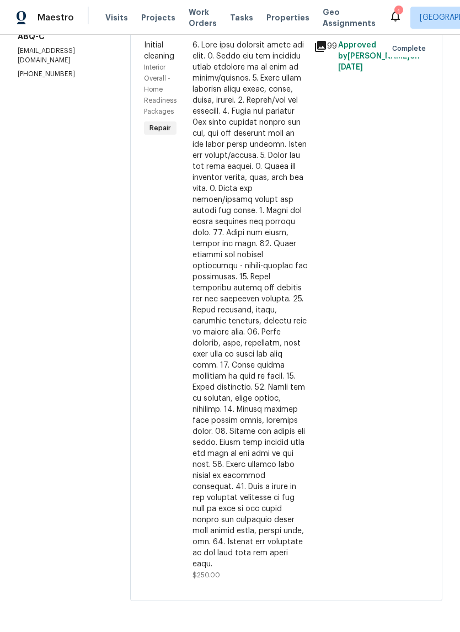
scroll to position [194, 0]
click at [272, 403] on div at bounding box center [250, 305] width 115 height 530
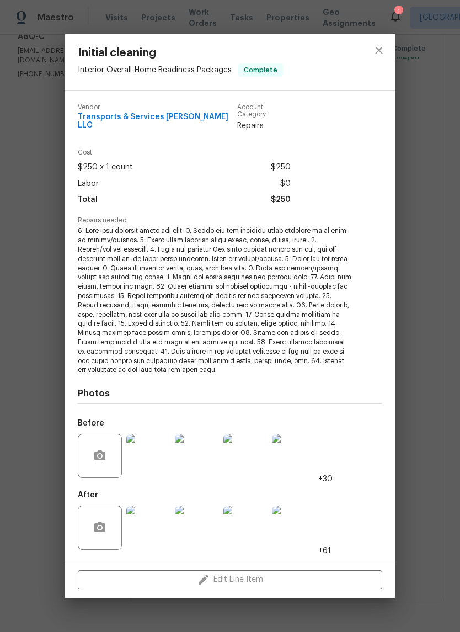
click at [149, 525] on img at bounding box center [148, 528] width 44 height 44
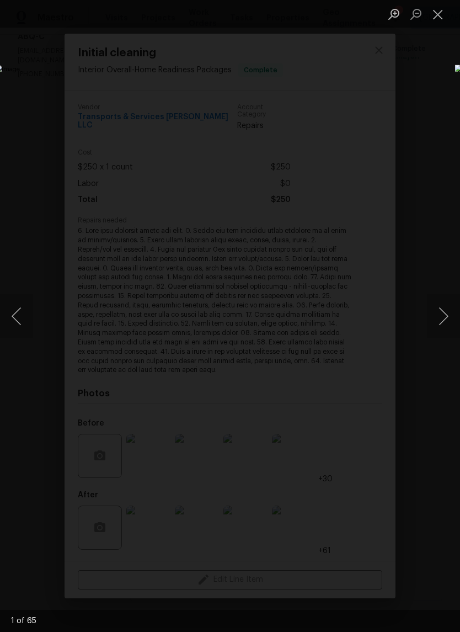
click at [440, 315] on button "Next image" at bounding box center [443, 316] width 33 height 44
click at [447, 315] on button "Next image" at bounding box center [443, 316] width 33 height 44
click at [443, 319] on button "Next image" at bounding box center [443, 316] width 33 height 44
click at [444, 323] on button "Next image" at bounding box center [443, 316] width 33 height 44
click at [445, 320] on button "Next image" at bounding box center [443, 316] width 33 height 44
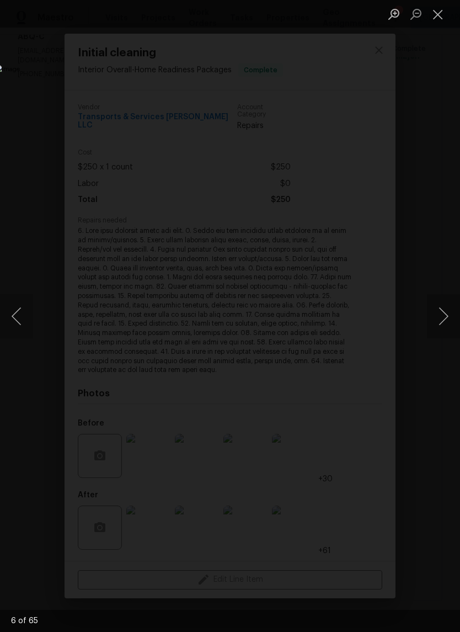
click at [444, 320] on button "Next image" at bounding box center [443, 316] width 33 height 44
click at [443, 321] on button "Next image" at bounding box center [443, 316] width 33 height 44
click at [448, 320] on button "Next image" at bounding box center [443, 316] width 33 height 44
click at [444, 323] on button "Next image" at bounding box center [443, 316] width 33 height 44
click at [447, 322] on button "Next image" at bounding box center [443, 316] width 33 height 44
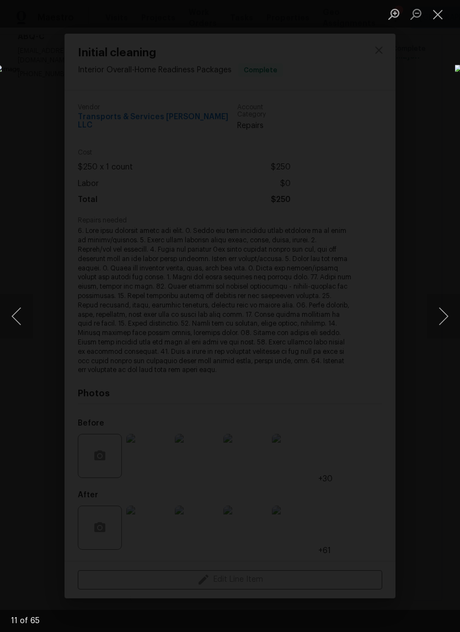
click at [445, 320] on button "Next image" at bounding box center [443, 316] width 33 height 44
click at [447, 315] on button "Next image" at bounding box center [443, 316] width 33 height 44
click at [446, 313] on button "Next image" at bounding box center [443, 316] width 33 height 44
click at [443, 316] on button "Next image" at bounding box center [443, 316] width 33 height 44
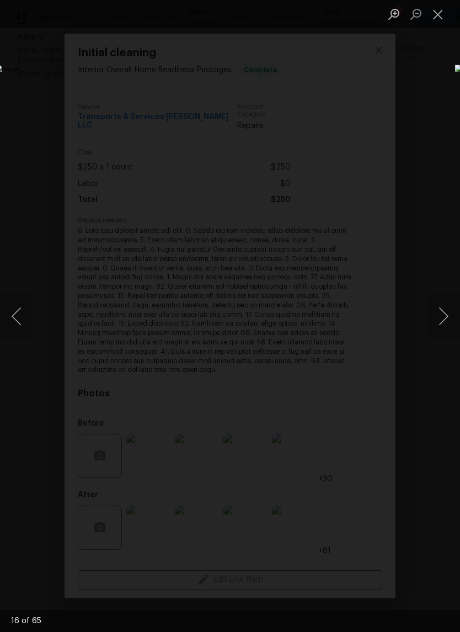
click at [446, 312] on button "Next image" at bounding box center [443, 316] width 33 height 44
click at [442, 315] on button "Next image" at bounding box center [443, 316] width 33 height 44
click at [446, 317] on button "Next image" at bounding box center [443, 316] width 33 height 44
click at [445, 312] on button "Next image" at bounding box center [443, 316] width 33 height 44
click at [446, 315] on button "Next image" at bounding box center [443, 316] width 33 height 44
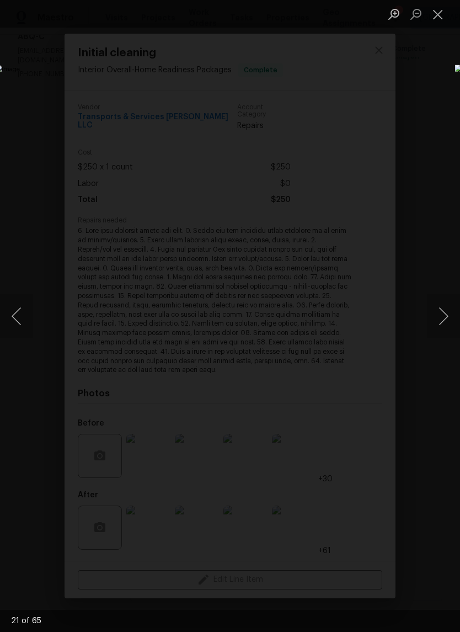
click at [444, 315] on button "Next image" at bounding box center [443, 316] width 33 height 44
click at [444, 317] on button "Next image" at bounding box center [443, 316] width 33 height 44
click at [443, 312] on button "Next image" at bounding box center [443, 316] width 33 height 44
click at [442, 310] on button "Next image" at bounding box center [443, 316] width 33 height 44
click at [439, 312] on button "Next image" at bounding box center [443, 316] width 33 height 44
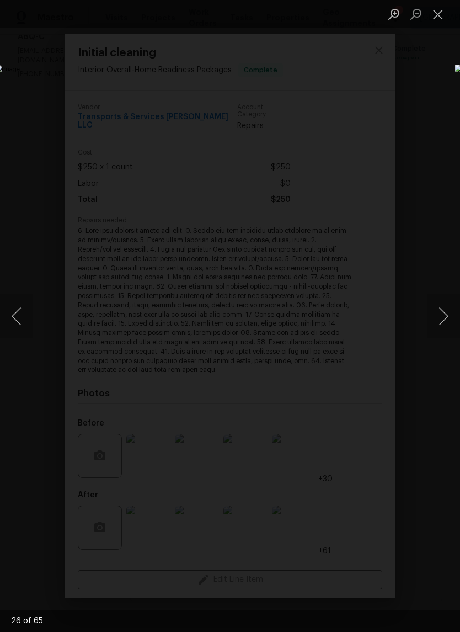
click at [436, 15] on button "Close lightbox" at bounding box center [438, 13] width 22 height 19
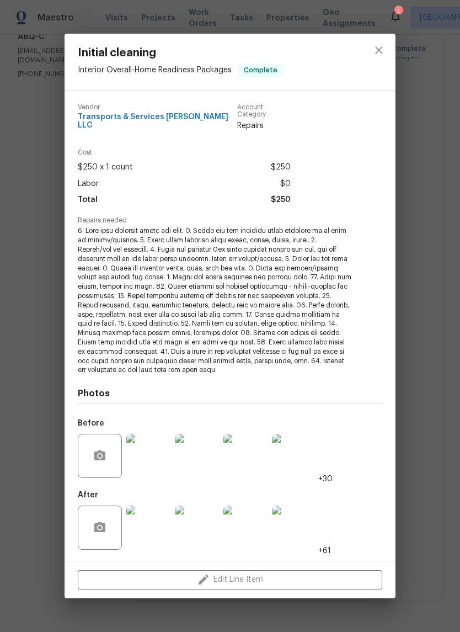
click at [375, 39] on div "Initial cleaning Interior Overall - Home Readiness Packages Complete Vendor Tra…" at bounding box center [230, 316] width 460 height 632
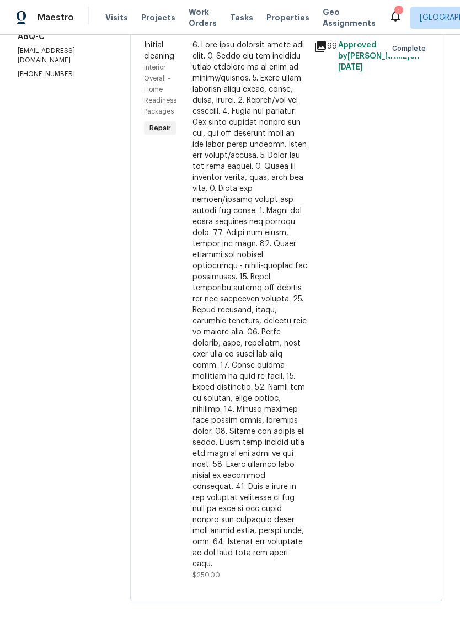
click at [389, 16] on icon at bounding box center [395, 15] width 13 height 13
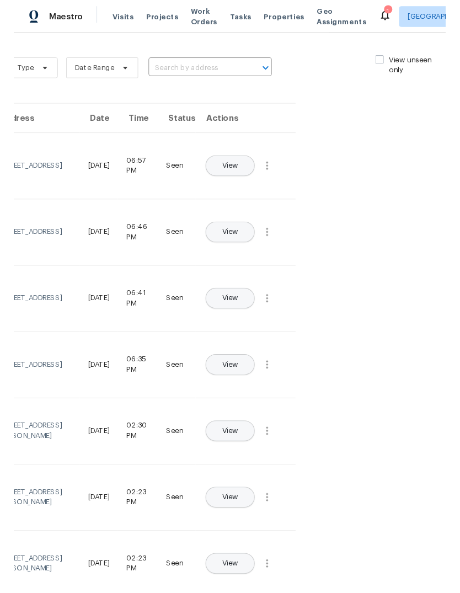
scroll to position [0, 124]
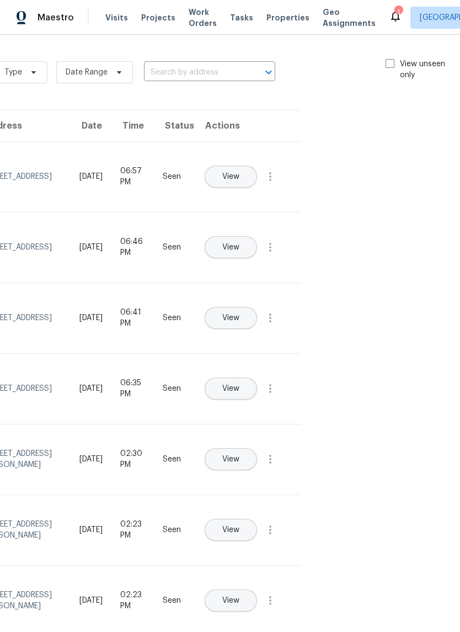
click at [387, 62] on span at bounding box center [390, 63] width 9 height 9
click at [387, 62] on input "View unseen only" at bounding box center [389, 62] width 7 height 7
checkbox input "true"
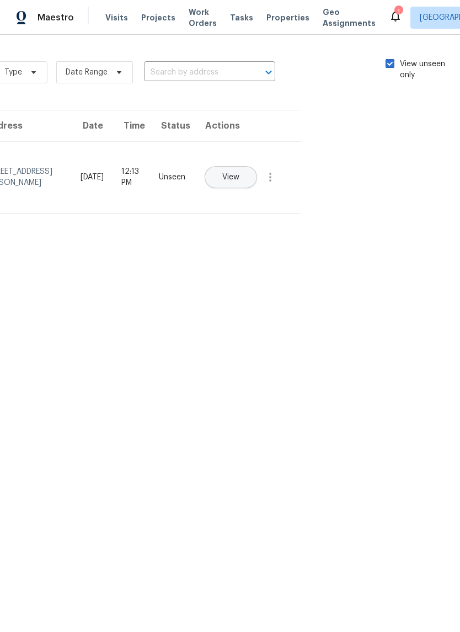
click at [240, 173] on span "View" at bounding box center [230, 177] width 17 height 8
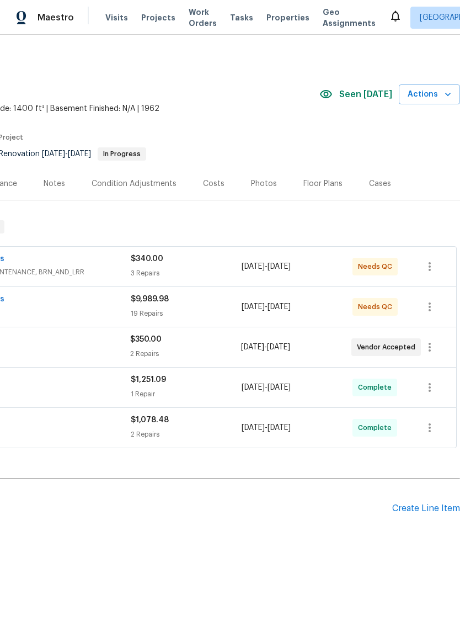
scroll to position [0, 163]
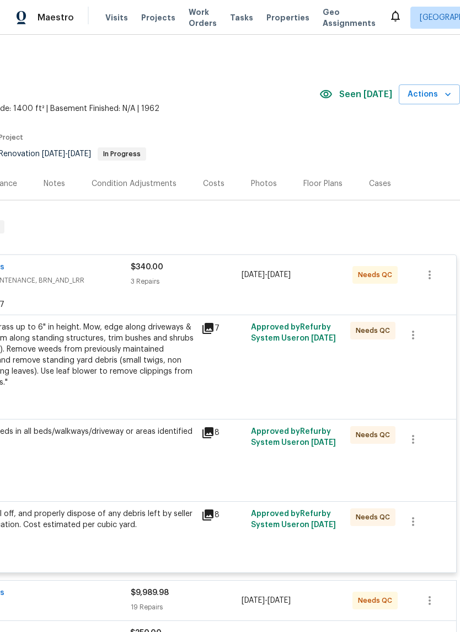
click at [68, 351] on div "Mowing of grass up to 6" in height. Mow, edge along driveways & sidewalks, trim…" at bounding box center [74, 355] width 242 height 66
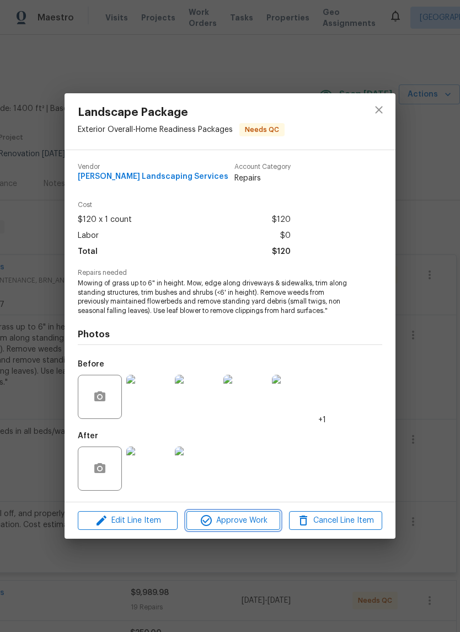
click at [247, 525] on span "Approve Work" at bounding box center [233, 521] width 87 height 14
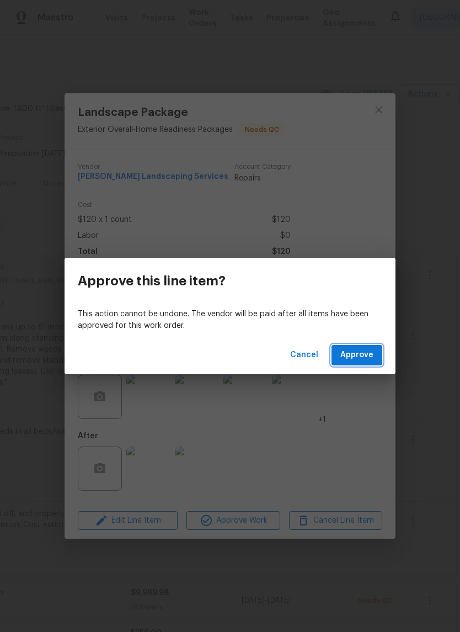
click at [358, 359] on span "Approve" at bounding box center [357, 355] width 33 height 14
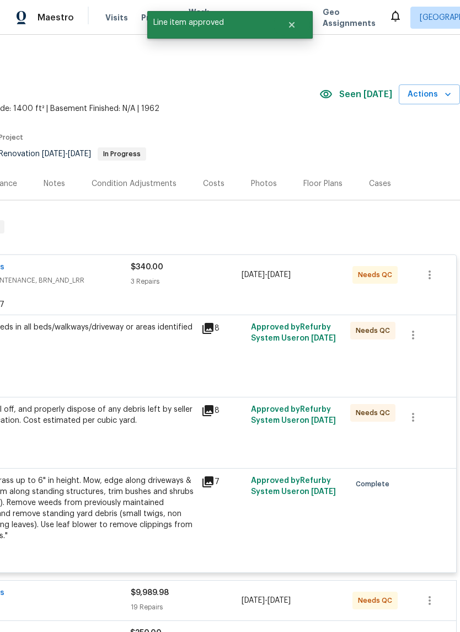
click at [156, 365] on div "Spray for weeds in all beds/walkways/driveway or areas identified by HPM. $100.…" at bounding box center [74, 350] width 248 height 62
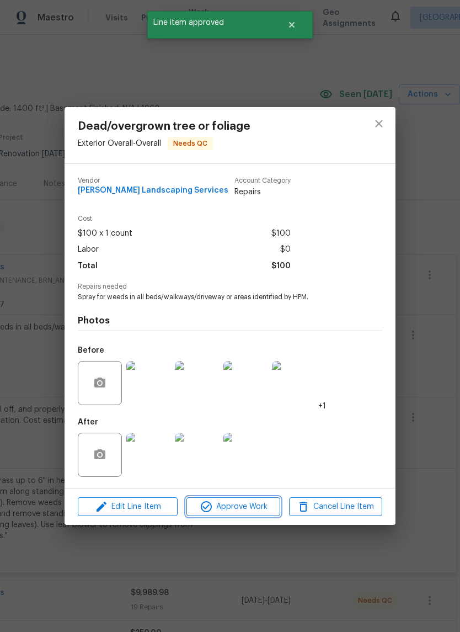
click at [235, 504] on span "Approve Work" at bounding box center [233, 507] width 87 height 14
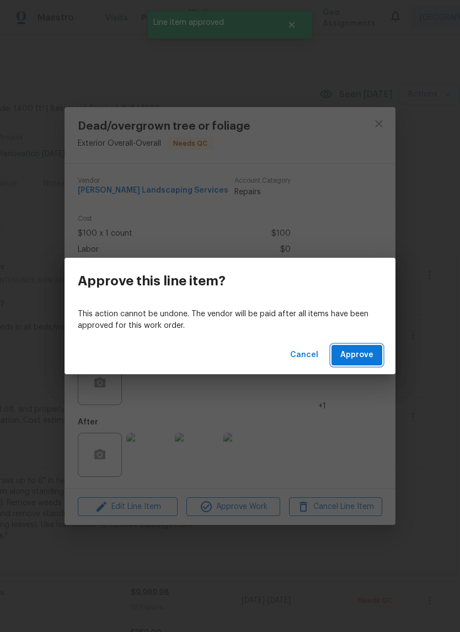
click at [368, 359] on span "Approve" at bounding box center [357, 355] width 33 height 14
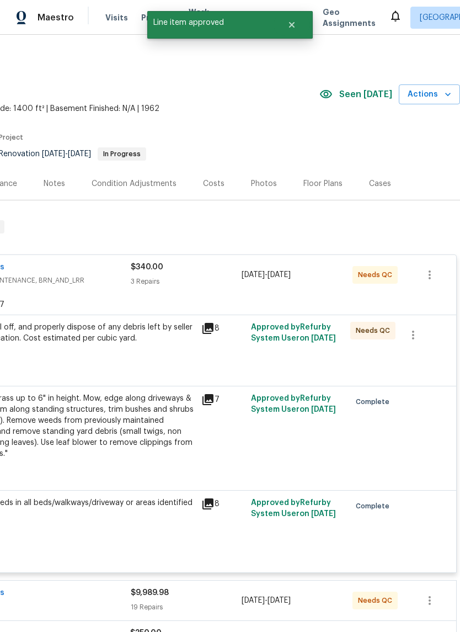
click at [172, 345] on div "Remove, haul off, and properly dispose of any debris left by seller to offsite …" at bounding box center [74, 338] width 242 height 33
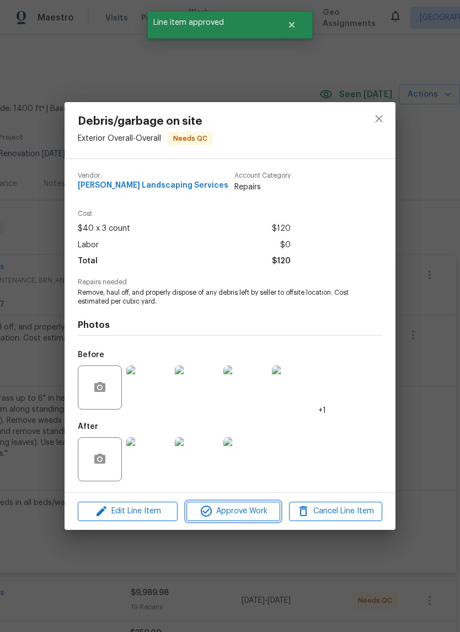
click at [241, 507] on span "Approve Work" at bounding box center [233, 512] width 87 height 14
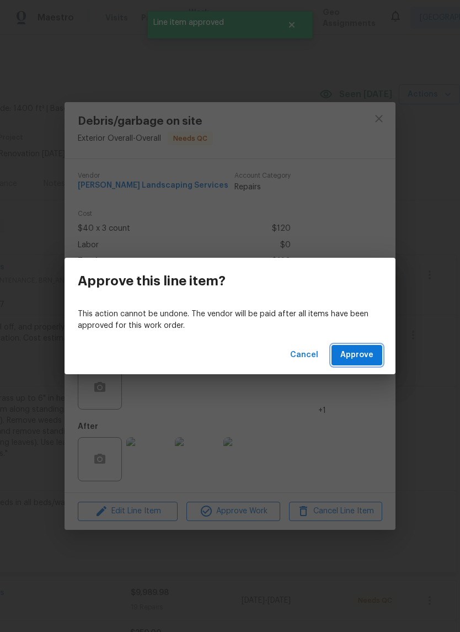
click at [359, 347] on button "Approve" at bounding box center [357, 355] width 51 height 20
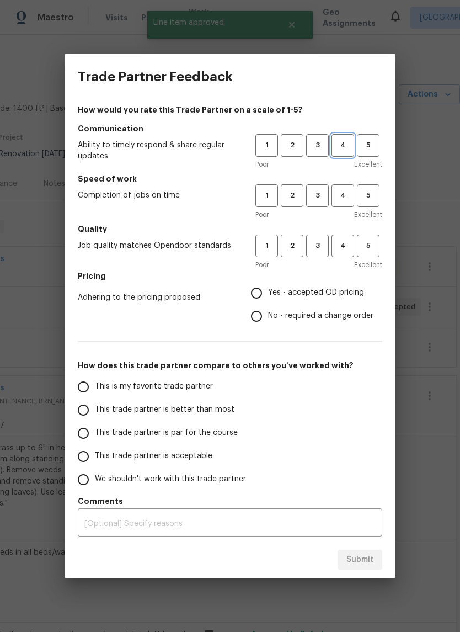
click at [342, 144] on span "4" at bounding box center [343, 145] width 20 height 13
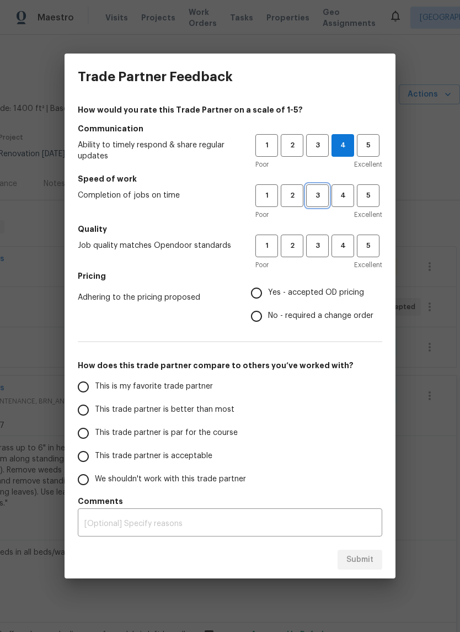
click at [317, 195] on span "3" at bounding box center [318, 195] width 20 height 13
click at [319, 246] on span "3" at bounding box center [318, 246] width 20 height 13
click at [263, 287] on input "Yes - accepted OD pricing" at bounding box center [256, 293] width 23 height 23
radio input "true"
click at [91, 389] on input "This is my favorite trade partner" at bounding box center [83, 386] width 23 height 23
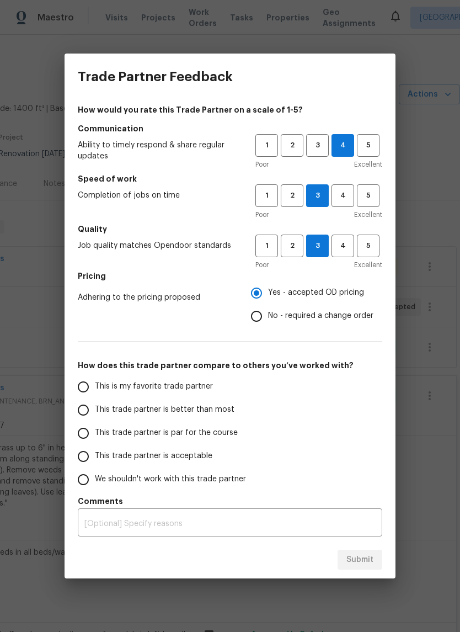
radio input "false"
click at [92, 411] on input "This trade partner is better than most" at bounding box center [83, 410] width 23 height 23
click at [358, 558] on span "Submit" at bounding box center [360, 560] width 27 height 14
radio input "true"
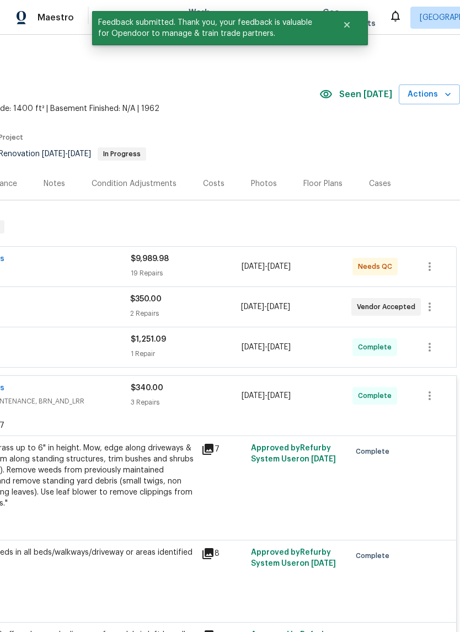
click at [226, 266] on div "$9,989.98 19 Repairs" at bounding box center [186, 266] width 111 height 27
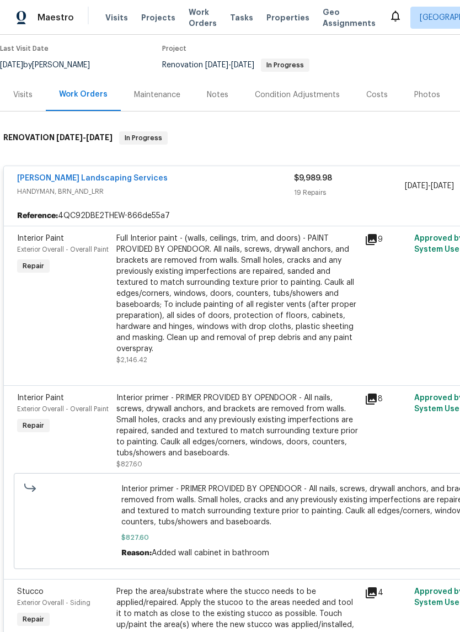
scroll to position [90, 0]
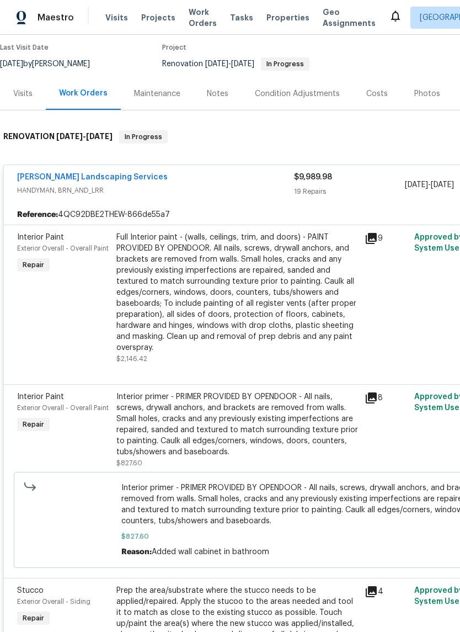
click at [288, 311] on div "Full Interior paint - (walls, ceilings, trim, and doors) - PAINT PROVIDED BY OP…" at bounding box center [237, 292] width 242 height 121
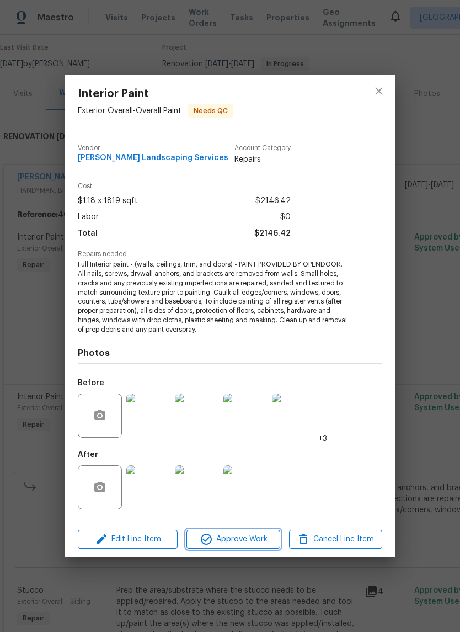
click at [238, 540] on span "Approve Work" at bounding box center [233, 540] width 87 height 14
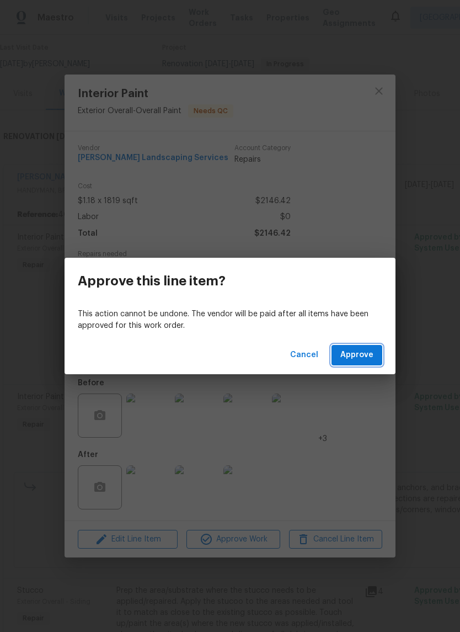
click at [362, 353] on span "Approve" at bounding box center [357, 355] width 33 height 14
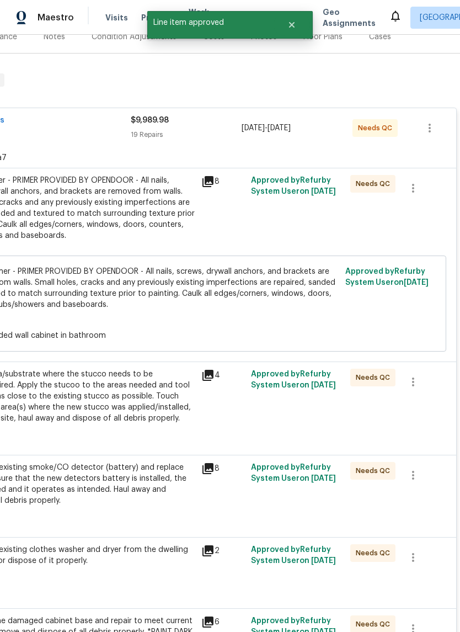
scroll to position [147, 163]
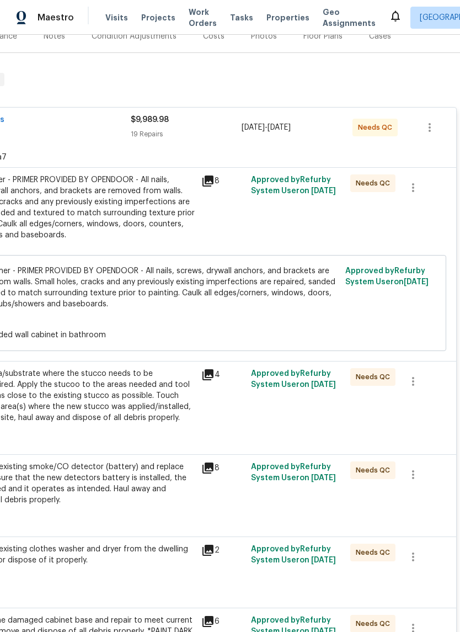
click at [145, 206] on div "Interior primer - PRIMER PROVIDED BY OPENDOOR - All nails, screws, drywall anch…" at bounding box center [74, 207] width 242 height 66
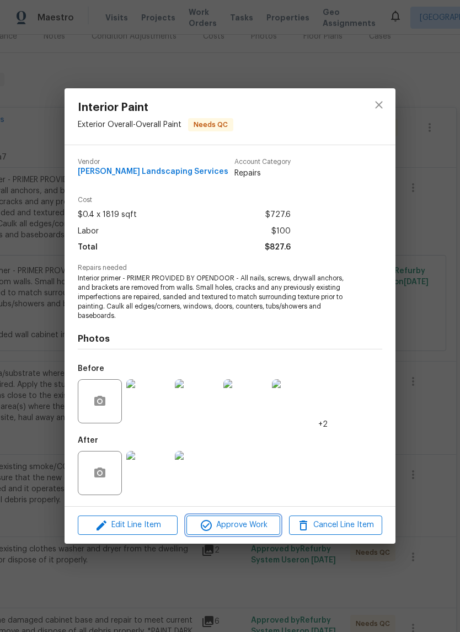
click at [230, 523] on span "Approve Work" at bounding box center [233, 525] width 87 height 14
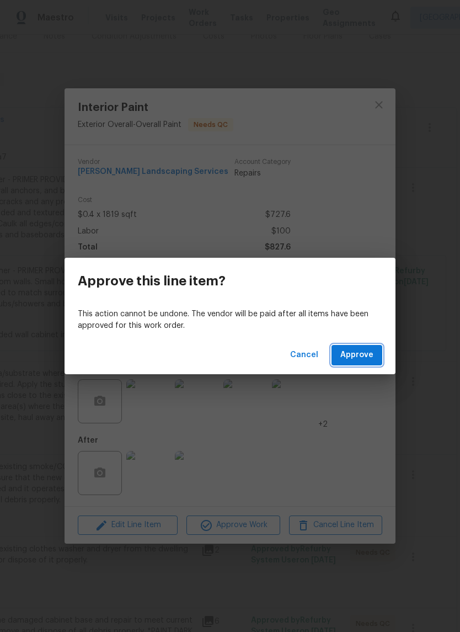
click at [358, 352] on span "Approve" at bounding box center [357, 355] width 33 height 14
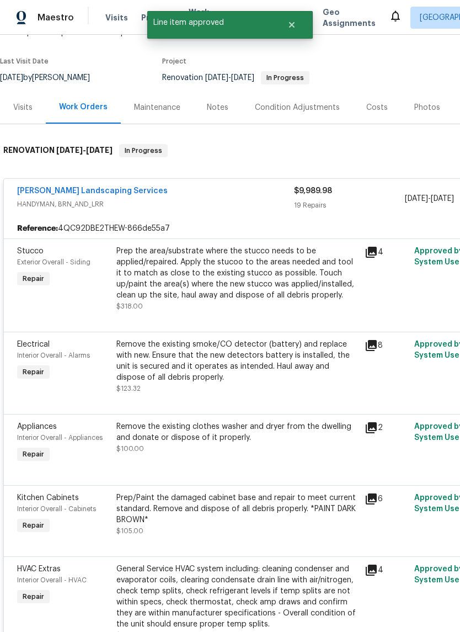
scroll to position [76, 0]
click at [271, 278] on div "Prep the area/substrate where the stucco needs to be applied/repaired. Apply th…" at bounding box center [237, 273] width 242 height 55
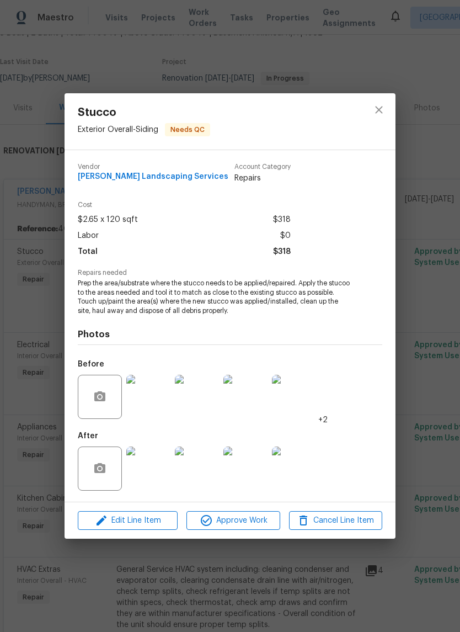
click at [152, 465] on img at bounding box center [148, 469] width 44 height 44
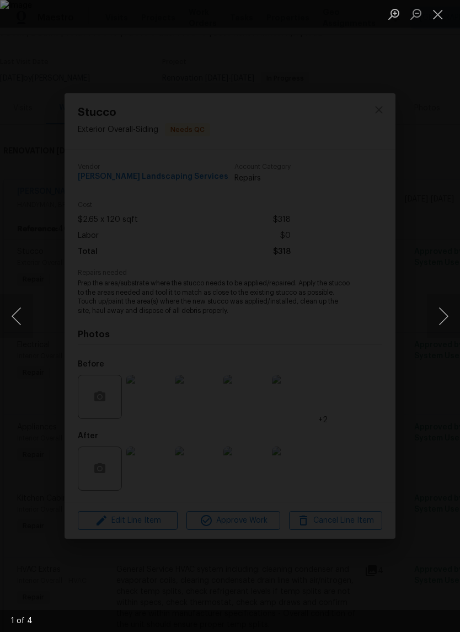
click at [448, 314] on button "Next image" at bounding box center [443, 316] width 33 height 44
click at [442, 346] on div "Lightbox" at bounding box center [230, 316] width 460 height 632
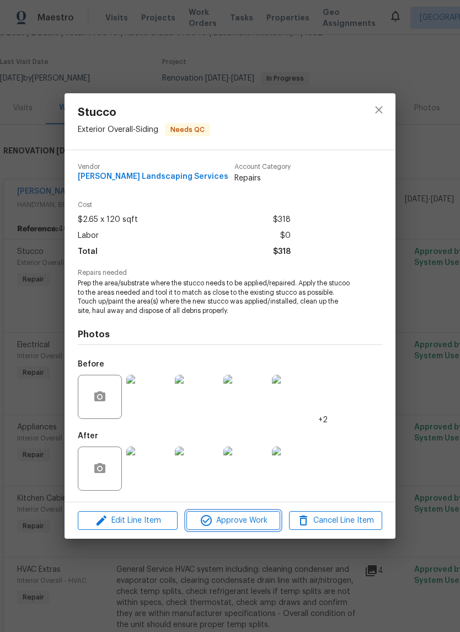
click at [246, 518] on span "Approve Work" at bounding box center [233, 521] width 87 height 14
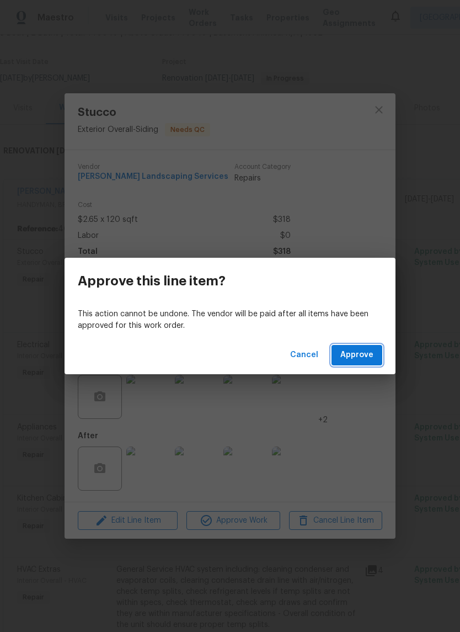
click at [363, 349] on span "Approve" at bounding box center [357, 355] width 33 height 14
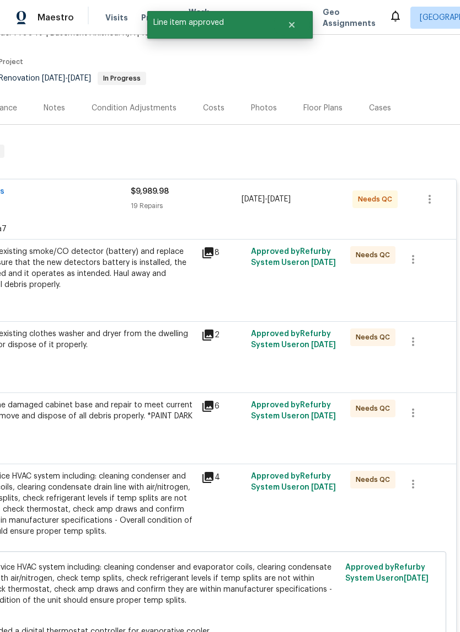
scroll to position [76, 163]
click at [54, 276] on div "Remove the existing smoke/CO detector (battery) and replace with new. Ensure th…" at bounding box center [74, 268] width 242 height 44
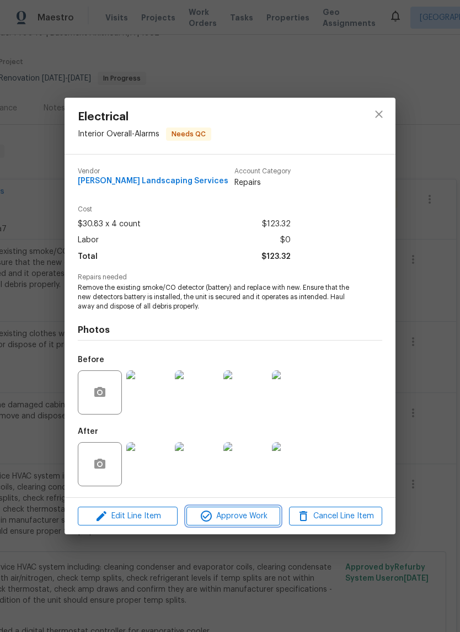
click at [240, 522] on span "Approve Work" at bounding box center [233, 517] width 87 height 14
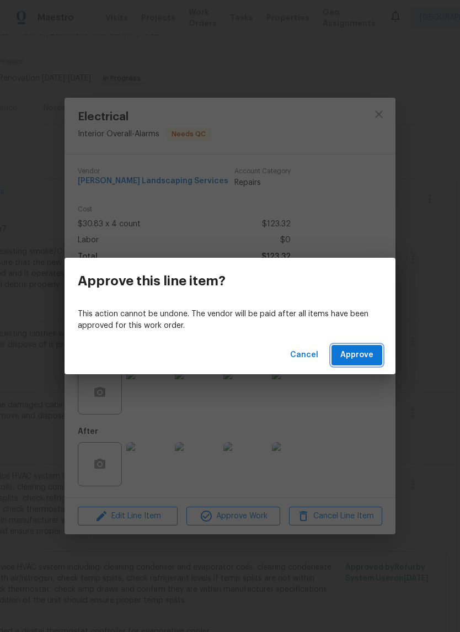
click at [354, 352] on span "Approve" at bounding box center [357, 355] width 33 height 14
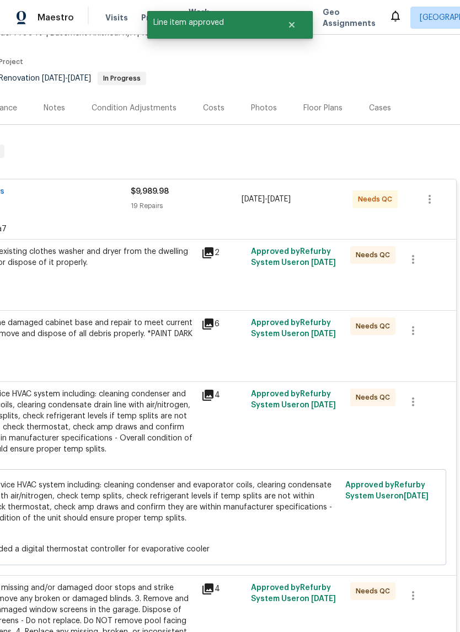
click at [43, 282] on div "Remove the existing clothes washer and dryer from the dwelling and donate or di…" at bounding box center [74, 268] width 248 height 51
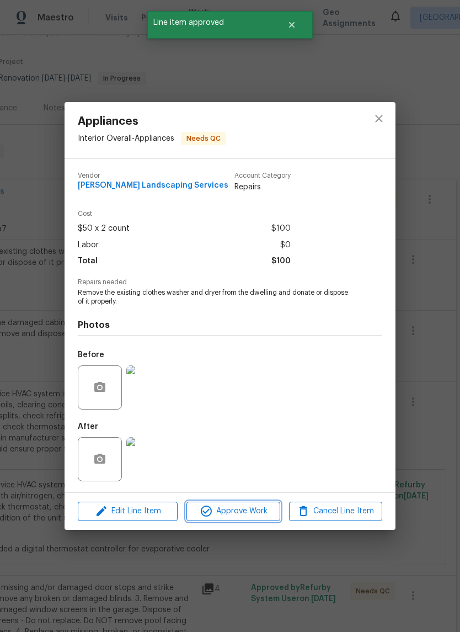
click at [243, 510] on span "Approve Work" at bounding box center [233, 512] width 87 height 14
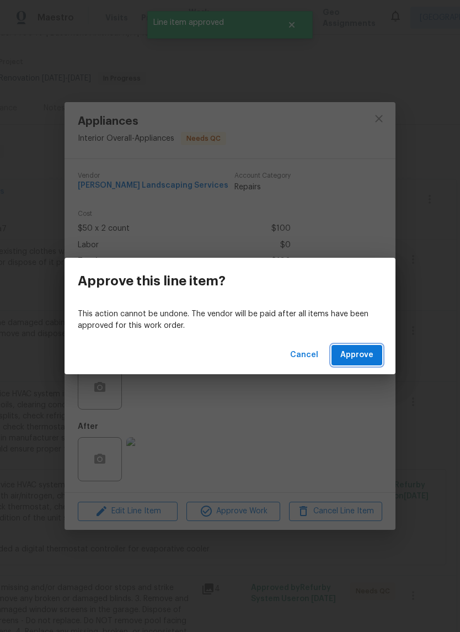
click at [354, 353] on span "Approve" at bounding box center [357, 355] width 33 height 14
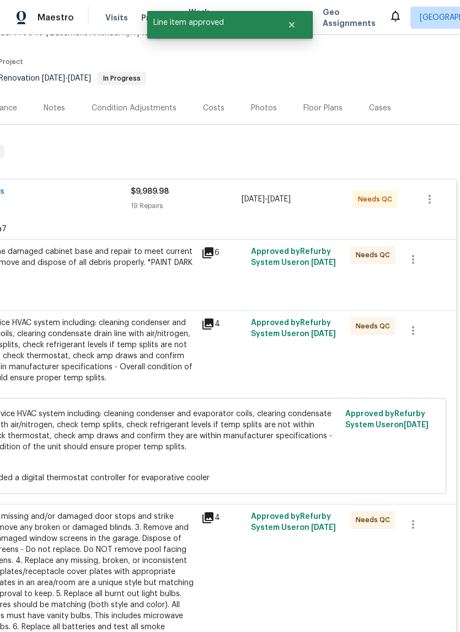
click at [46, 274] on div "Prep/Paint the damaged cabinet base and repair to meet current standard. Remove…" at bounding box center [74, 262] width 242 height 33
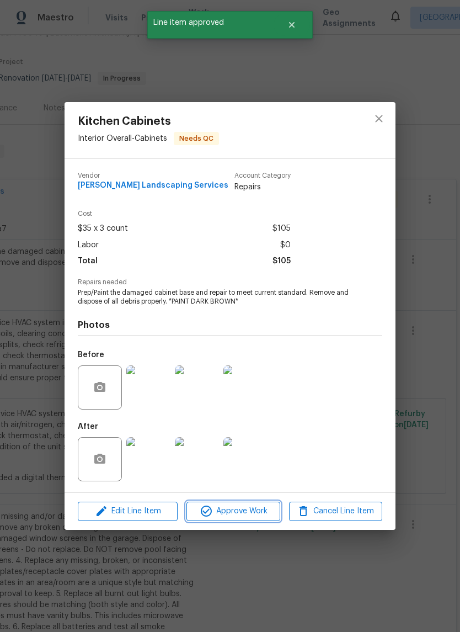
click at [245, 514] on span "Approve Work" at bounding box center [233, 512] width 87 height 14
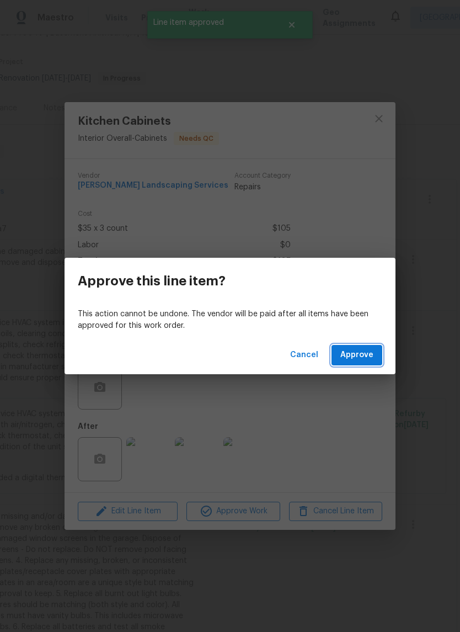
click at [362, 357] on span "Approve" at bounding box center [357, 355] width 33 height 14
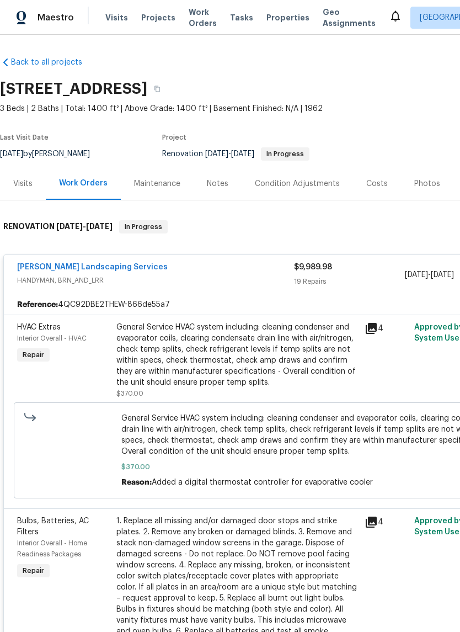
scroll to position [0, 0]
click at [157, 361] on div "General Service HVAC system including: cleaning condenser and evaporator coils,…" at bounding box center [237, 355] width 242 height 66
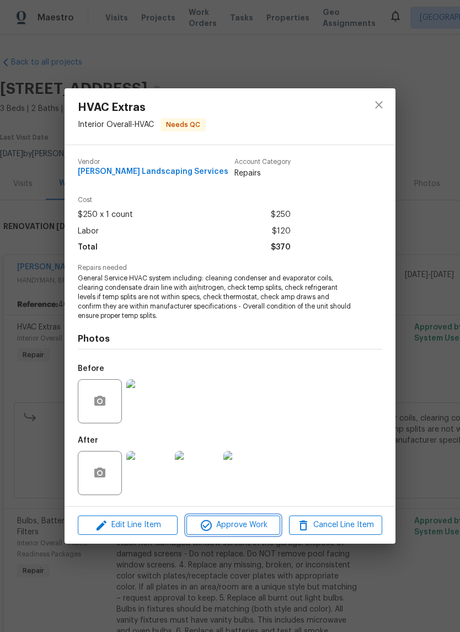
click at [239, 525] on span "Approve Work" at bounding box center [233, 525] width 87 height 14
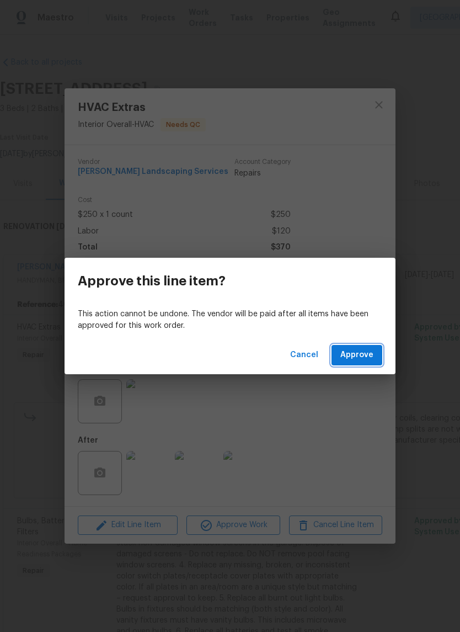
click at [358, 353] on span "Approve" at bounding box center [357, 355] width 33 height 14
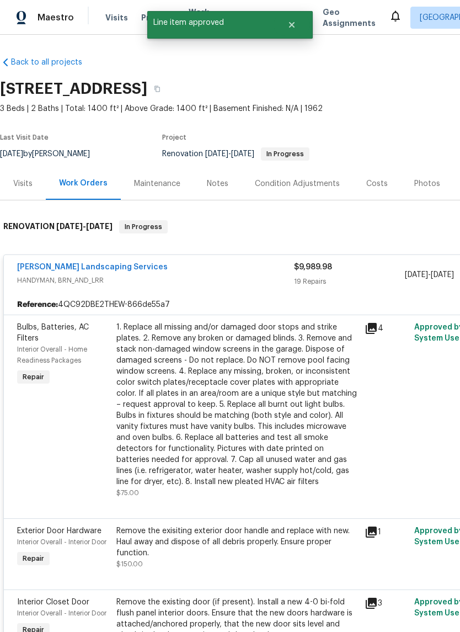
click at [147, 416] on div "1. Replace all missing and/or damaged door stops and strike plates. 2. Remove a…" at bounding box center [237, 405] width 242 height 166
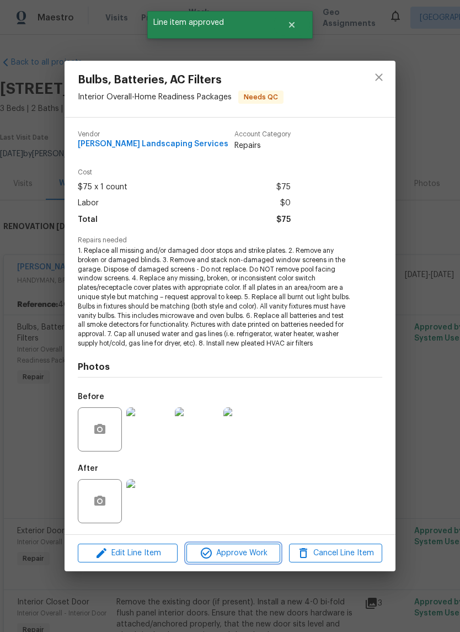
click at [249, 554] on span "Approve Work" at bounding box center [233, 554] width 87 height 14
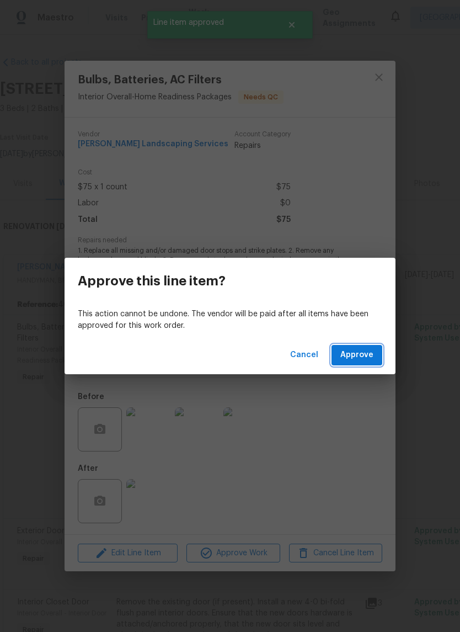
click at [352, 354] on span "Approve" at bounding box center [357, 355] width 33 height 14
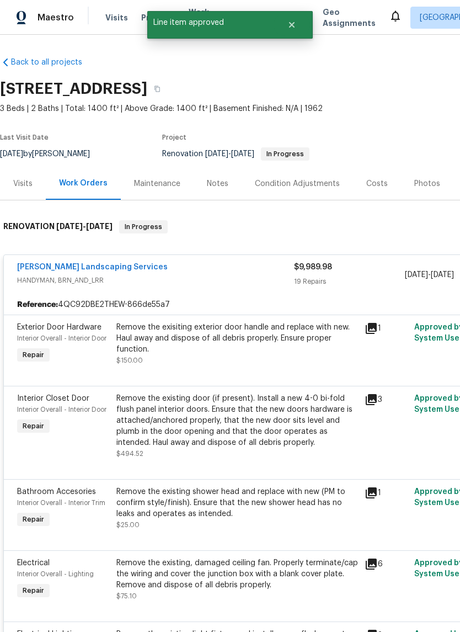
click at [155, 365] on div "Remove the exisiting exterior door handle and replace with new. Haul away and d…" at bounding box center [237, 344] width 242 height 44
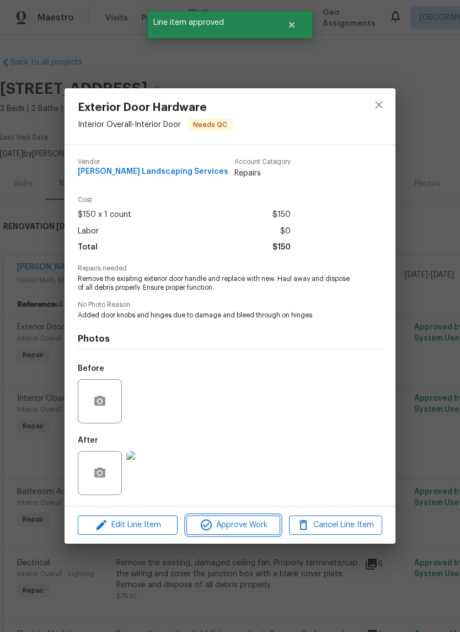
click at [251, 528] on span "Approve Work" at bounding box center [233, 525] width 87 height 14
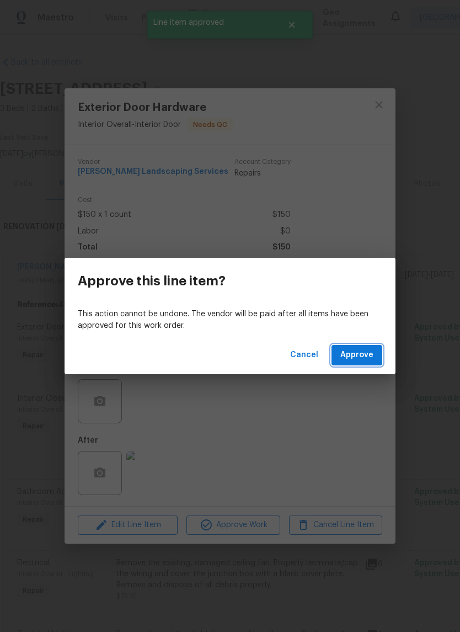
click at [361, 352] on span "Approve" at bounding box center [357, 355] width 33 height 14
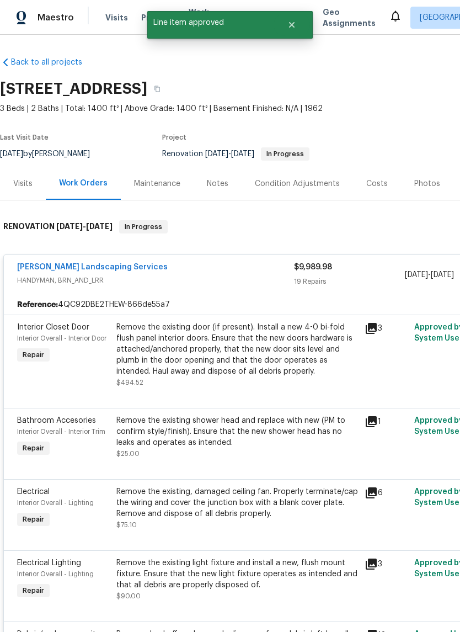
click at [155, 373] on div "Remove the existing door (if present). Install a new 4-0 bi-fold flush panel in…" at bounding box center [237, 349] width 242 height 55
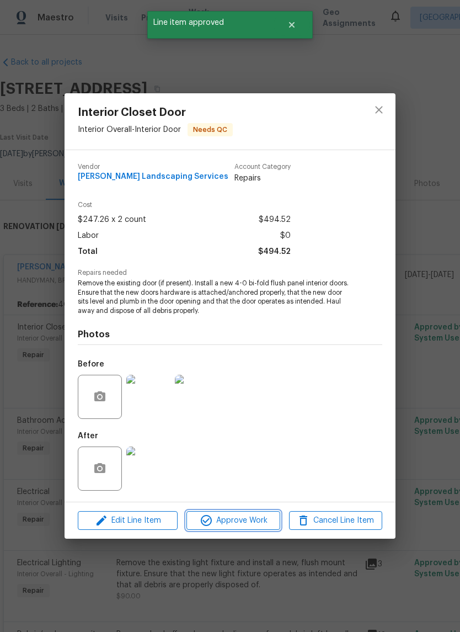
click at [250, 525] on span "Approve Work" at bounding box center [233, 521] width 87 height 14
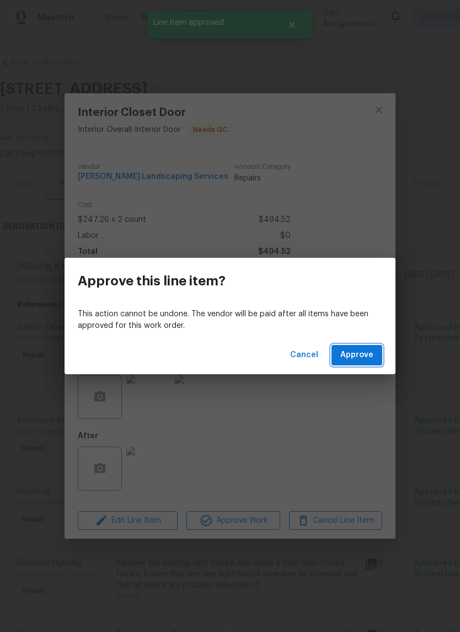
click at [352, 354] on span "Approve" at bounding box center [357, 355] width 33 height 14
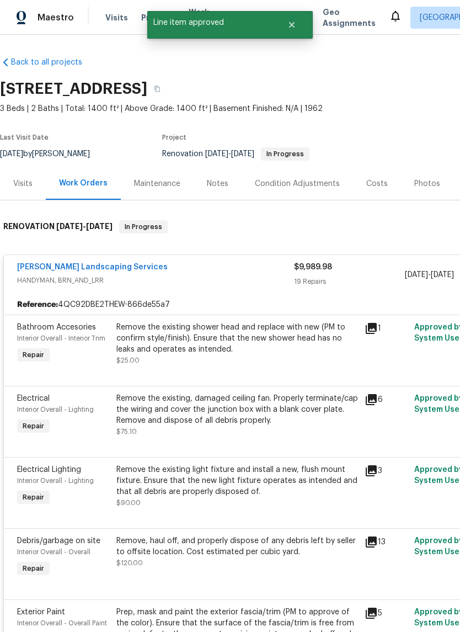
click at [156, 359] on div "Remove the existing shower head and replace with new (PM to confirm style/finis…" at bounding box center [237, 344] width 242 height 44
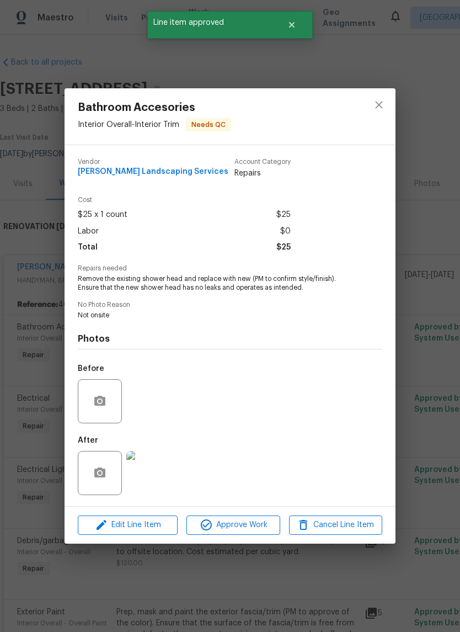
click at [244, 526] on span "Approve Work" at bounding box center [233, 525] width 87 height 14
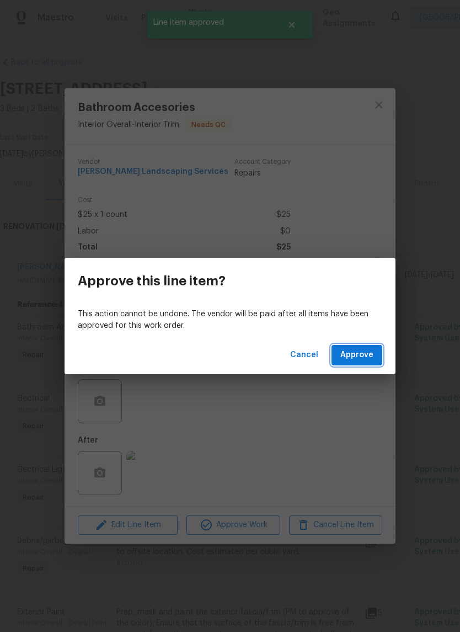
click at [366, 348] on span "Approve" at bounding box center [357, 355] width 33 height 14
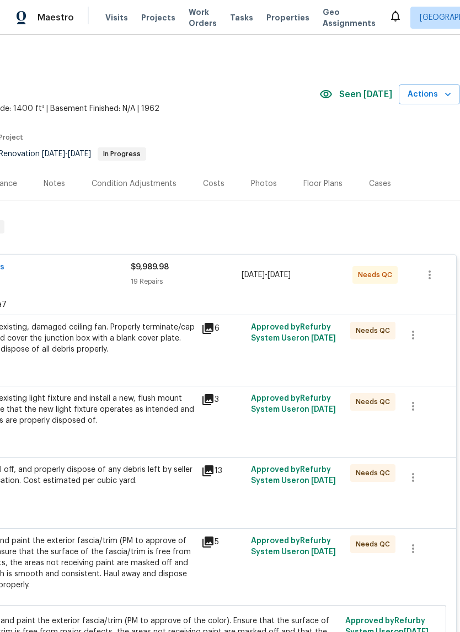
scroll to position [0, 163]
click at [84, 344] on div "Remove the existing, damaged ceiling fan. Properly terminate/cap the wiring and…" at bounding box center [74, 338] width 242 height 33
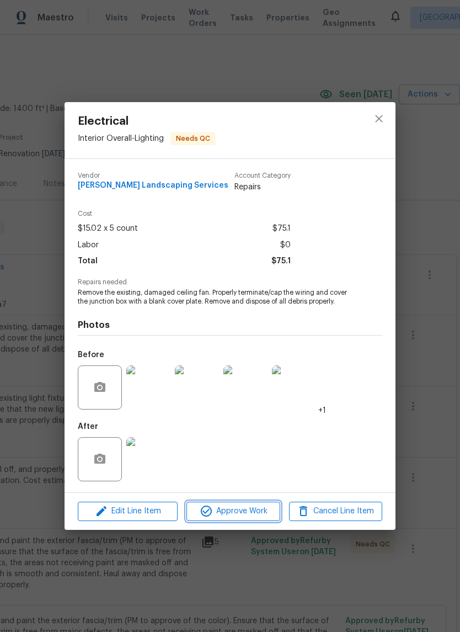
click at [247, 513] on span "Approve Work" at bounding box center [233, 512] width 87 height 14
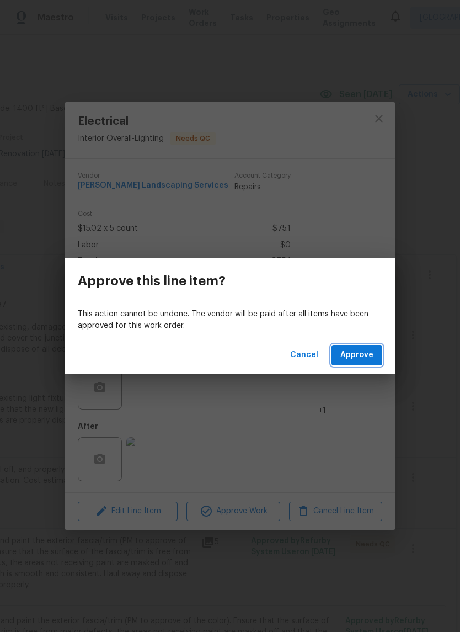
click at [365, 352] on span "Approve" at bounding box center [357, 355] width 33 height 14
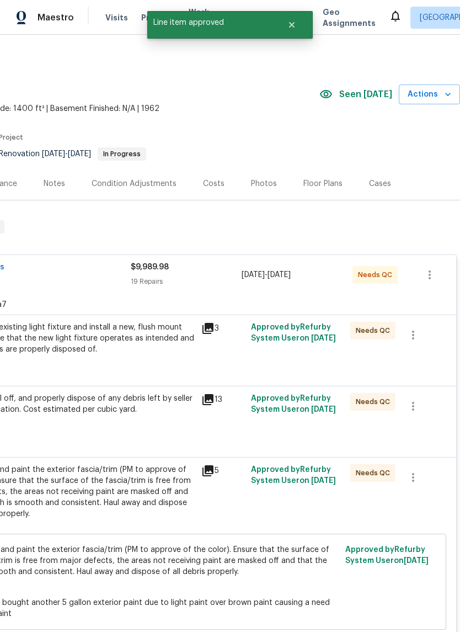
click at [179, 356] on div "Remove the existing light fixture and install a new, flush mount fixture. Ensur…" at bounding box center [74, 344] width 242 height 44
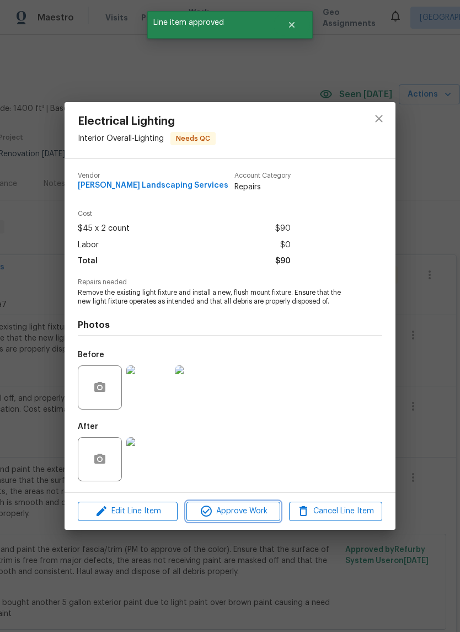
click at [230, 513] on span "Approve Work" at bounding box center [233, 512] width 87 height 14
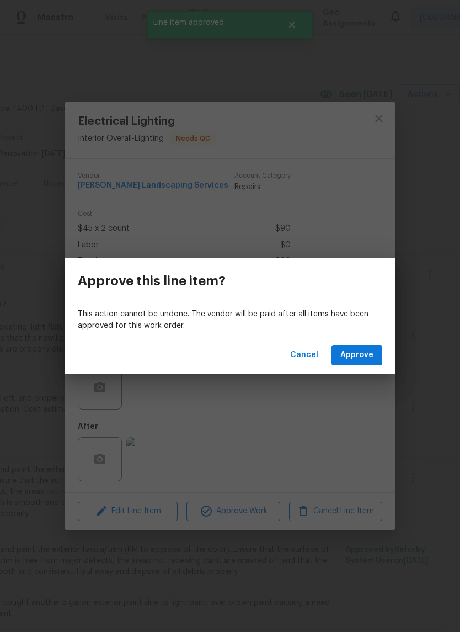
click at [374, 349] on button "Approve" at bounding box center [357, 355] width 51 height 20
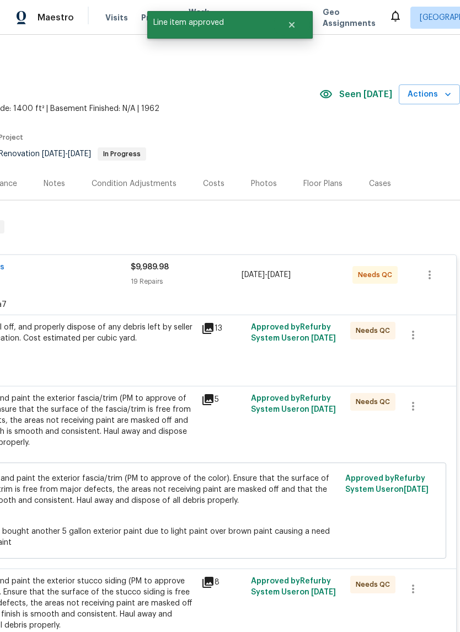
click at [187, 354] on div "Remove, haul off, and properly dispose of any debris left by seller to offsite …" at bounding box center [74, 338] width 242 height 33
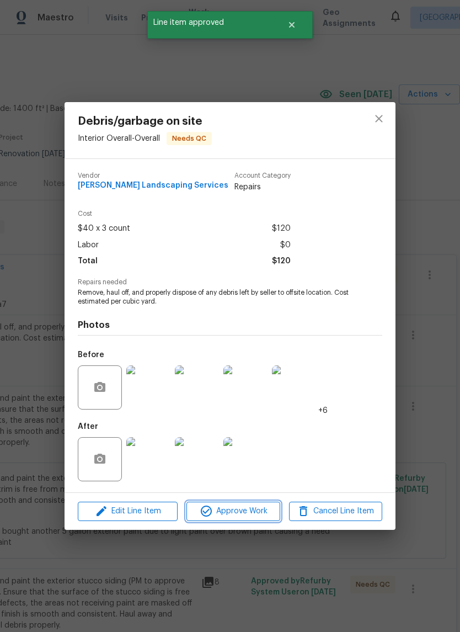
click at [221, 507] on span "Approve Work" at bounding box center [233, 512] width 87 height 14
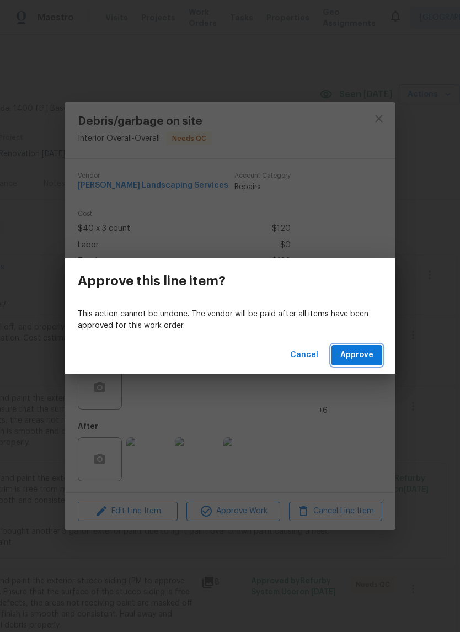
click at [368, 346] on button "Approve" at bounding box center [357, 355] width 51 height 20
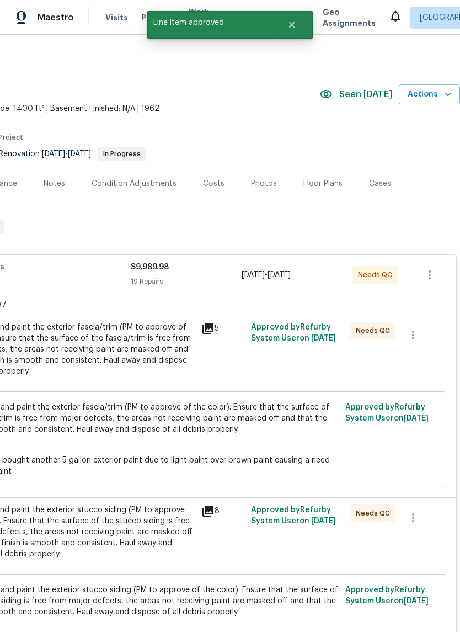
click at [190, 366] on div "Prep, mask and paint the exterior fascia/trim (PM to approve of the color). Ens…" at bounding box center [74, 349] width 242 height 55
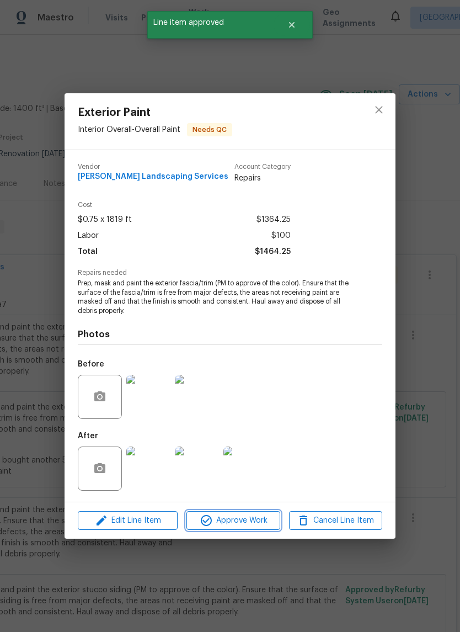
click at [224, 522] on span "Approve Work" at bounding box center [233, 521] width 87 height 14
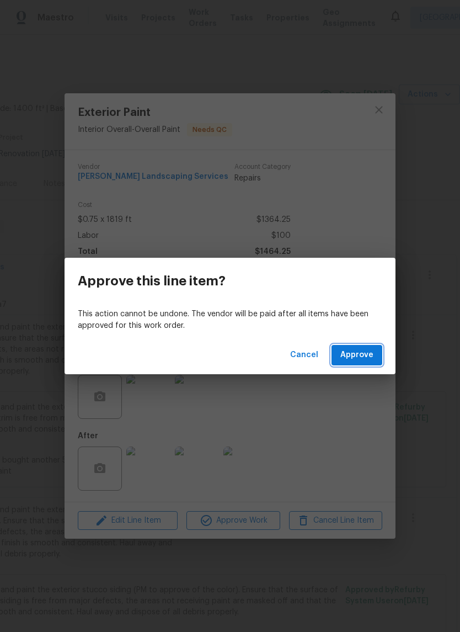
click at [359, 352] on span "Approve" at bounding box center [357, 355] width 33 height 14
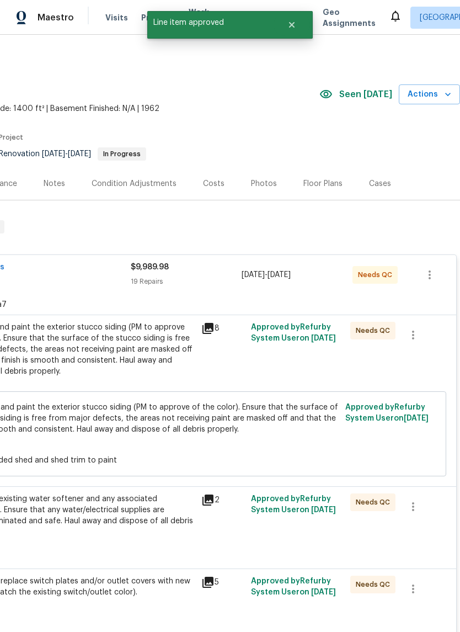
click at [192, 368] on div "Prep, mask and paint the exterior stucco siding (PM to approve of the color). E…" at bounding box center [74, 349] width 242 height 55
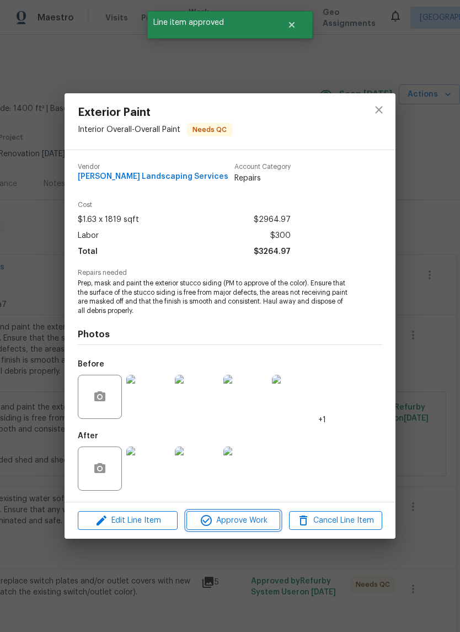
click at [224, 517] on span "Approve Work" at bounding box center [233, 521] width 87 height 14
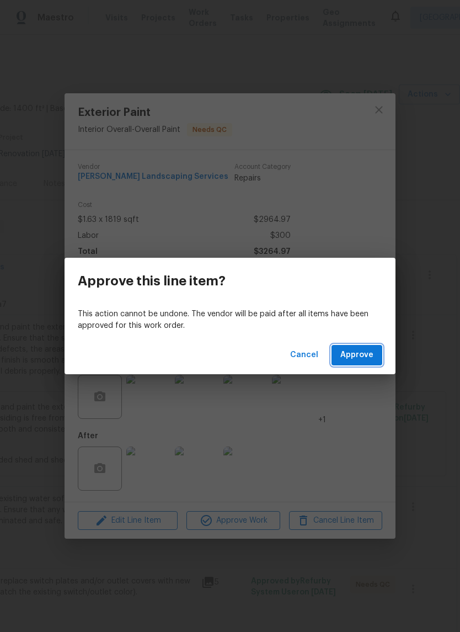
click at [367, 356] on span "Approve" at bounding box center [357, 355] width 33 height 14
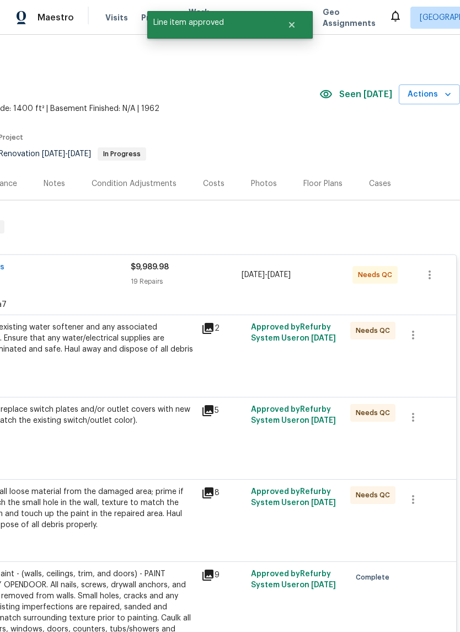
click at [151, 353] on div "Remove the existing water softener and any associated components. Ensure that a…" at bounding box center [74, 344] width 242 height 44
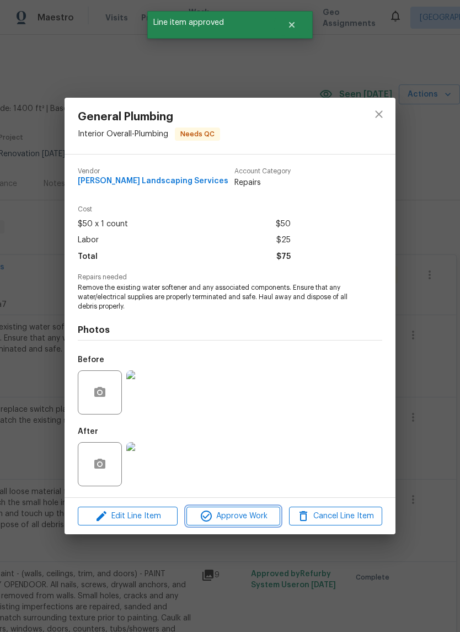
click at [229, 517] on span "Approve Work" at bounding box center [233, 517] width 87 height 14
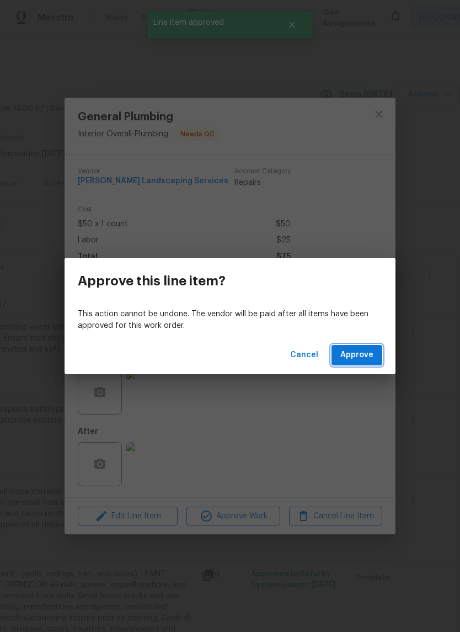
click at [362, 350] on span "Approve" at bounding box center [357, 355] width 33 height 14
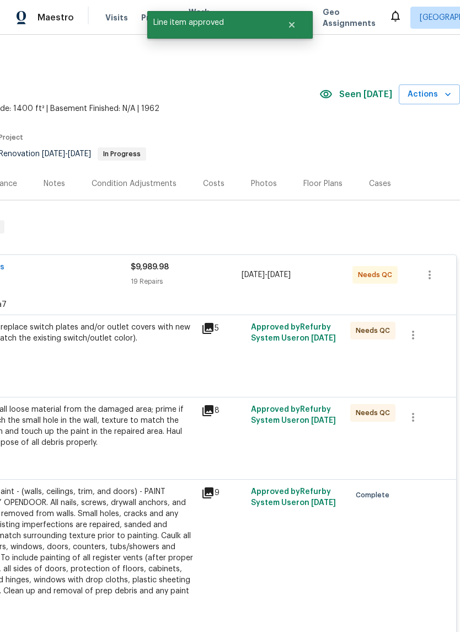
click at [197, 364] on div "Remove and replace switch plates and/or outlet covers with new (covers to match…" at bounding box center [74, 350] width 248 height 62
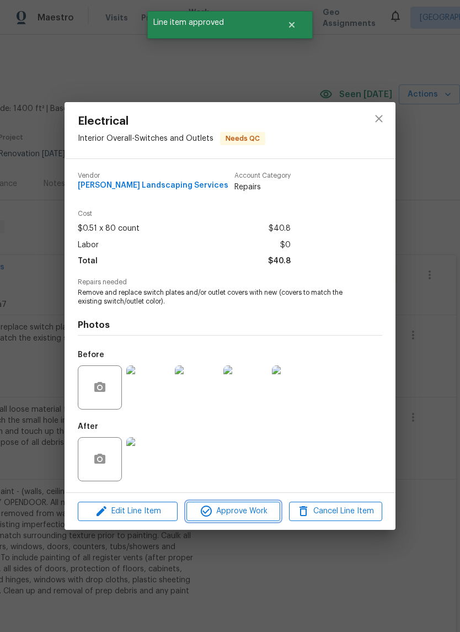
click at [231, 512] on span "Approve Work" at bounding box center [233, 512] width 87 height 14
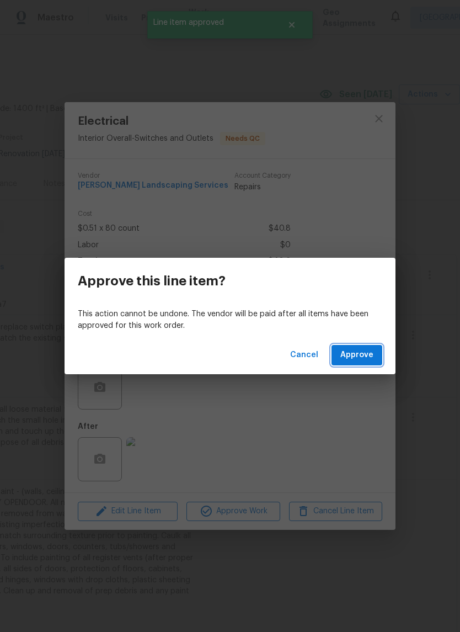
click at [368, 353] on span "Approve" at bounding box center [357, 355] width 33 height 14
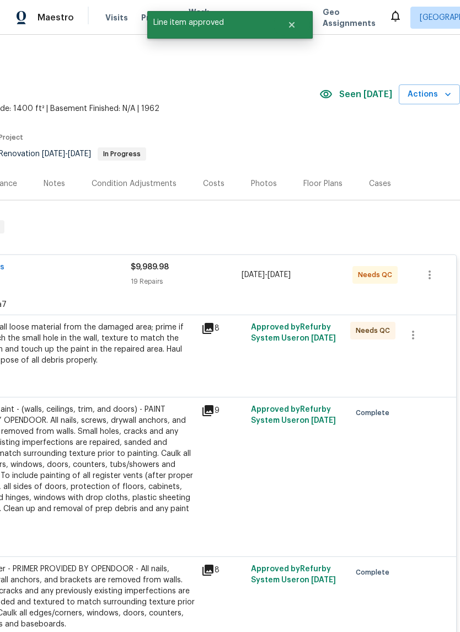
click at [198, 364] on div "Prep/scrape all loose material from the damaged area; prime if needed. Patch th…" at bounding box center [74, 350] width 248 height 62
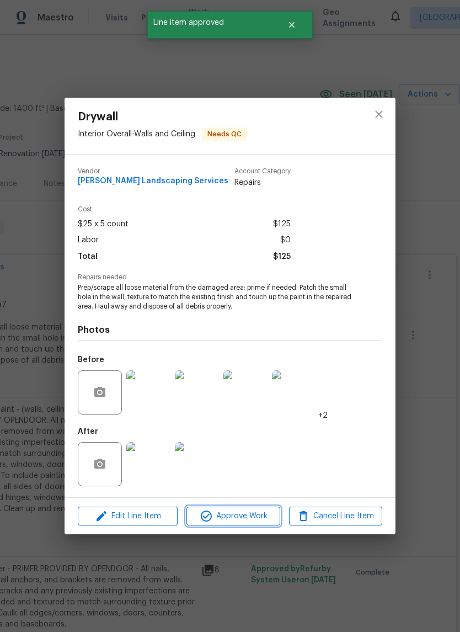
click at [232, 517] on span "Approve Work" at bounding box center [233, 517] width 87 height 14
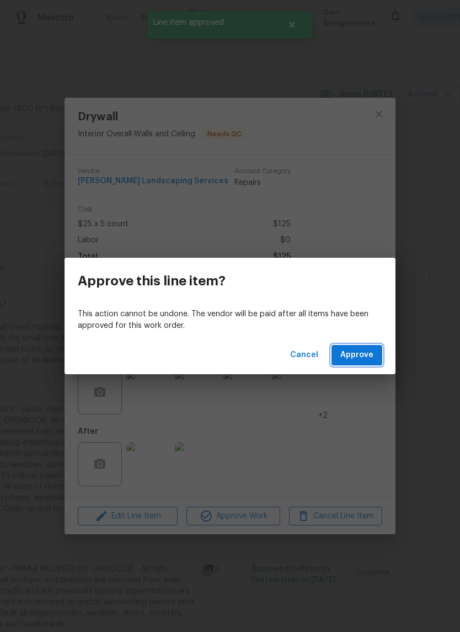
click at [359, 351] on span "Approve" at bounding box center [357, 355] width 33 height 14
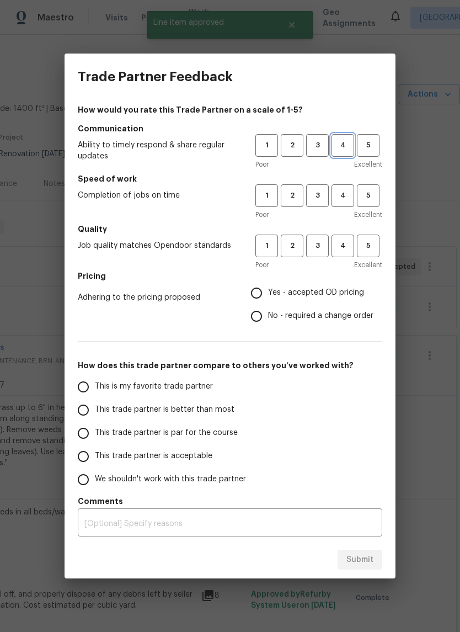
click at [335, 145] on span "4" at bounding box center [343, 145] width 20 height 13
click at [326, 195] on span "3" at bounding box center [318, 195] width 20 height 13
click at [321, 242] on span "3" at bounding box center [318, 246] width 20 height 13
click at [251, 298] on input "Yes - accepted OD pricing" at bounding box center [256, 293] width 23 height 23
radio input "true"
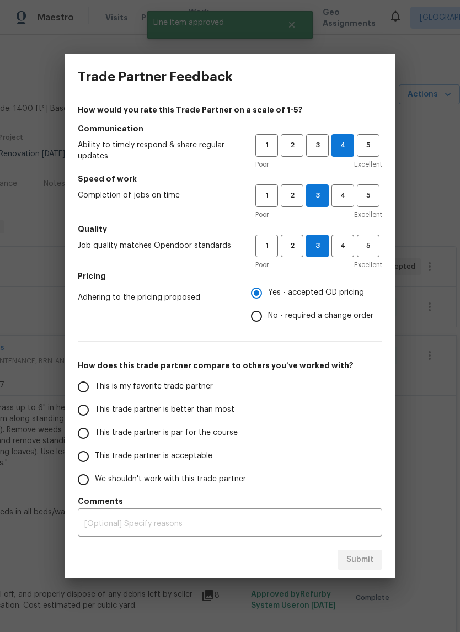
click at [87, 404] on input "This trade partner is better than most" at bounding box center [83, 410] width 23 height 23
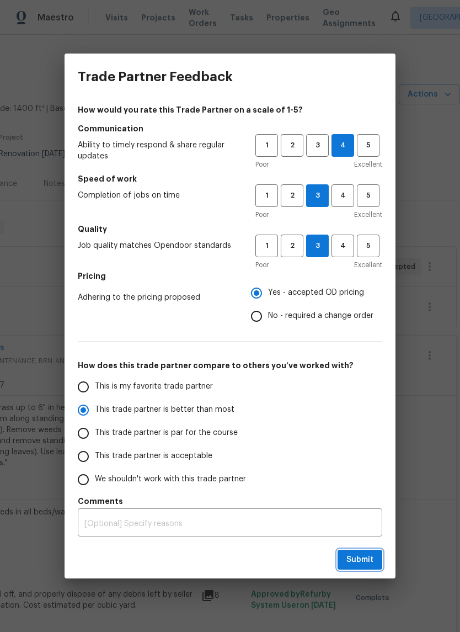
click at [358, 559] on span "Submit" at bounding box center [360, 560] width 27 height 14
radio input "true"
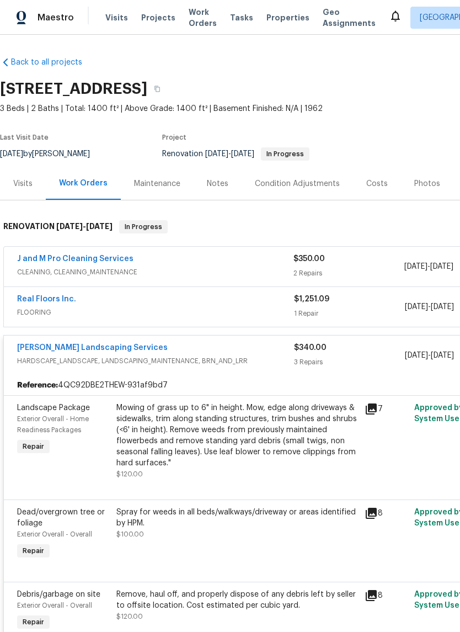
scroll to position [0, 0]
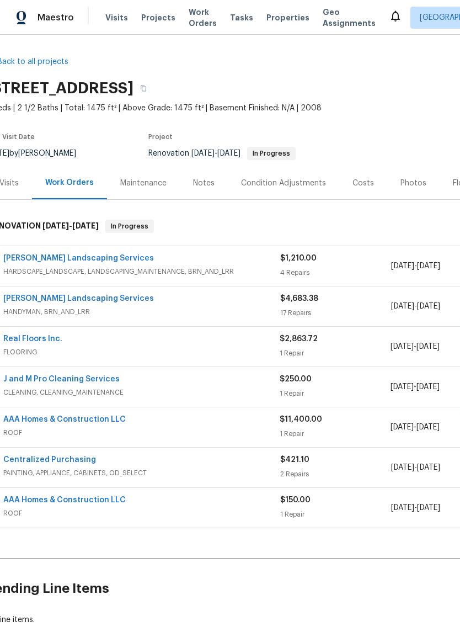
scroll to position [1, 7]
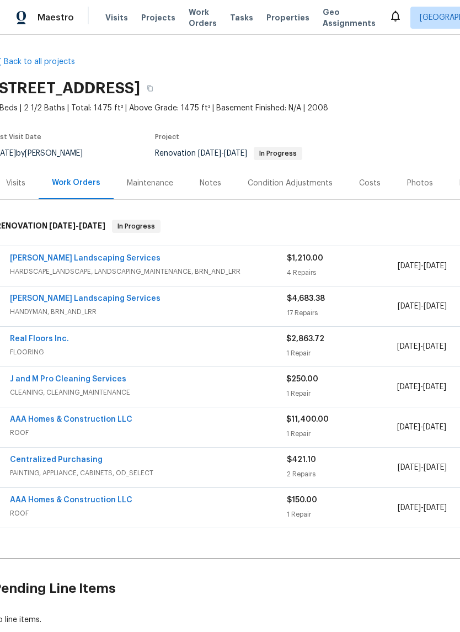
click at [92, 256] on link "[PERSON_NAME] Landscaping Services" at bounding box center [85, 259] width 151 height 8
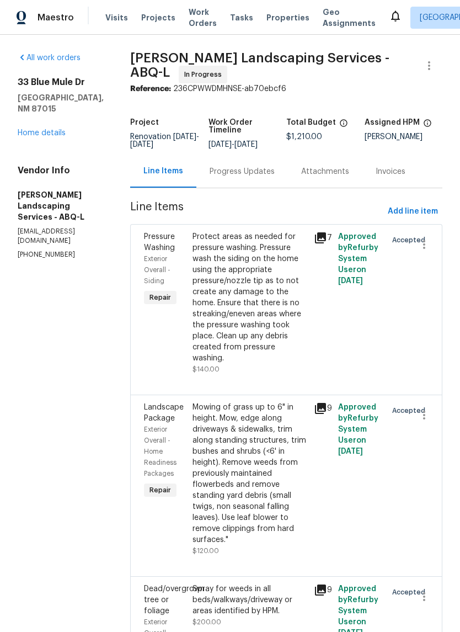
click at [41, 129] on link "Home details" at bounding box center [42, 133] width 48 height 8
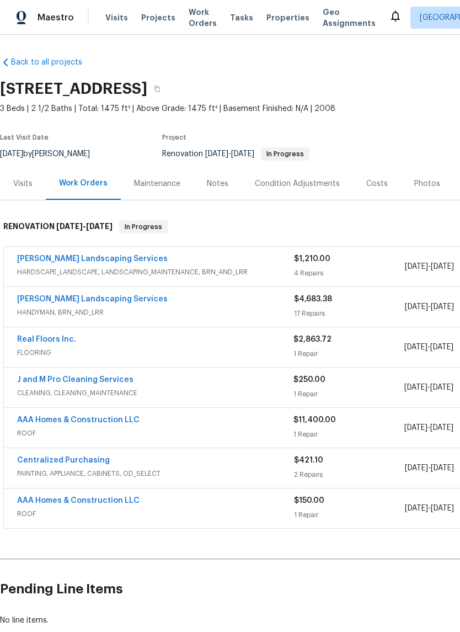
click at [76, 301] on link "Rodriguez Landscaping Services" at bounding box center [92, 299] width 151 height 8
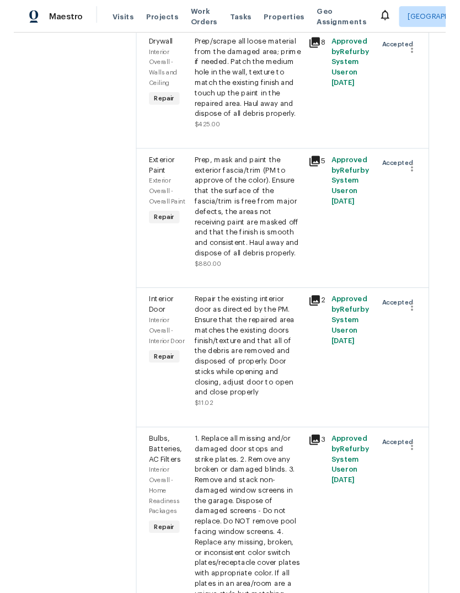
scroll to position [807, 0]
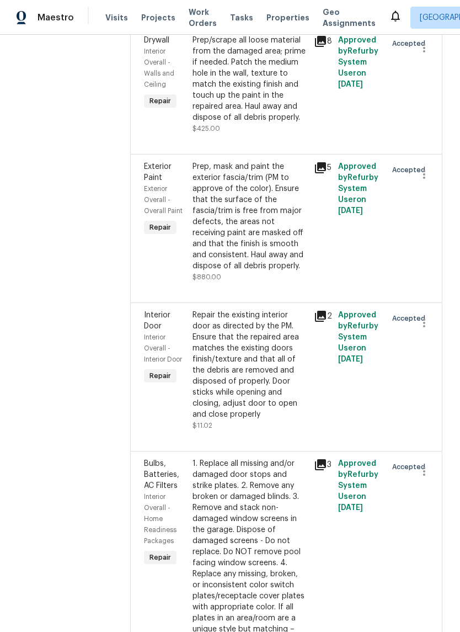
click at [257, 272] on div "Prep, mask and paint the exterior fascia/trim (PM to approve of the color). Ens…" at bounding box center [250, 216] width 115 height 110
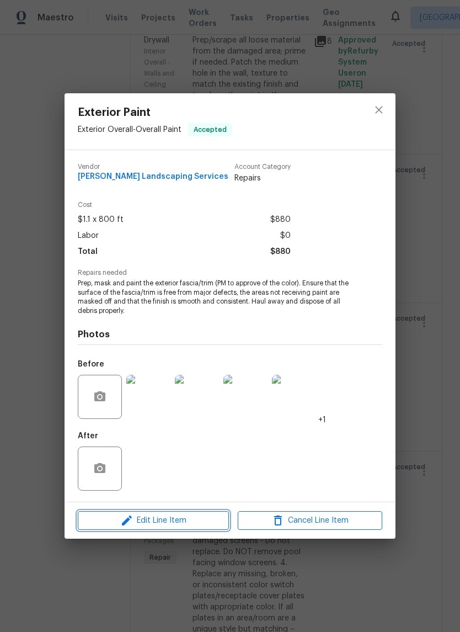
click at [177, 528] on span "Edit Line Item" at bounding box center [153, 521] width 145 height 14
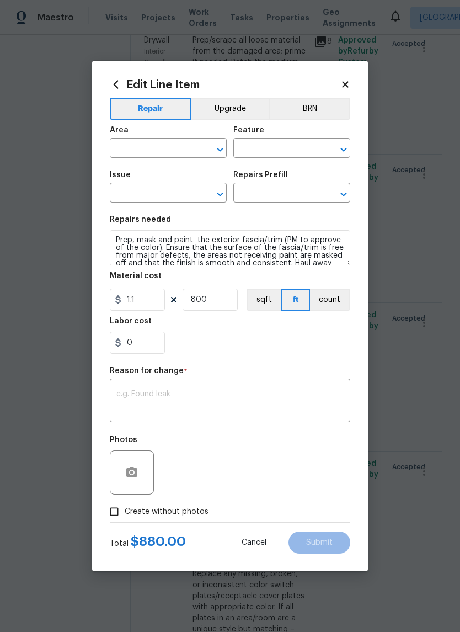
type input "Exterior Overall"
type input "Overall Paint"
type input "Exterior Paint"
type input "Paint Exterior Fascia/Trim $1.10"
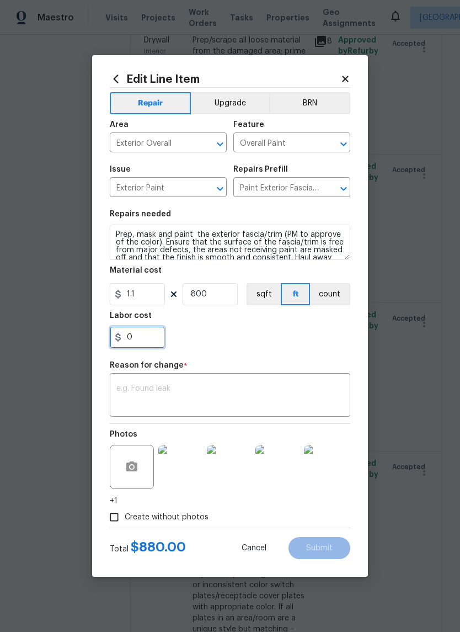
click at [150, 347] on input "0" at bounding box center [137, 337] width 55 height 22
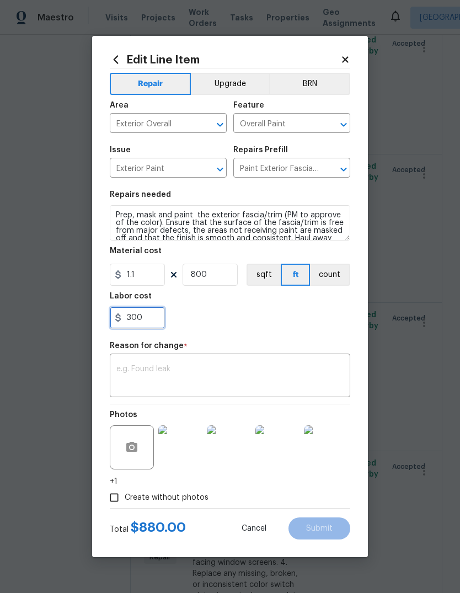
type input "300"
click at [251, 315] on div "300" at bounding box center [230, 318] width 241 height 22
click at [132, 375] on textarea at bounding box center [229, 376] width 227 height 23
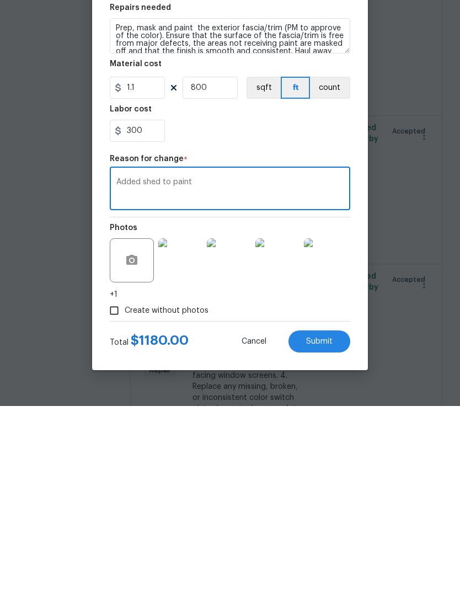
type textarea "Added shed to paint"
click at [320, 525] on span "Submit" at bounding box center [319, 529] width 27 height 8
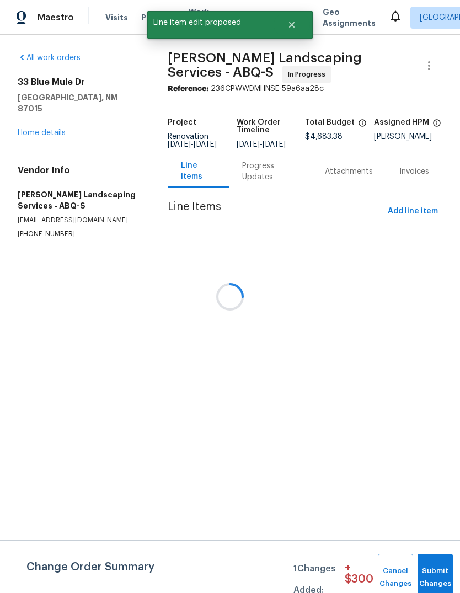
scroll to position [0, 0]
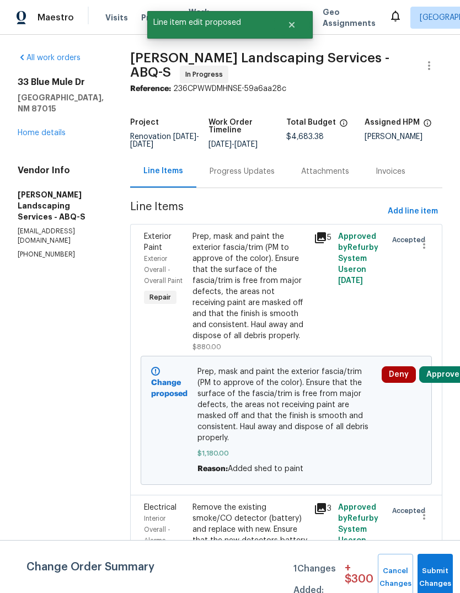
click at [434, 585] on span "Submit Changes" at bounding box center [435, 577] width 24 height 25
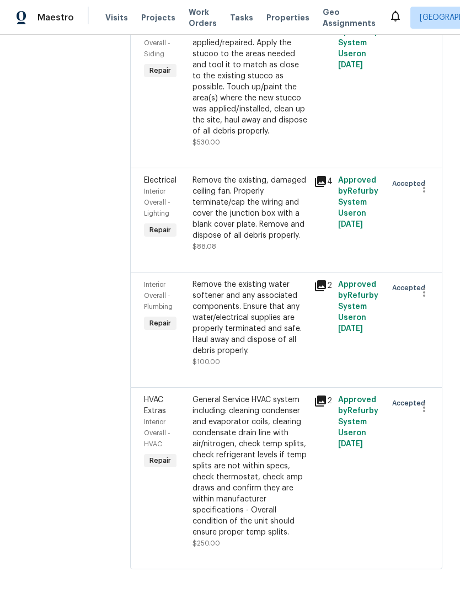
scroll to position [2184, 0]
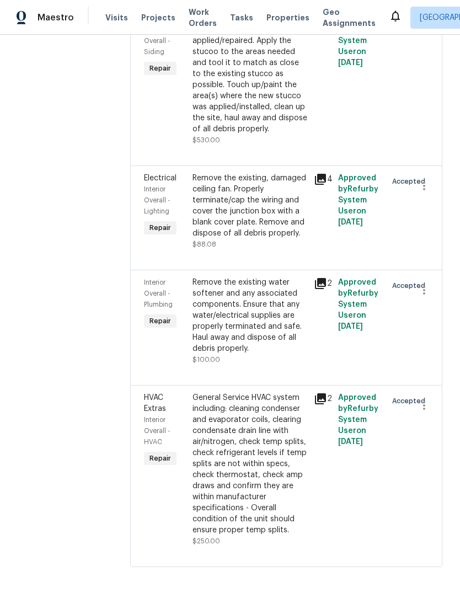
click at [255, 135] on div "Prep the area/substrate where the stucco needs to be applied/repaired. Apply th…" at bounding box center [250, 73] width 115 height 121
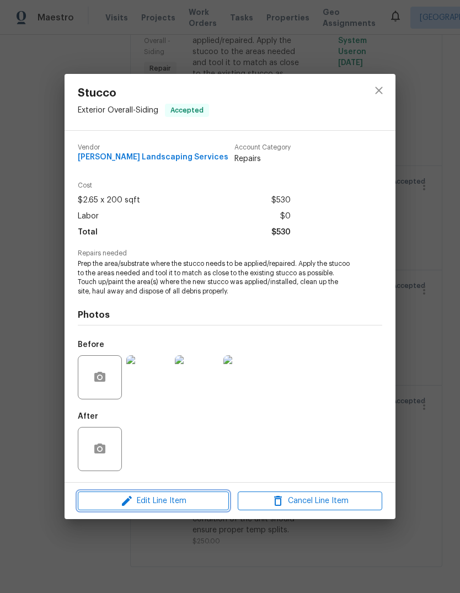
click at [166, 507] on span "Edit Line Item" at bounding box center [153, 502] width 145 height 14
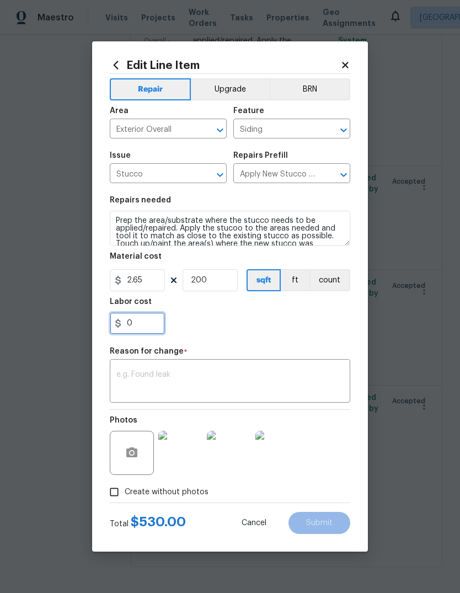
click at [145, 326] on input "0" at bounding box center [137, 323] width 55 height 22
type input "400"
click at [186, 365] on div "x ​" at bounding box center [230, 382] width 241 height 41
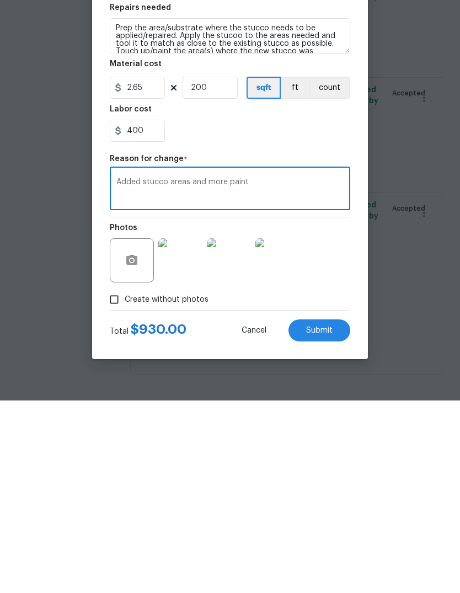
type textarea "Added stucco areas and more paint"
click at [317, 520] on span "Submit" at bounding box center [319, 524] width 27 height 8
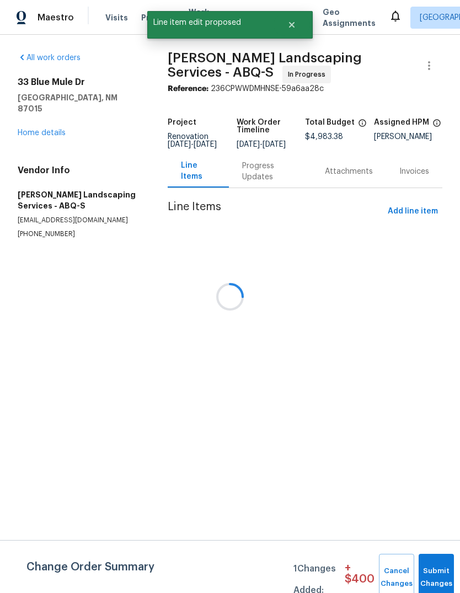
scroll to position [0, 0]
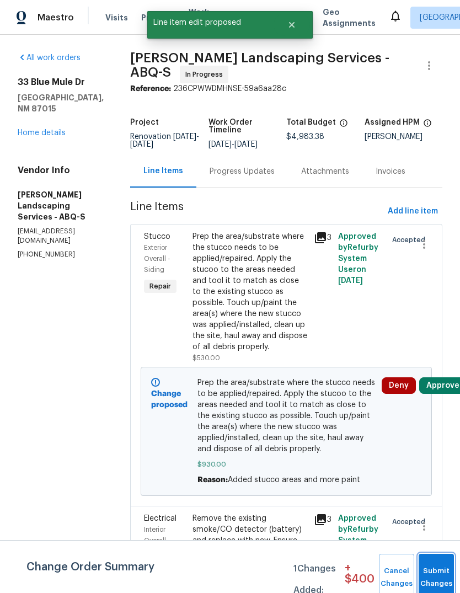
click at [432, 575] on button "Submit Changes" at bounding box center [436, 577] width 35 height 47
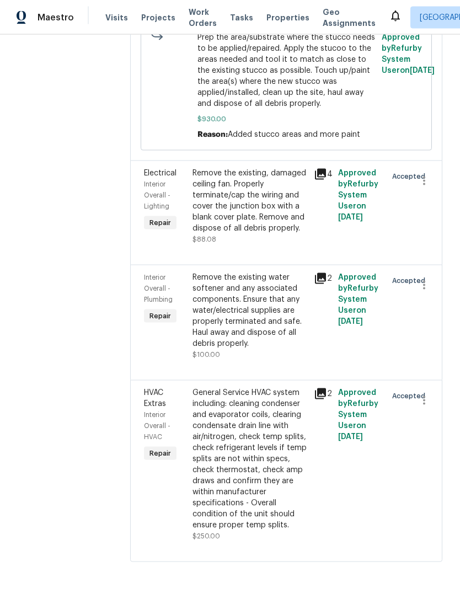
scroll to position [29, 0]
click at [268, 490] on div "General Service HVAC system including: cleaning condenser and evaporator coils,…" at bounding box center [250, 460] width 115 height 144
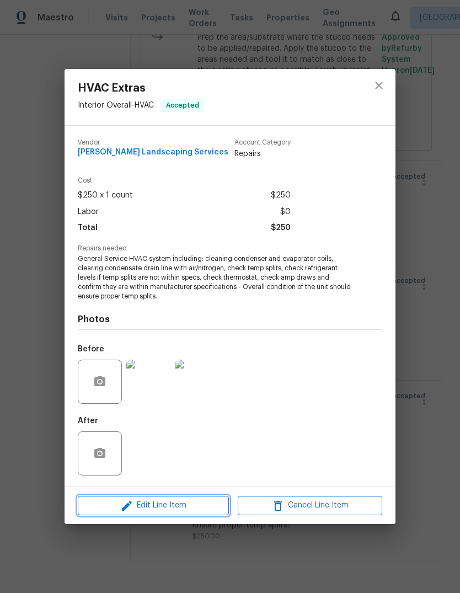
click at [174, 507] on span "Edit Line Item" at bounding box center [153, 506] width 145 height 14
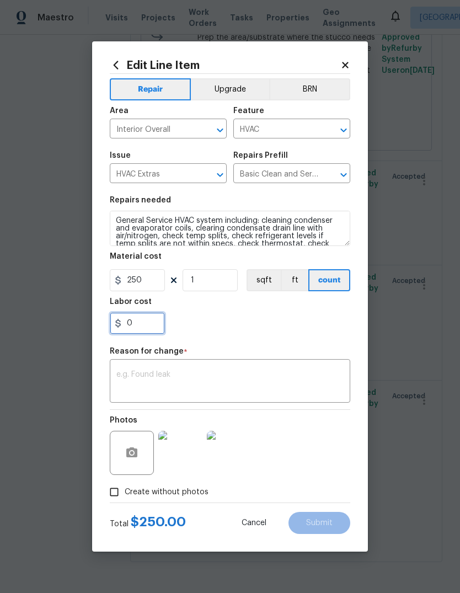
click at [141, 323] on input "0" at bounding box center [137, 323] width 55 height 22
type input "400"
click at [153, 367] on div "x ​" at bounding box center [230, 382] width 241 height 41
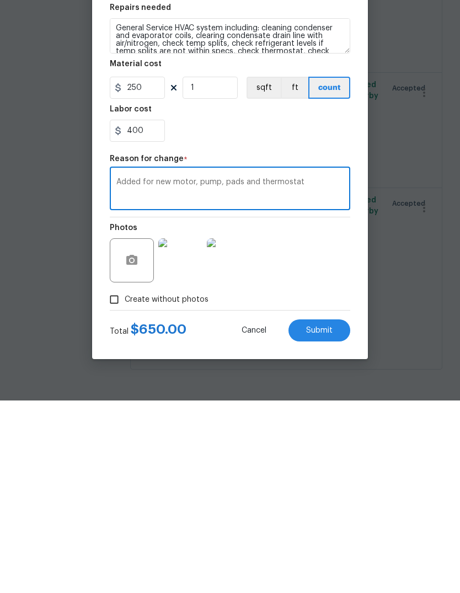
type textarea "Added for new motor, pump, pads and thermostat"
click at [317, 520] on span "Submit" at bounding box center [319, 524] width 27 height 8
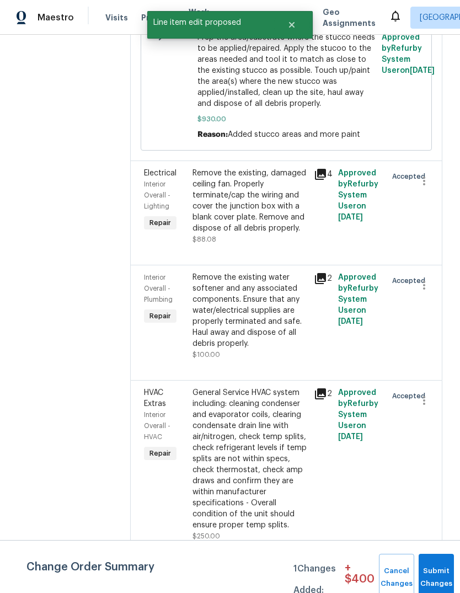
scroll to position [0, 0]
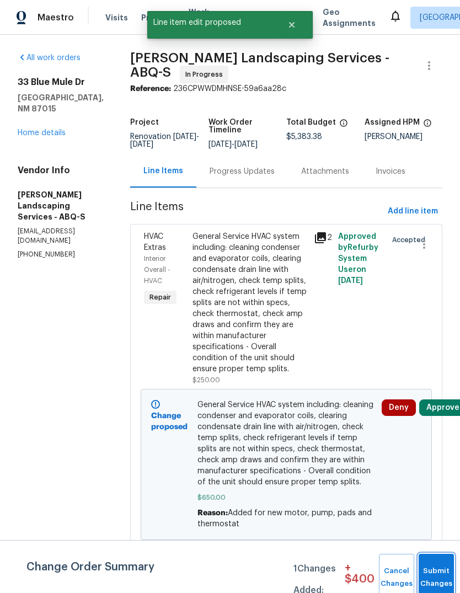
click at [429, 572] on button "Submit Changes" at bounding box center [436, 577] width 35 height 47
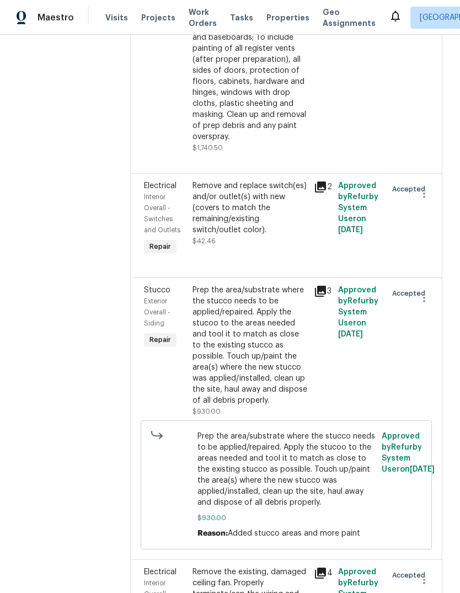
scroll to position [1914, 0]
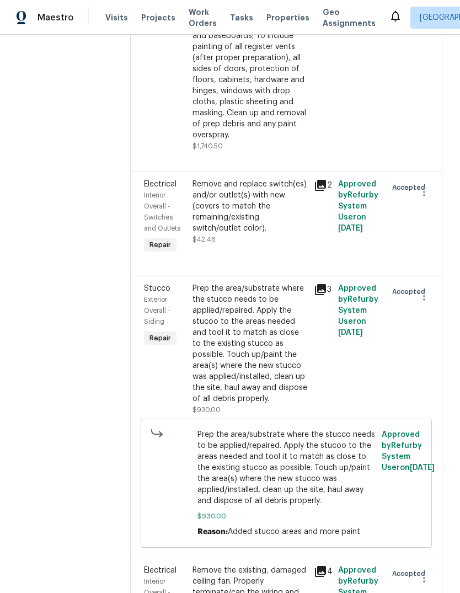
click at [262, 234] on div "Remove and replace switch(es) and/or outlet(s) with new (covers to match the re…" at bounding box center [250, 206] width 115 height 55
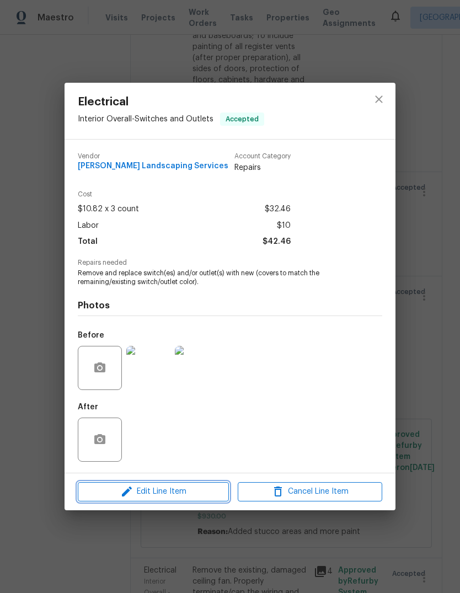
click at [167, 494] on span "Edit Line Item" at bounding box center [153, 492] width 145 height 14
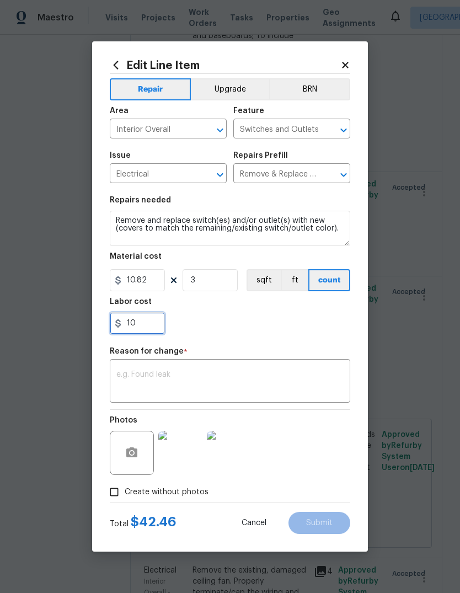
click at [145, 330] on input "10" at bounding box center [137, 323] width 55 height 22
type input "1"
type input "260"
click at [266, 316] on div "260" at bounding box center [230, 323] width 241 height 22
click at [125, 367] on div "x ​" at bounding box center [230, 382] width 241 height 41
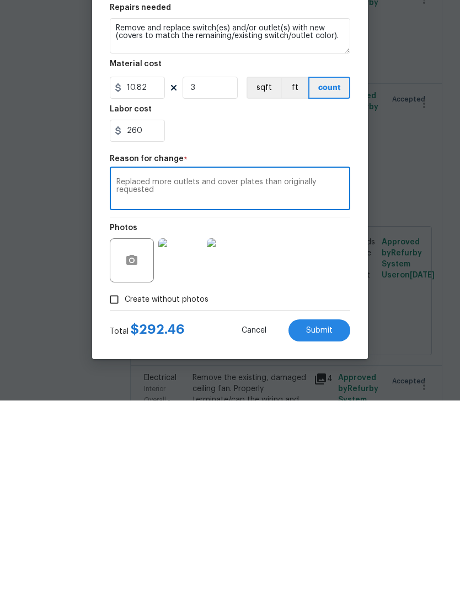
type textarea "Replaced more outlets and cover plates than originally requested"
click at [326, 520] on span "Submit" at bounding box center [319, 524] width 27 height 8
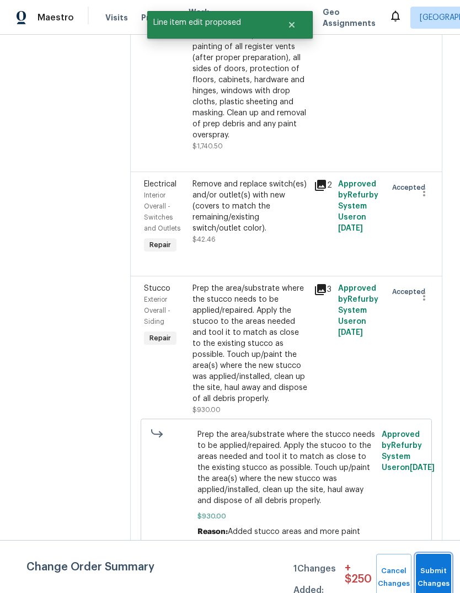
click at [430, 566] on button "Submit Changes" at bounding box center [433, 577] width 35 height 47
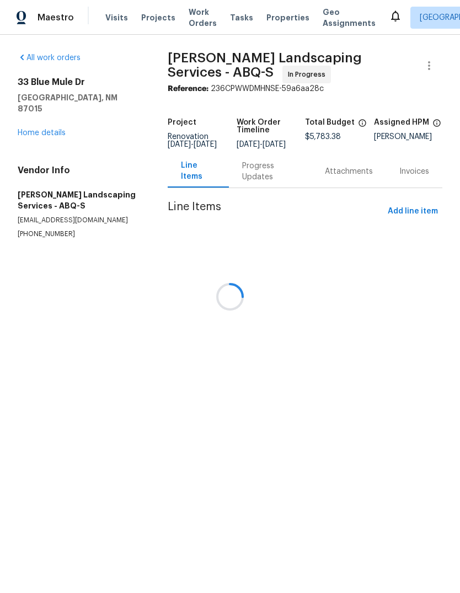
scroll to position [0, 0]
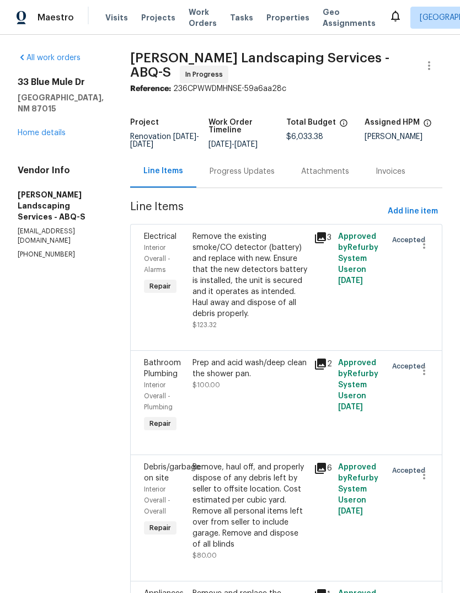
click at [54, 129] on link "Home details" at bounding box center [42, 133] width 48 height 8
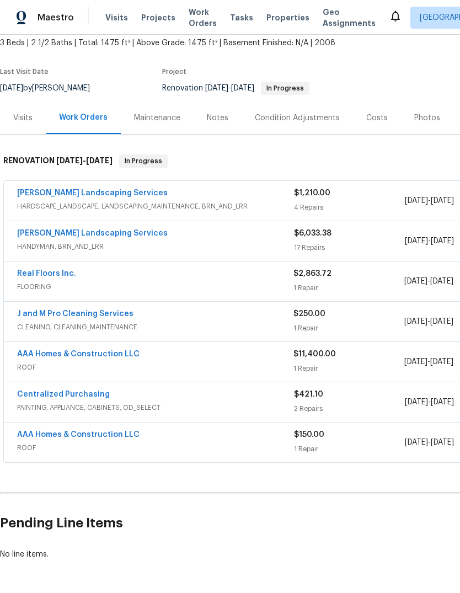
scroll to position [66, 0]
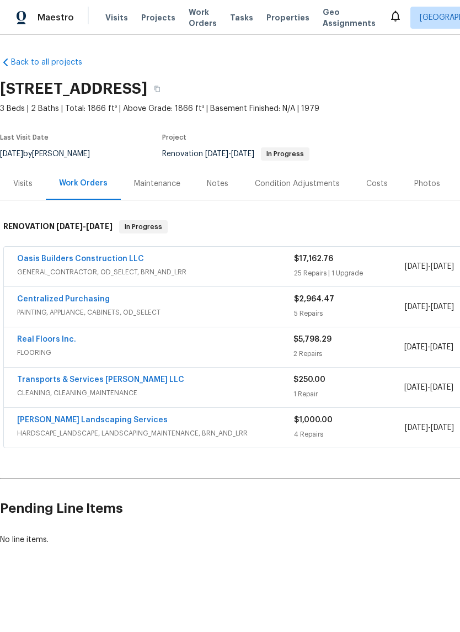
click at [50, 261] on link "Oasis Builders Construction LLC" at bounding box center [80, 259] width 127 height 8
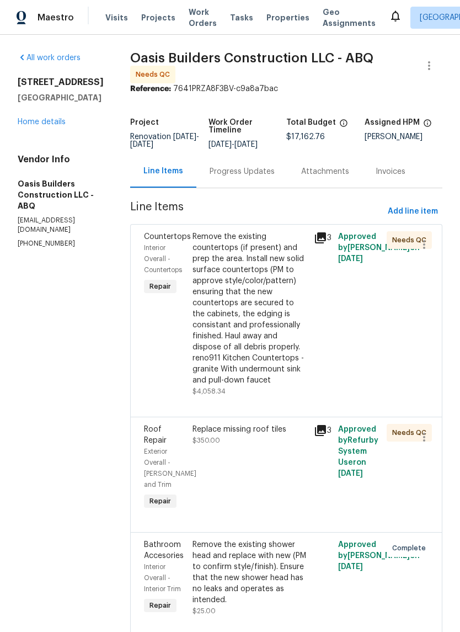
click at [239, 327] on div "Remove the existing countertops (if present) and prep the area. Install new sol…" at bounding box center [250, 308] width 115 height 155
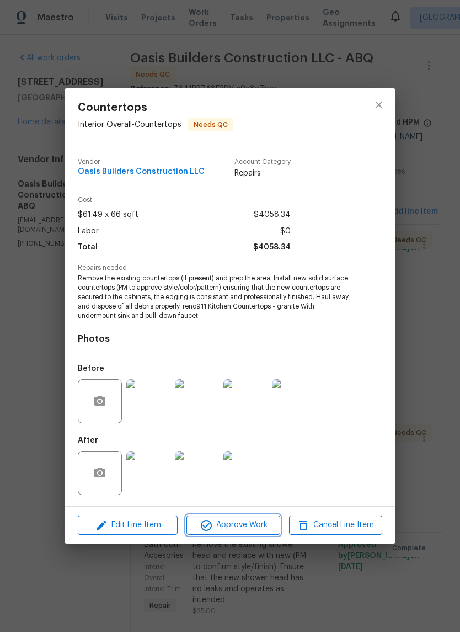
click at [253, 528] on span "Approve Work" at bounding box center [233, 525] width 87 height 14
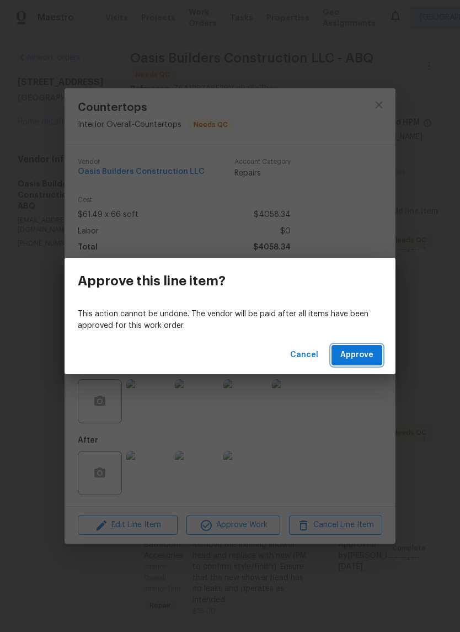
click at [364, 351] on span "Approve" at bounding box center [357, 355] width 33 height 14
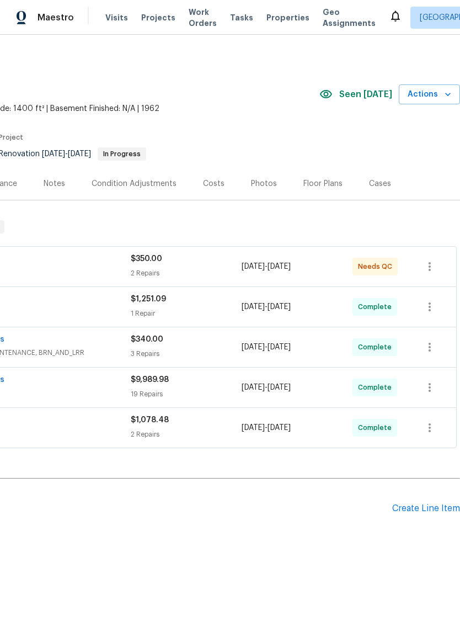
scroll to position [0, 163]
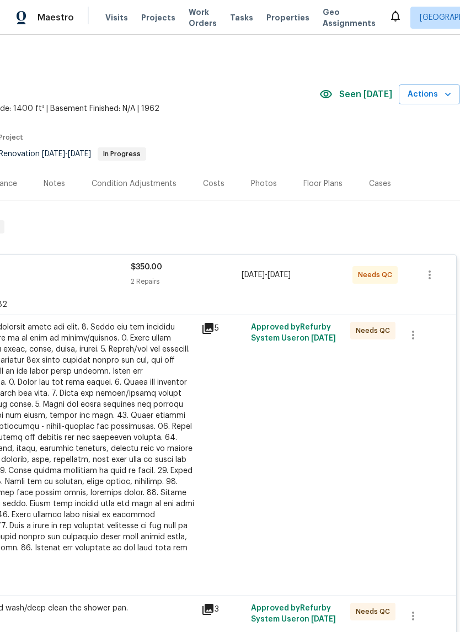
click at [78, 388] on div at bounding box center [74, 443] width 242 height 243
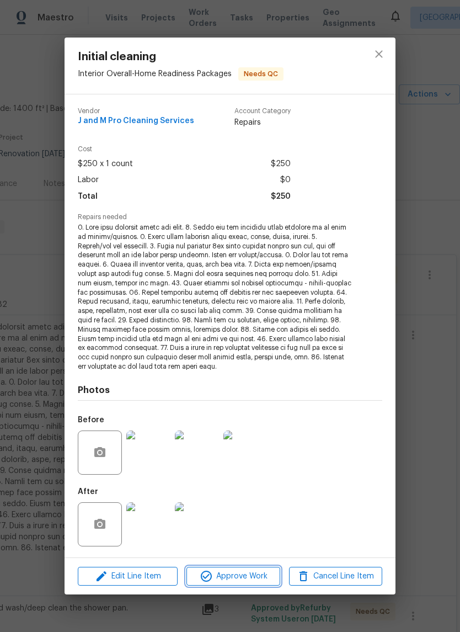
click at [249, 570] on span "Approve Work" at bounding box center [233, 577] width 87 height 14
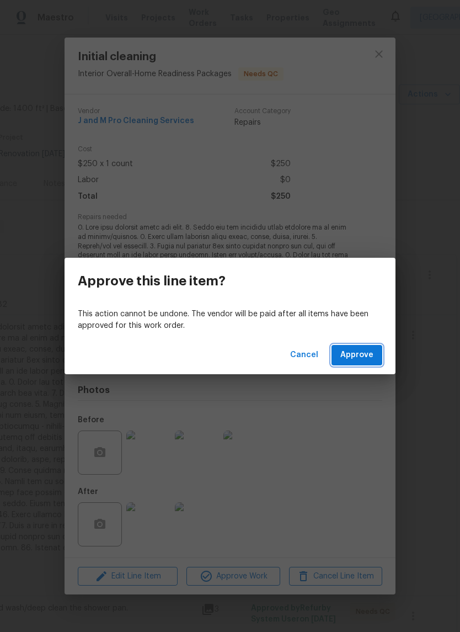
click at [362, 356] on span "Approve" at bounding box center [357, 355] width 33 height 14
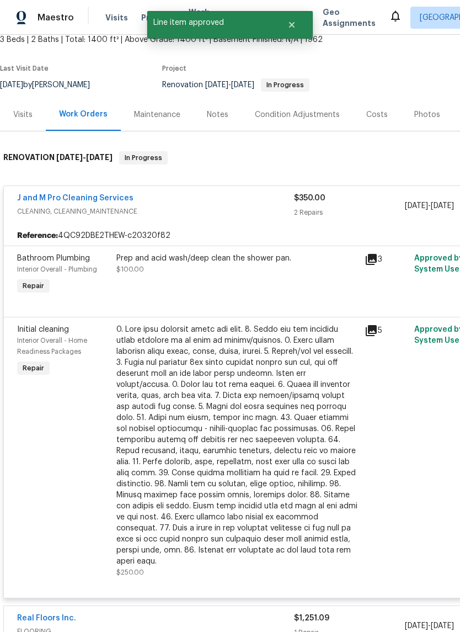
scroll to position [70, 0]
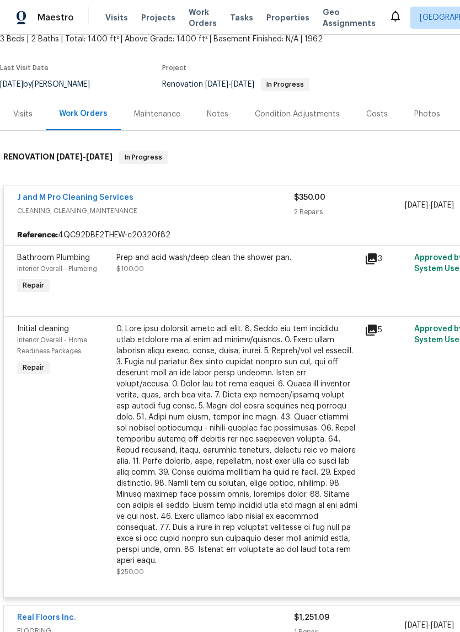
click at [152, 291] on div "Prep and acid wash/deep clean the shower pan. $100.00" at bounding box center [237, 274] width 248 height 51
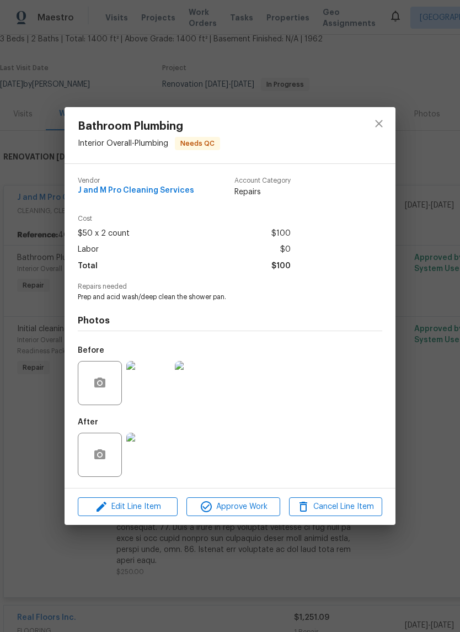
click at [145, 459] on img at bounding box center [148, 455] width 44 height 44
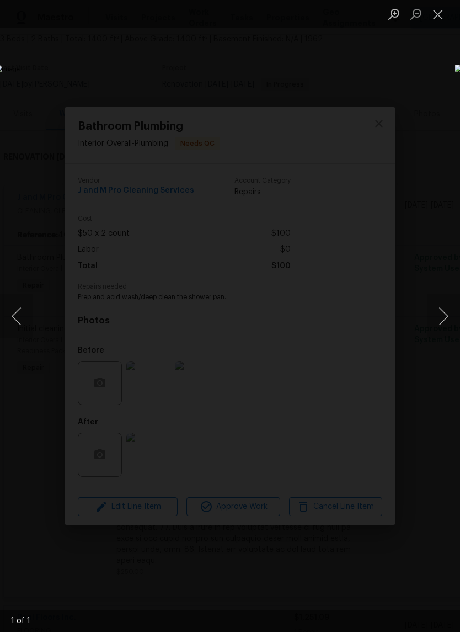
click at [437, 10] on button "Close lightbox" at bounding box center [438, 13] width 22 height 19
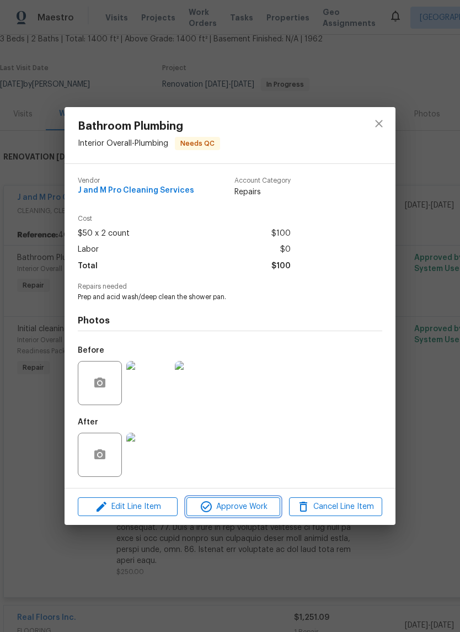
click at [245, 502] on span "Approve Work" at bounding box center [233, 507] width 87 height 14
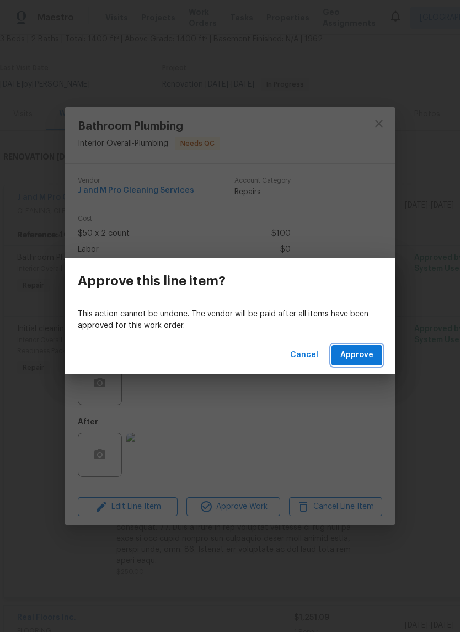
click at [361, 355] on span "Approve" at bounding box center [357, 355] width 33 height 14
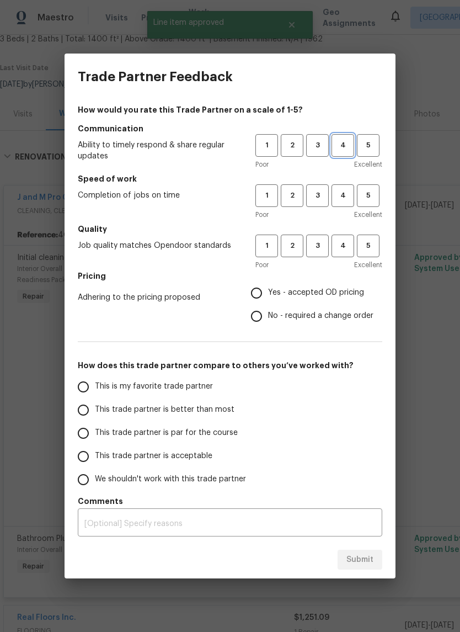
click at [341, 148] on span "4" at bounding box center [343, 145] width 20 height 13
click at [322, 194] on span "3" at bounding box center [318, 195] width 20 height 13
click at [321, 250] on span "3" at bounding box center [318, 246] width 20 height 13
click at [251, 290] on input "Yes - accepted OD pricing" at bounding box center [256, 293] width 23 height 23
radio input "true"
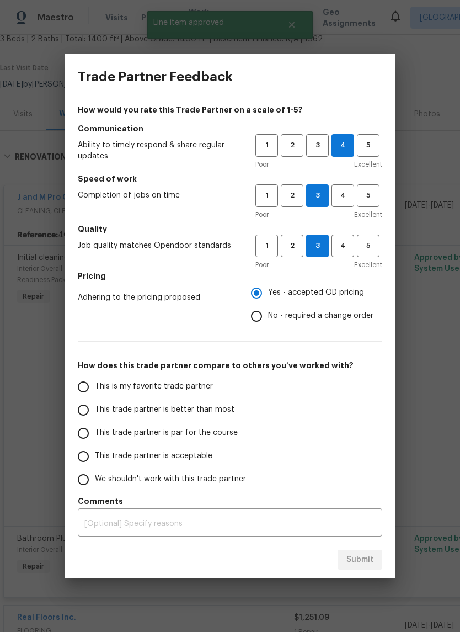
click at [80, 409] on input "This trade partner is better than most" at bounding box center [83, 410] width 23 height 23
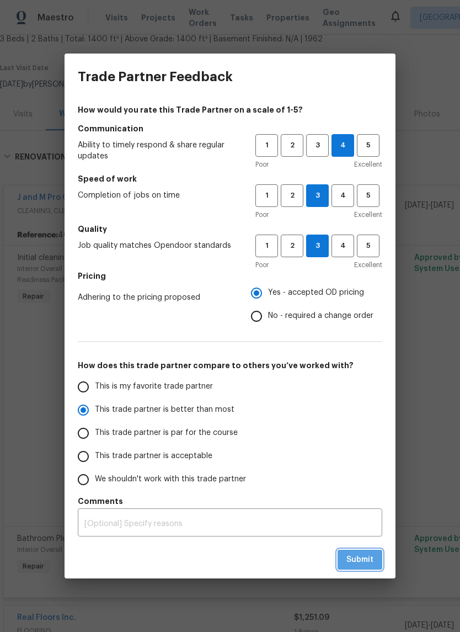
click at [350, 554] on span "Submit" at bounding box center [360, 560] width 27 height 14
radio input "true"
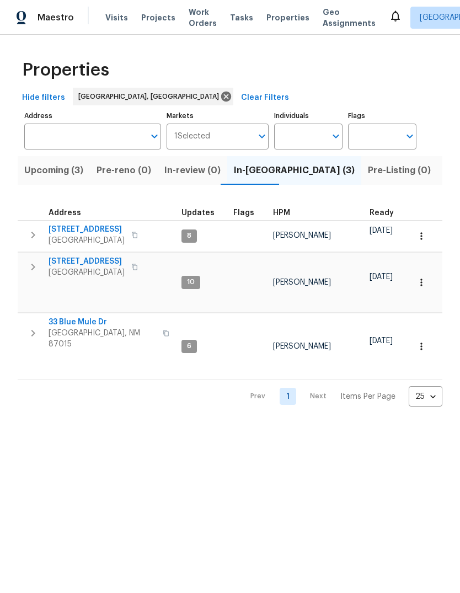
click at [78, 258] on span "[STREET_ADDRESS]" at bounding box center [87, 261] width 76 height 11
click at [75, 263] on span "[STREET_ADDRESS]" at bounding box center [87, 261] width 76 height 11
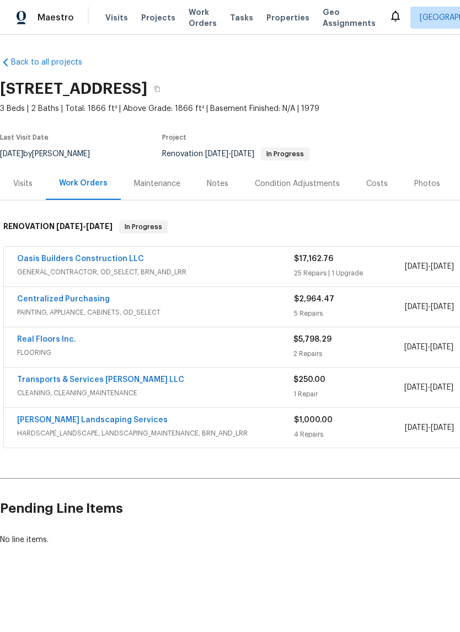
click at [62, 262] on link "Oasis Builders Construction LLC" at bounding box center [80, 259] width 127 height 8
click at [104, 255] on link "Oasis Builders Construction LLC" at bounding box center [80, 259] width 127 height 8
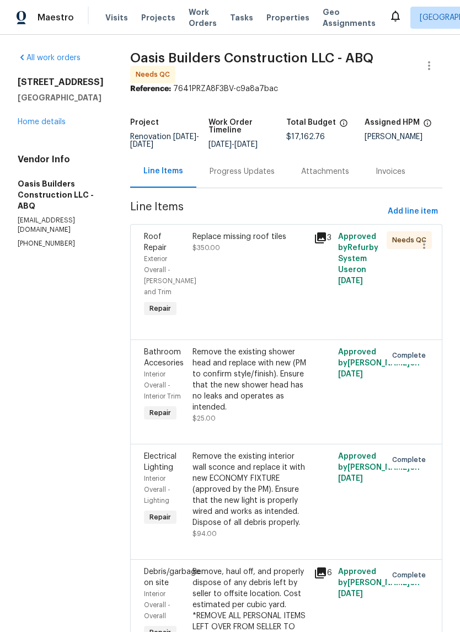
click at [242, 274] on div "Replace missing roof tiles $350.00" at bounding box center [249, 275] width 121 height 95
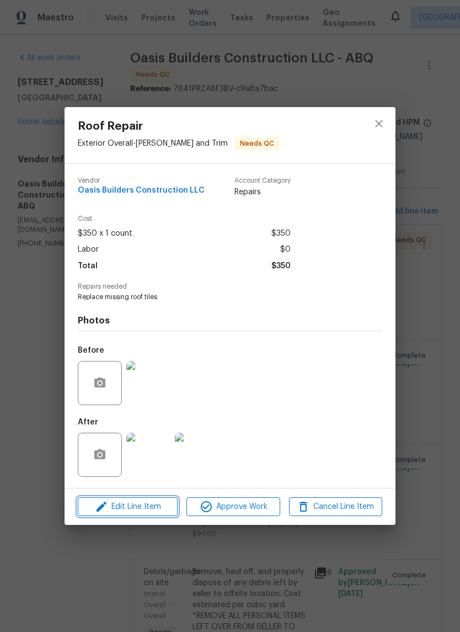
click at [135, 506] on span "Edit Line Item" at bounding box center [127, 507] width 93 height 14
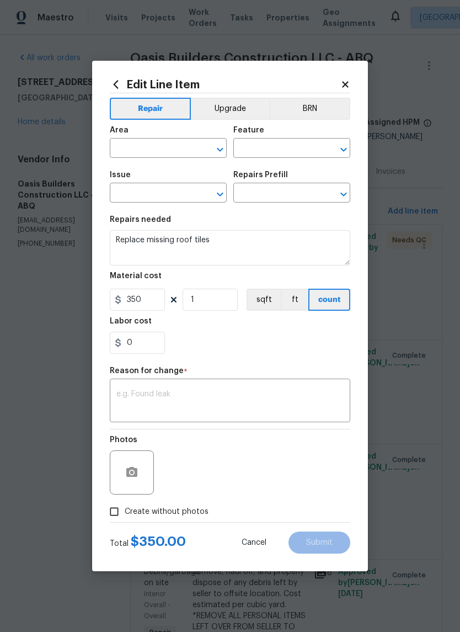
type input "Exterior Overall"
type input "Eaves and Trim"
type input "Roof Repair"
type input "Add a Task $1.00"
click at [135, 391] on textarea at bounding box center [229, 401] width 227 height 23
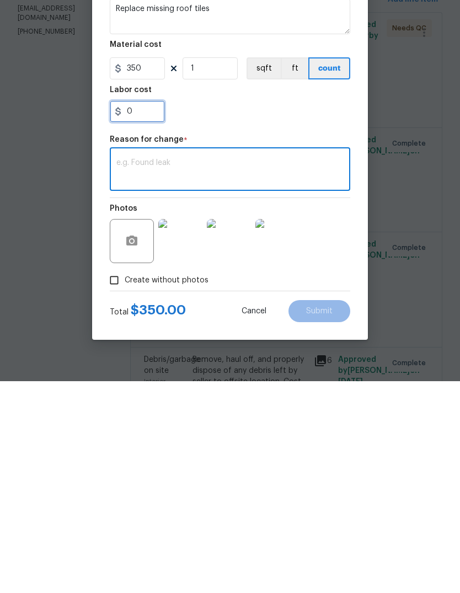
click at [137, 312] on input "0" at bounding box center [137, 323] width 55 height 22
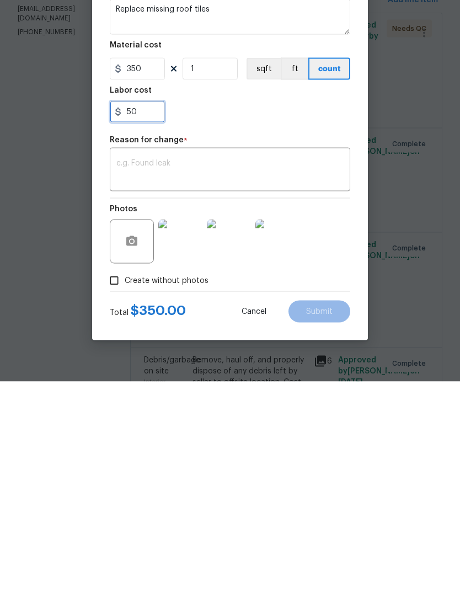
type input "50"
click at [126, 371] on textarea at bounding box center [229, 382] width 227 height 23
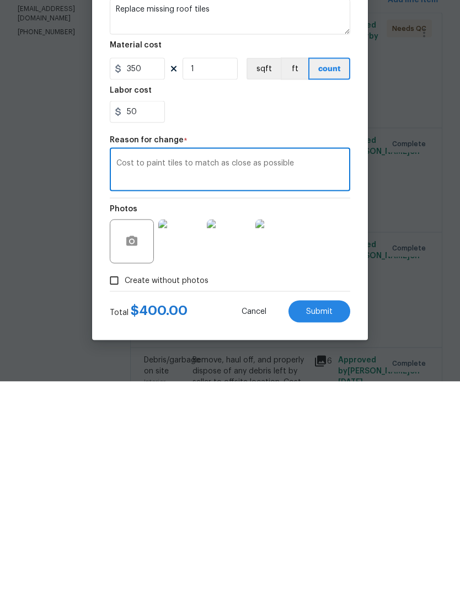
type textarea "Cost to paint tiles to match as close as possible"
click at [324, 520] on span "Submit" at bounding box center [319, 524] width 27 height 8
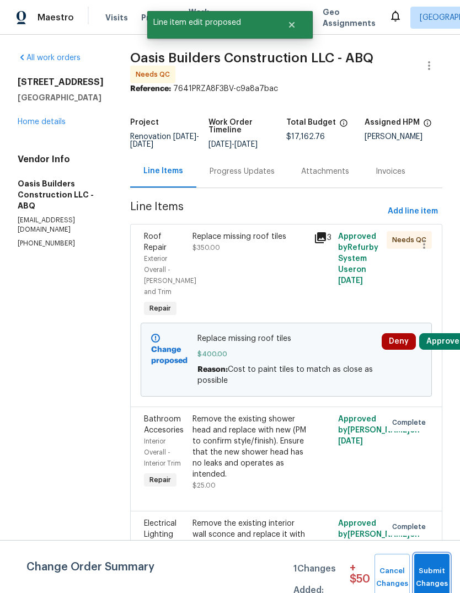
click at [432, 573] on span "Submit Changes" at bounding box center [432, 577] width 24 height 25
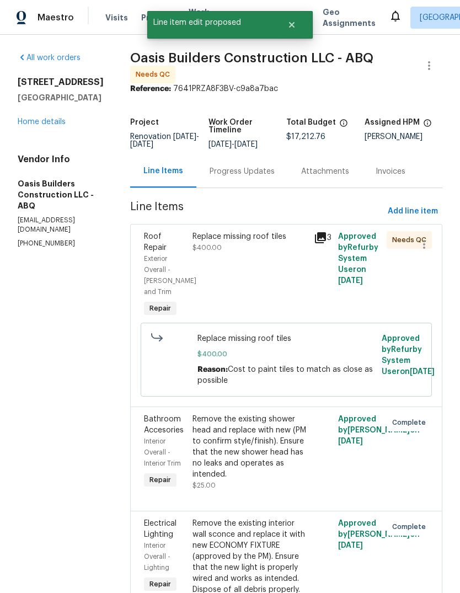
click at [239, 228] on div "Replace missing roof tiles $400.00" at bounding box center [249, 275] width 121 height 95
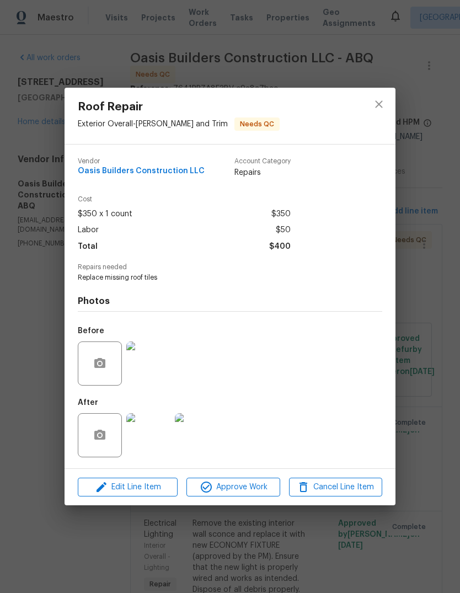
click at [237, 489] on span "Approve Work" at bounding box center [233, 488] width 87 height 14
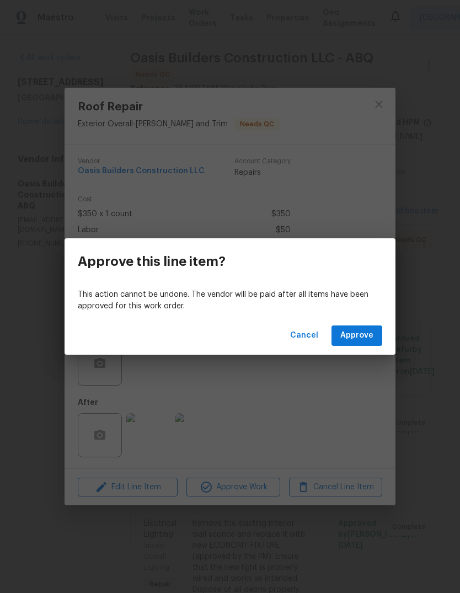
click at [352, 335] on span "Approve" at bounding box center [357, 336] width 33 height 14
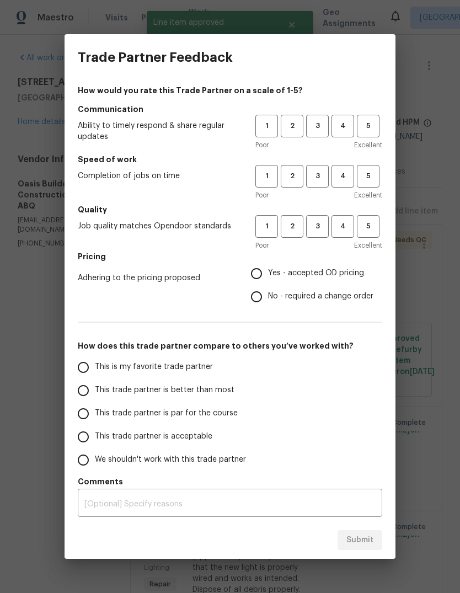
scroll to position [0, 0]
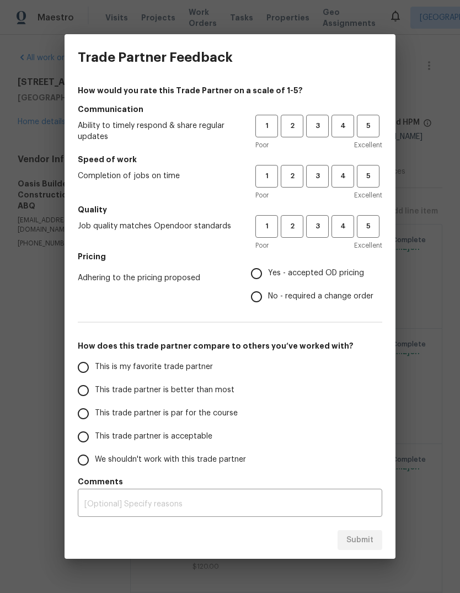
click at [321, 162] on h5 "Speed of work" at bounding box center [230, 159] width 305 height 11
click at [315, 121] on span "3" at bounding box center [318, 126] width 20 height 13
click at [319, 173] on span "3" at bounding box center [318, 176] width 20 height 13
click at [312, 224] on span "3" at bounding box center [318, 226] width 20 height 13
click at [253, 271] on input "Yes - accepted OD pricing" at bounding box center [256, 273] width 23 height 23
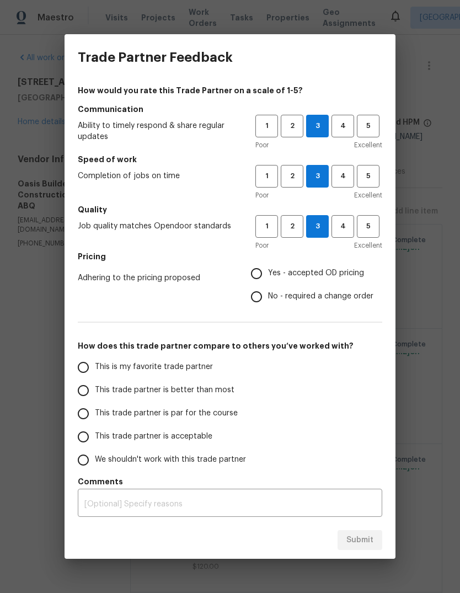
radio input "true"
click at [341, 125] on span "4" at bounding box center [343, 126] width 20 height 13
click at [82, 392] on input "This trade partner is better than most" at bounding box center [83, 390] width 23 height 23
click at [357, 547] on span "Submit" at bounding box center [360, 541] width 27 height 14
radio input "true"
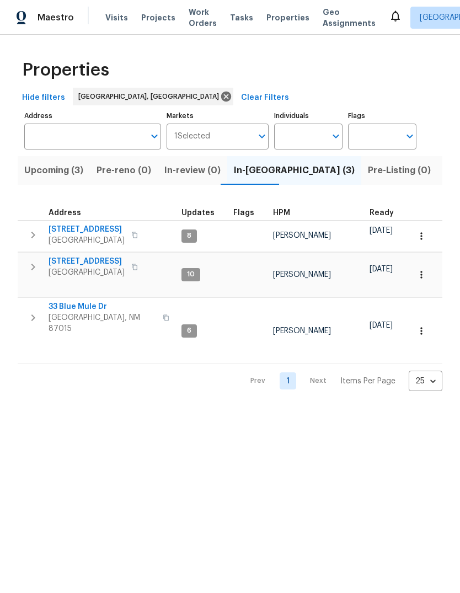
scroll to position [9, 0]
click at [82, 256] on span "[STREET_ADDRESS]" at bounding box center [87, 261] width 76 height 11
click at [80, 224] on span "[STREET_ADDRESS]" at bounding box center [87, 229] width 76 height 11
click at [68, 301] on span "33 Blue Mule Dr" at bounding box center [103, 306] width 108 height 11
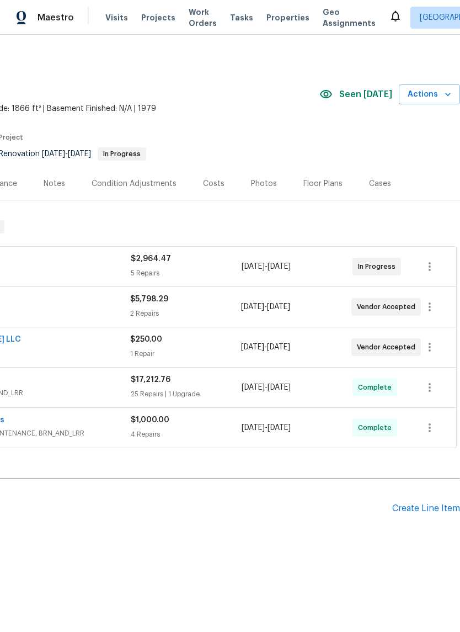
scroll to position [0, 163]
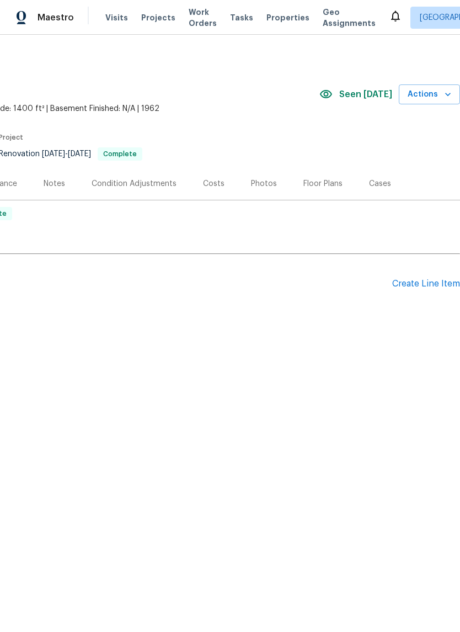
scroll to position [0, 163]
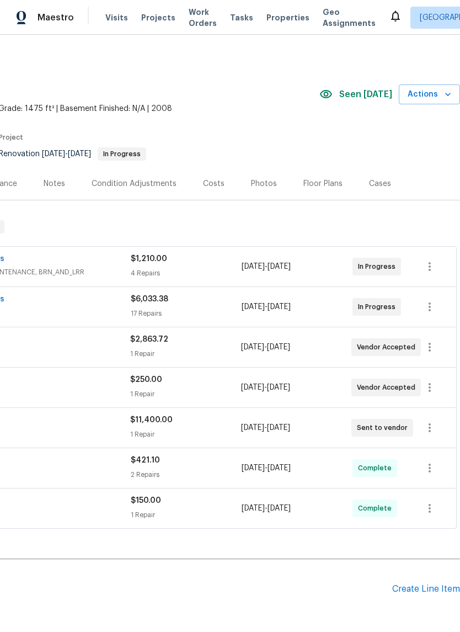
scroll to position [0, 163]
